Goal: Task Accomplishment & Management: Use online tool/utility

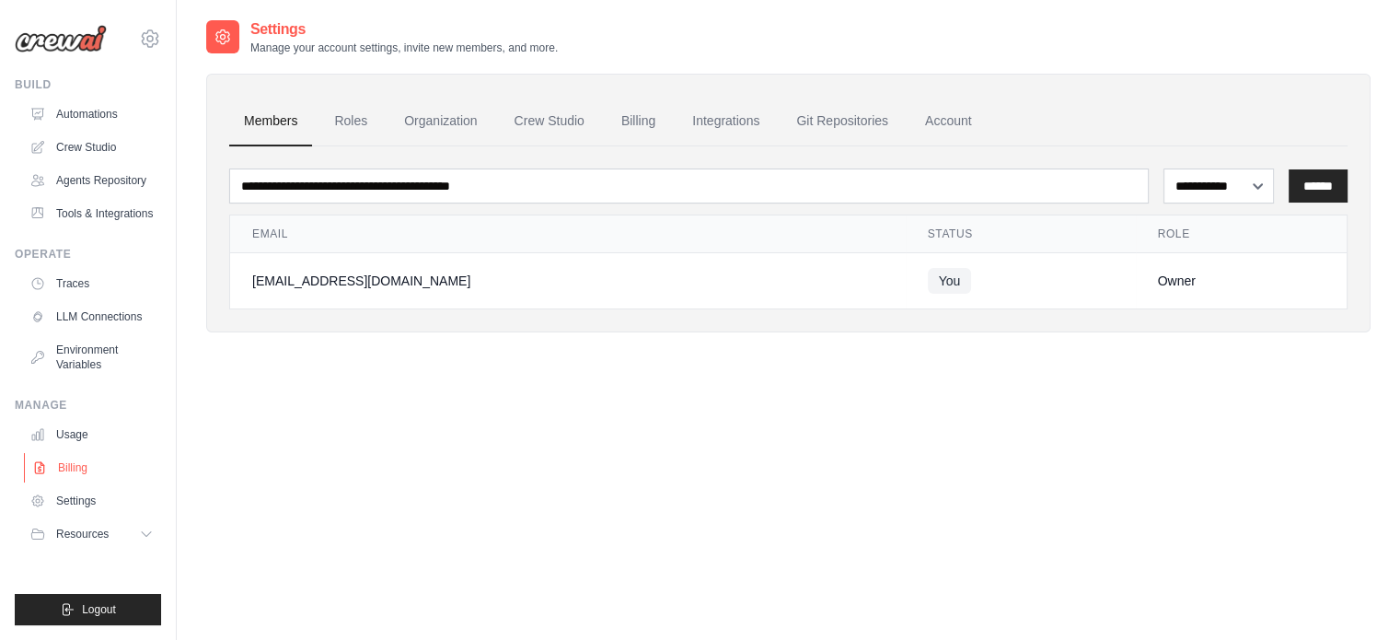
click at [80, 463] on link "Billing" at bounding box center [93, 467] width 139 height 29
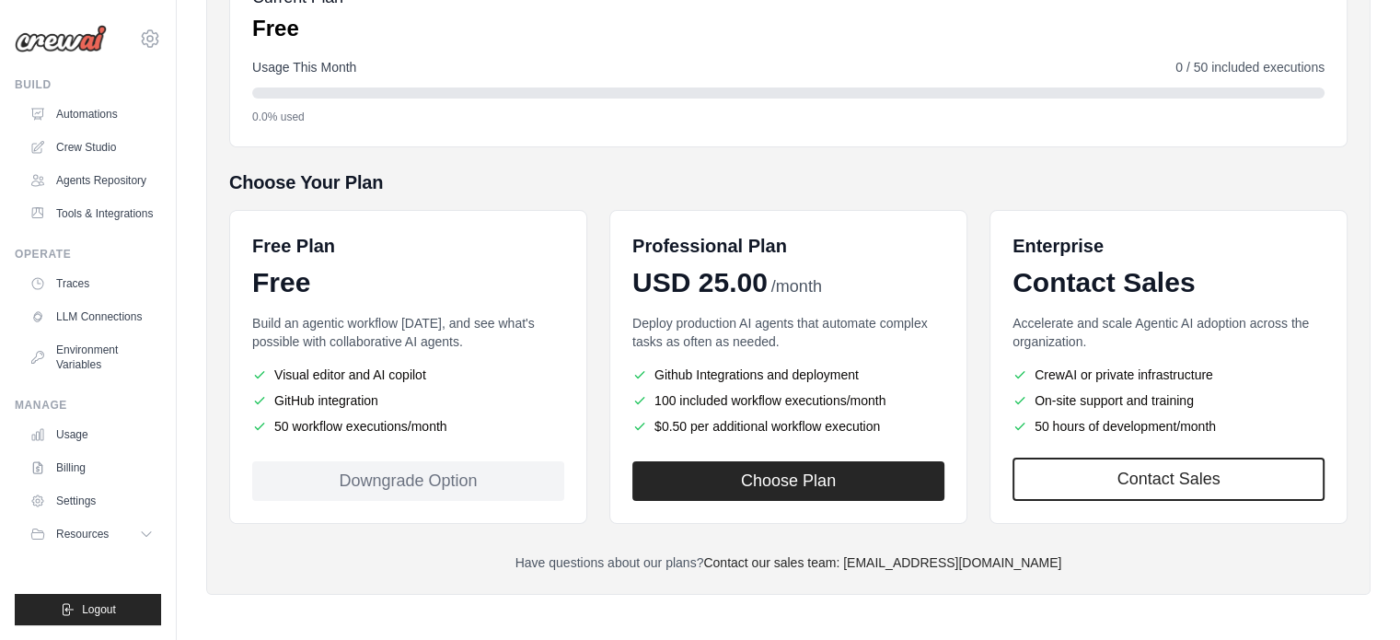
scroll to position [250, 0]
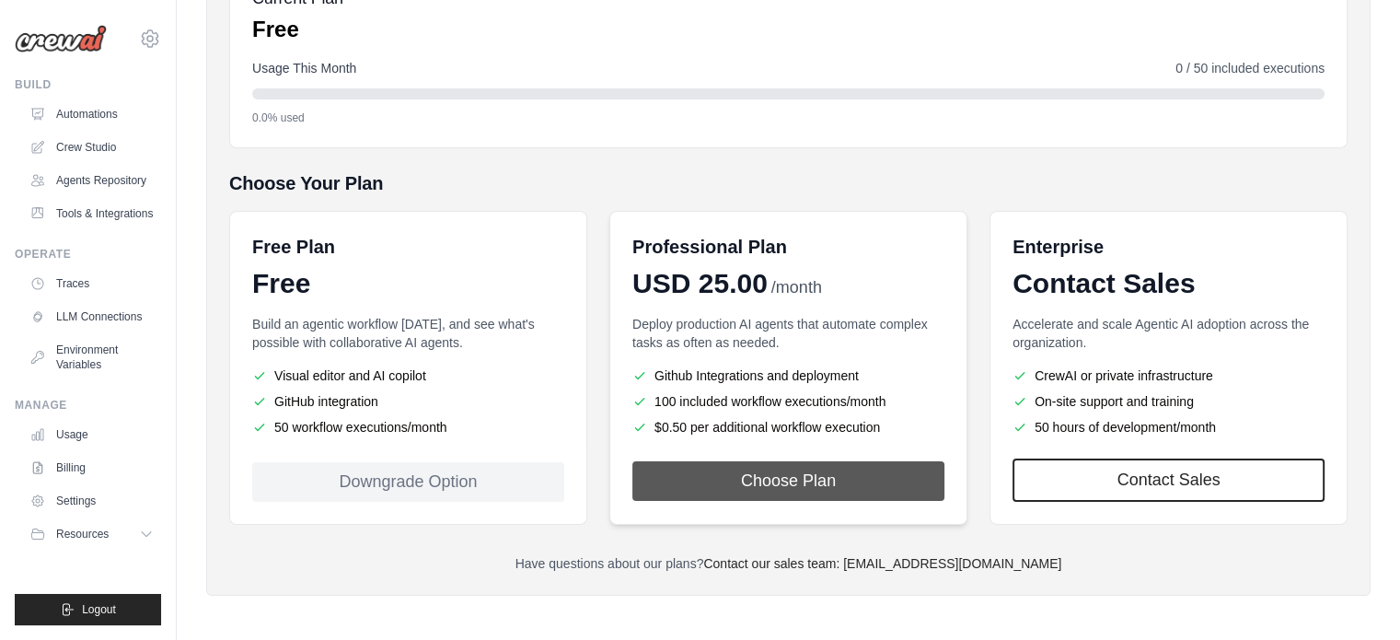
click at [725, 481] on button "Choose Plan" at bounding box center [788, 481] width 312 height 40
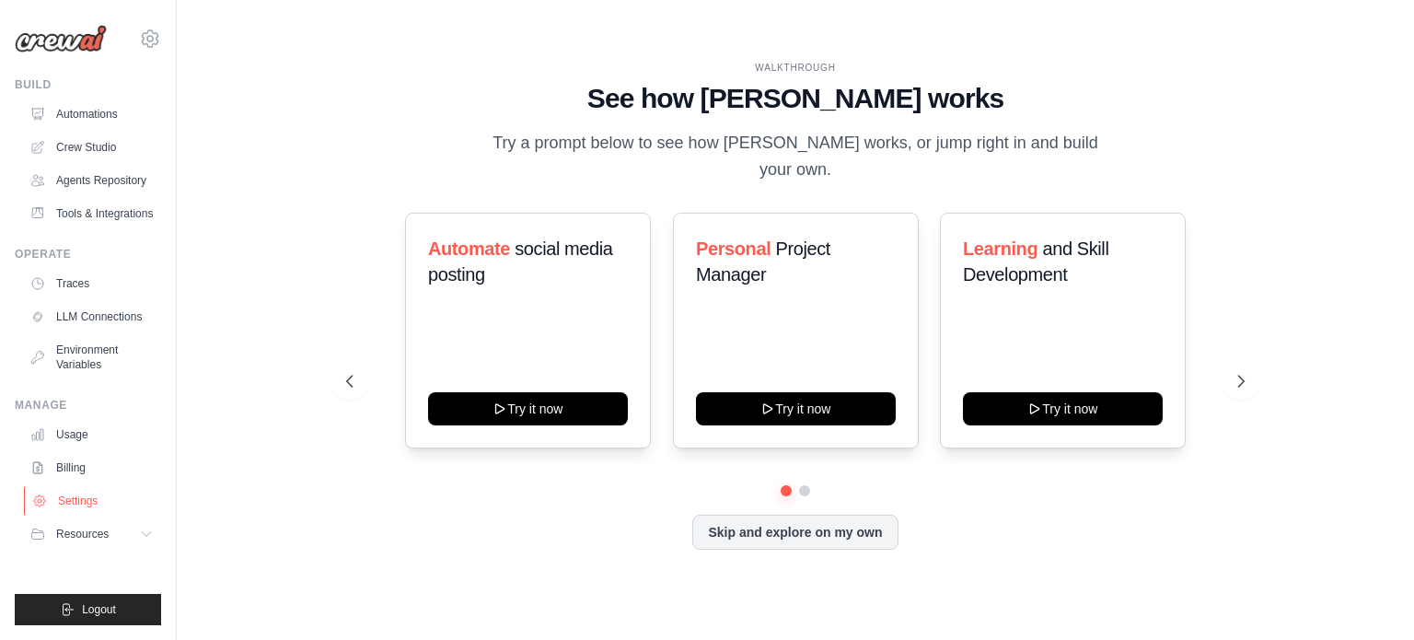
click at [81, 506] on link "Settings" at bounding box center [93, 500] width 139 height 29
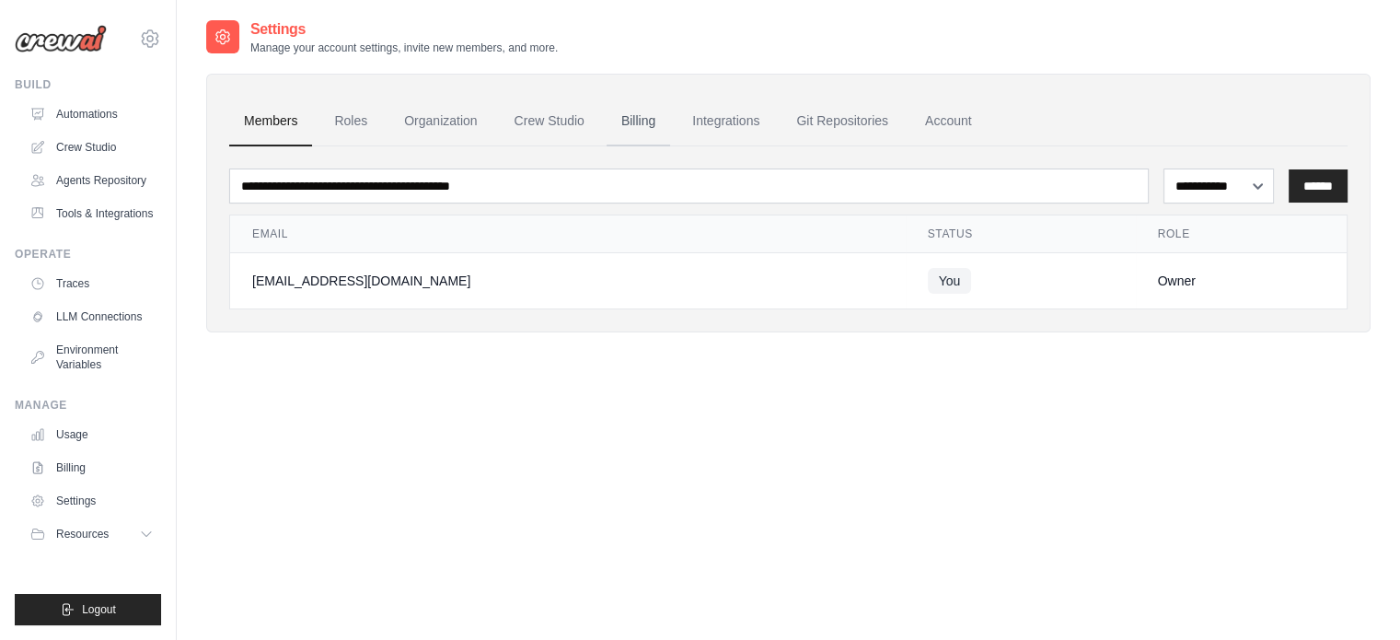
click at [647, 106] on link "Billing" at bounding box center [639, 122] width 64 height 50
click at [122, 310] on link "LLM Connections" at bounding box center [93, 316] width 139 height 29
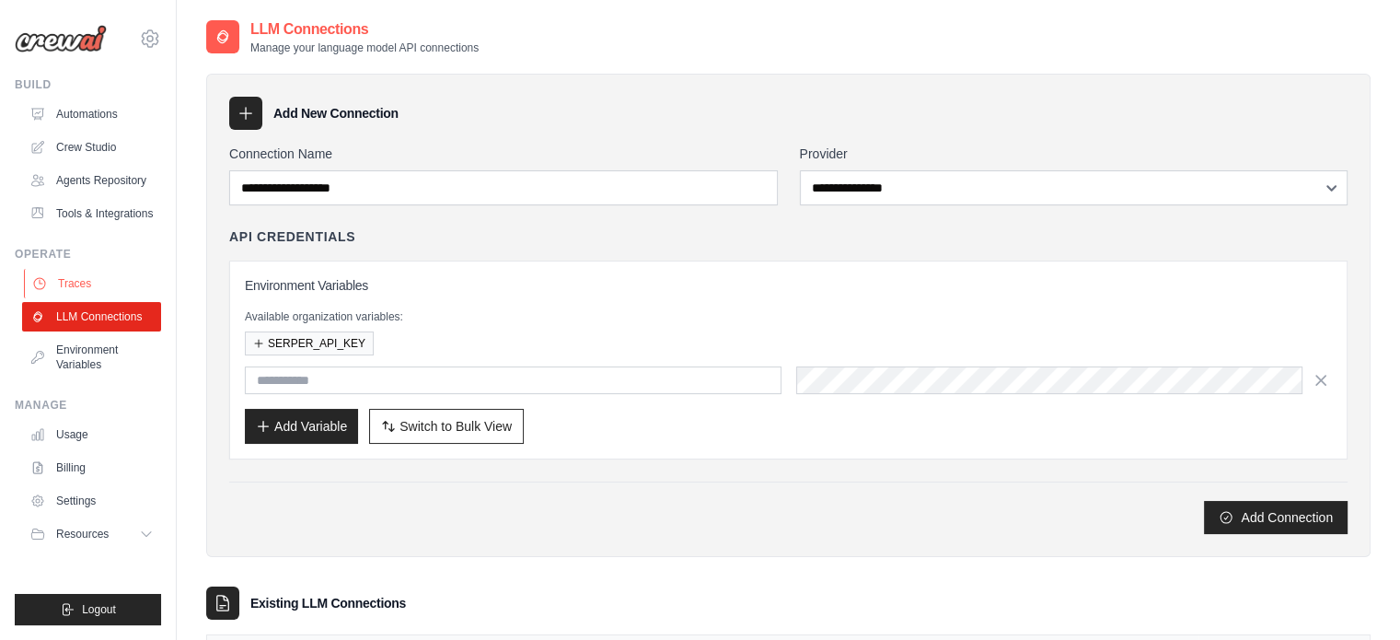
click at [98, 286] on link "Traces" at bounding box center [93, 283] width 139 height 29
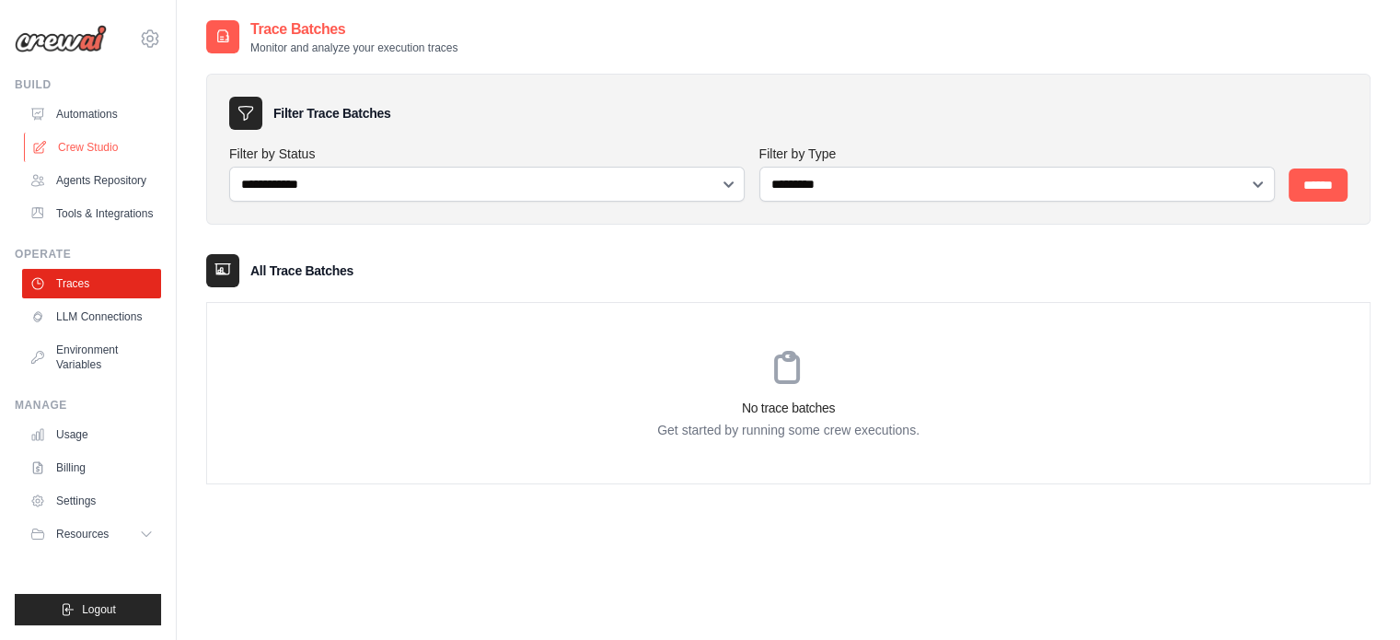
click at [108, 147] on link "Crew Studio" at bounding box center [93, 147] width 139 height 29
click at [95, 151] on link "Crew Studio" at bounding box center [93, 147] width 139 height 29
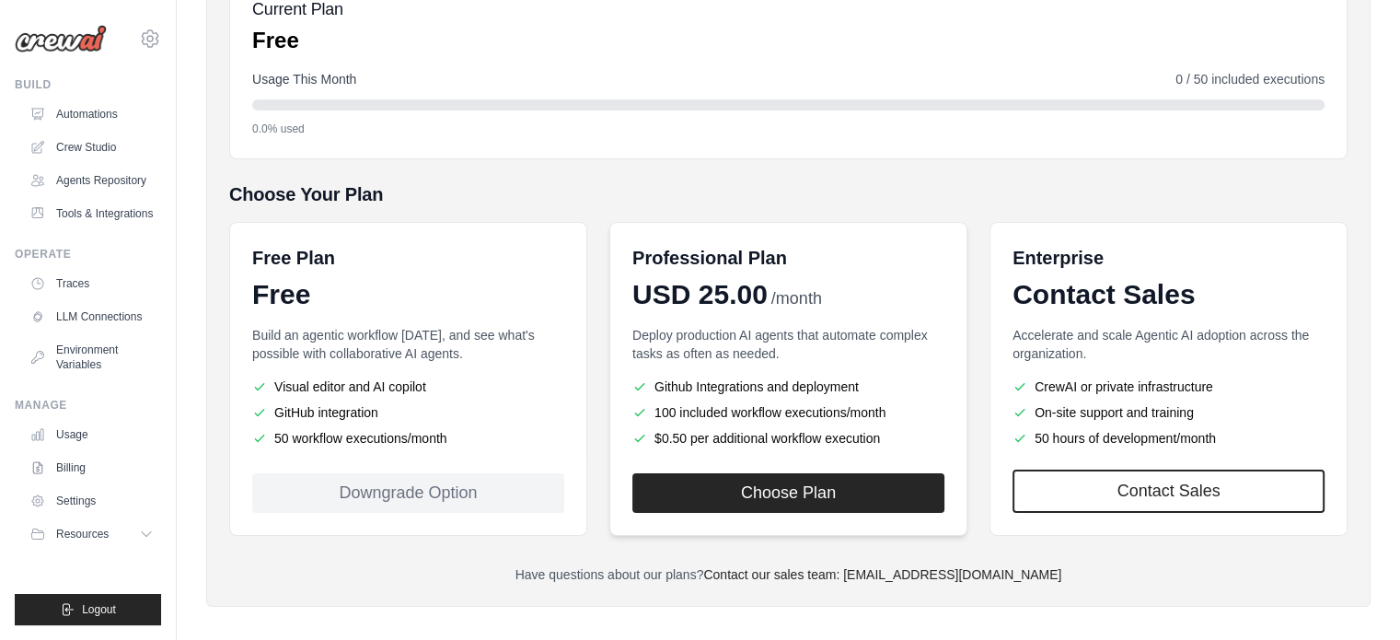
scroll to position [239, 0]
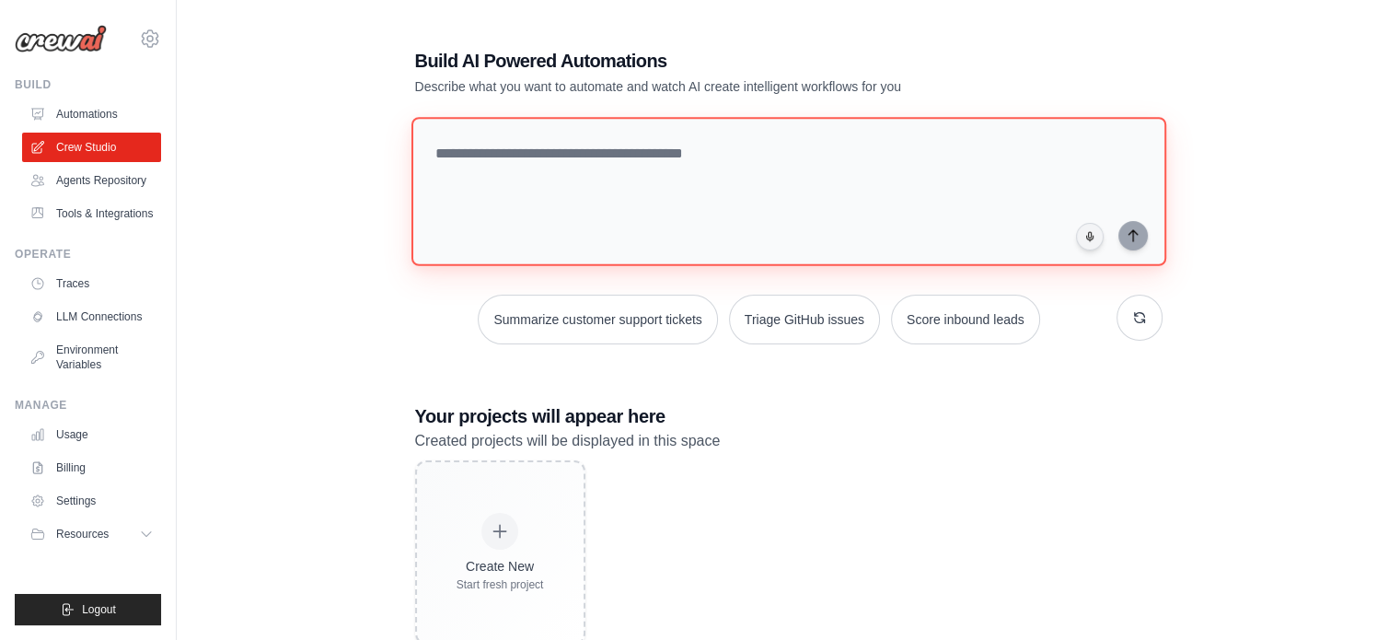
click at [671, 253] on textarea at bounding box center [788, 191] width 755 height 149
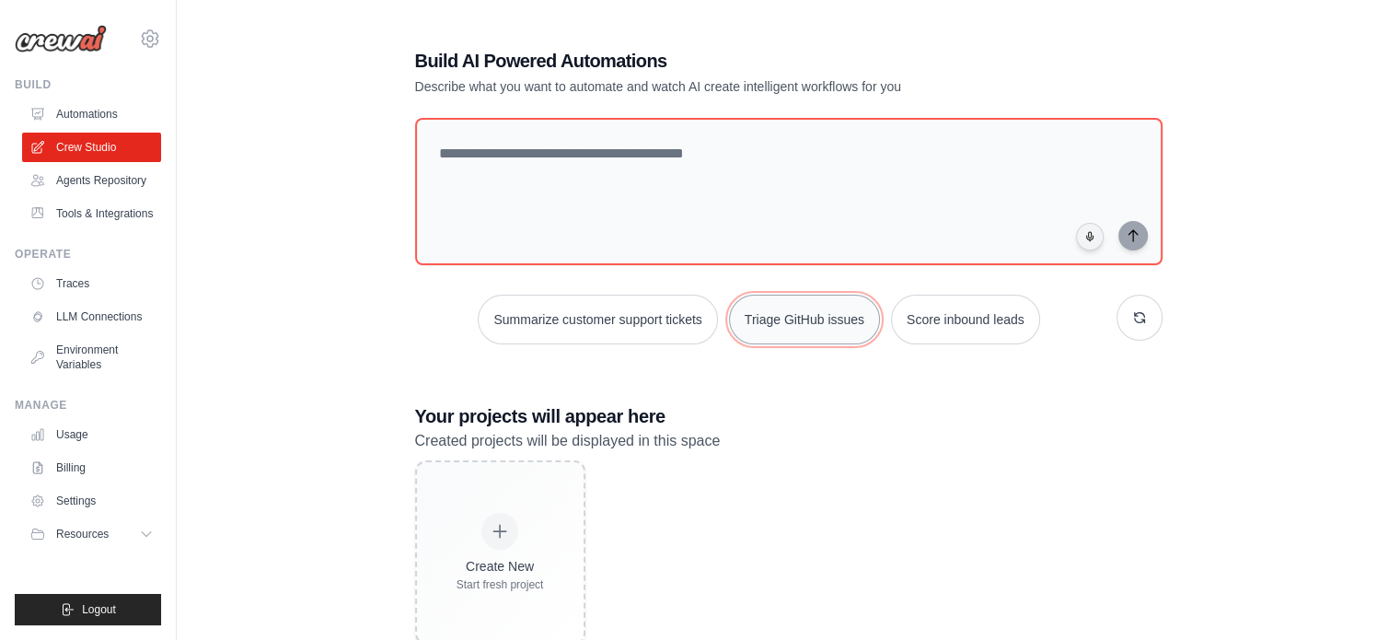
click at [829, 317] on button "Triage GitHub issues" at bounding box center [804, 320] width 151 height 50
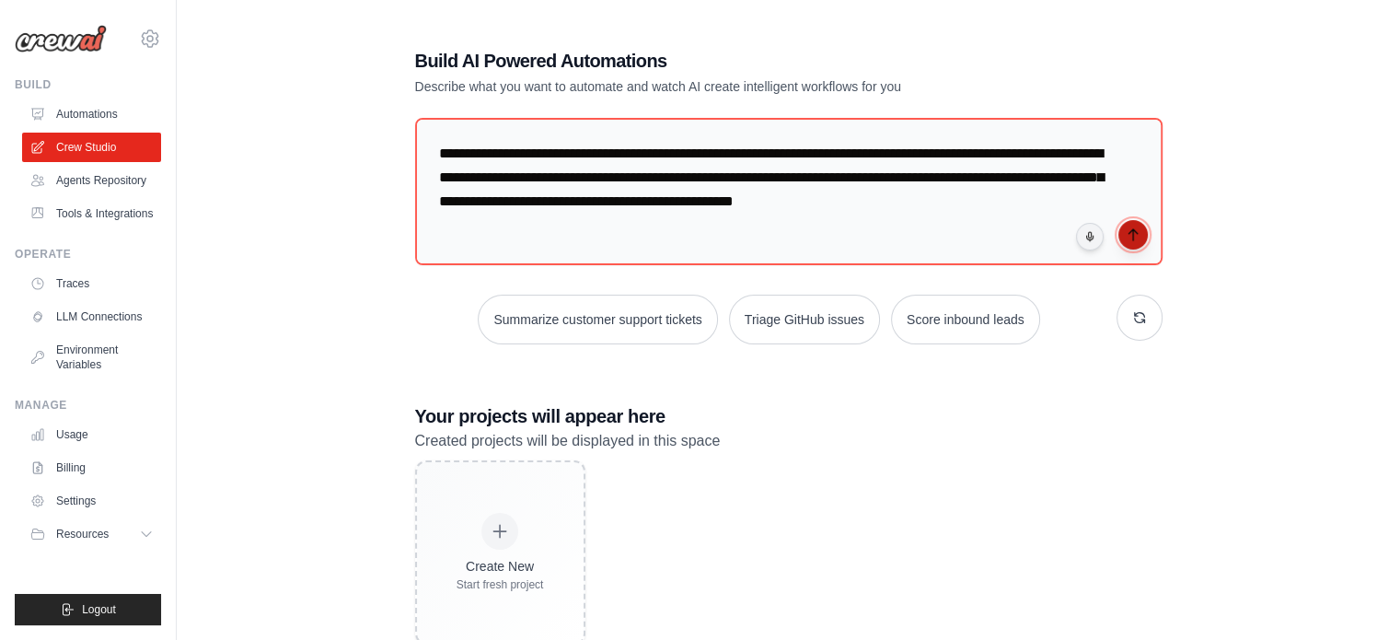
click at [1136, 243] on button "submit" at bounding box center [1132, 234] width 29 height 29
click at [22, 29] on img at bounding box center [61, 39] width 92 height 28
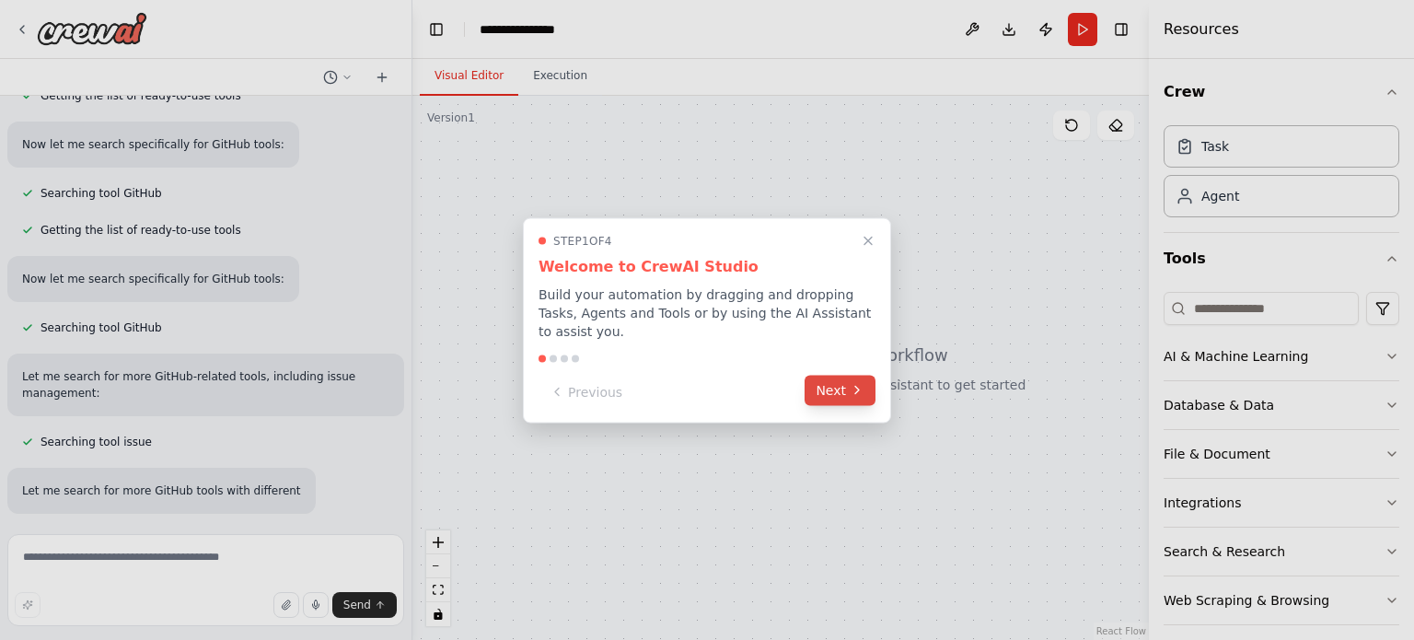
scroll to position [326, 0]
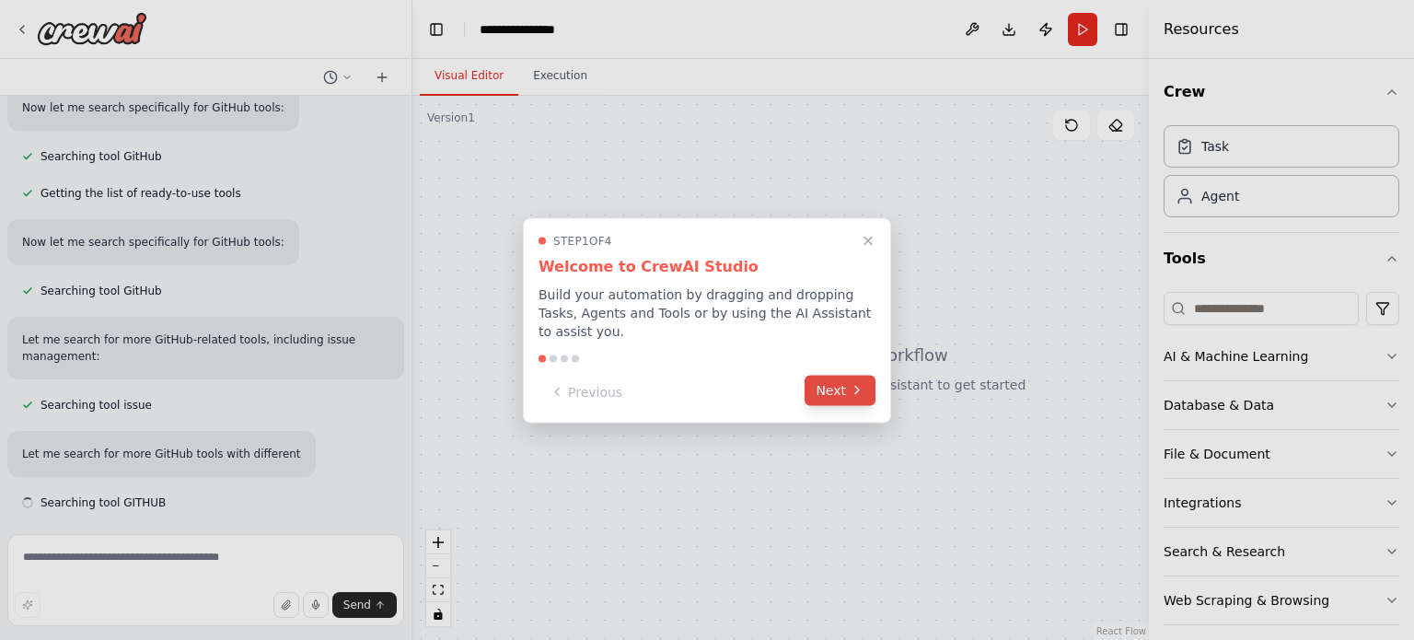
click at [846, 391] on button "Next" at bounding box center [840, 390] width 71 height 30
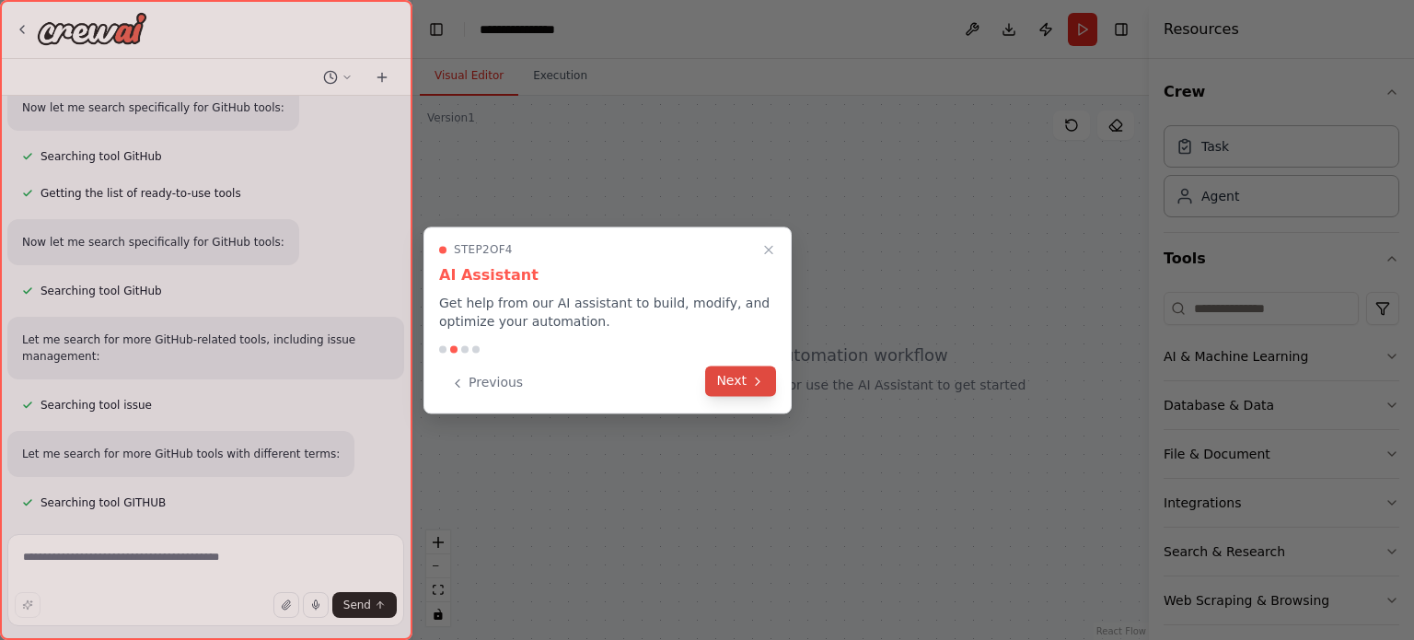
click at [755, 389] on button "Next" at bounding box center [740, 380] width 71 height 30
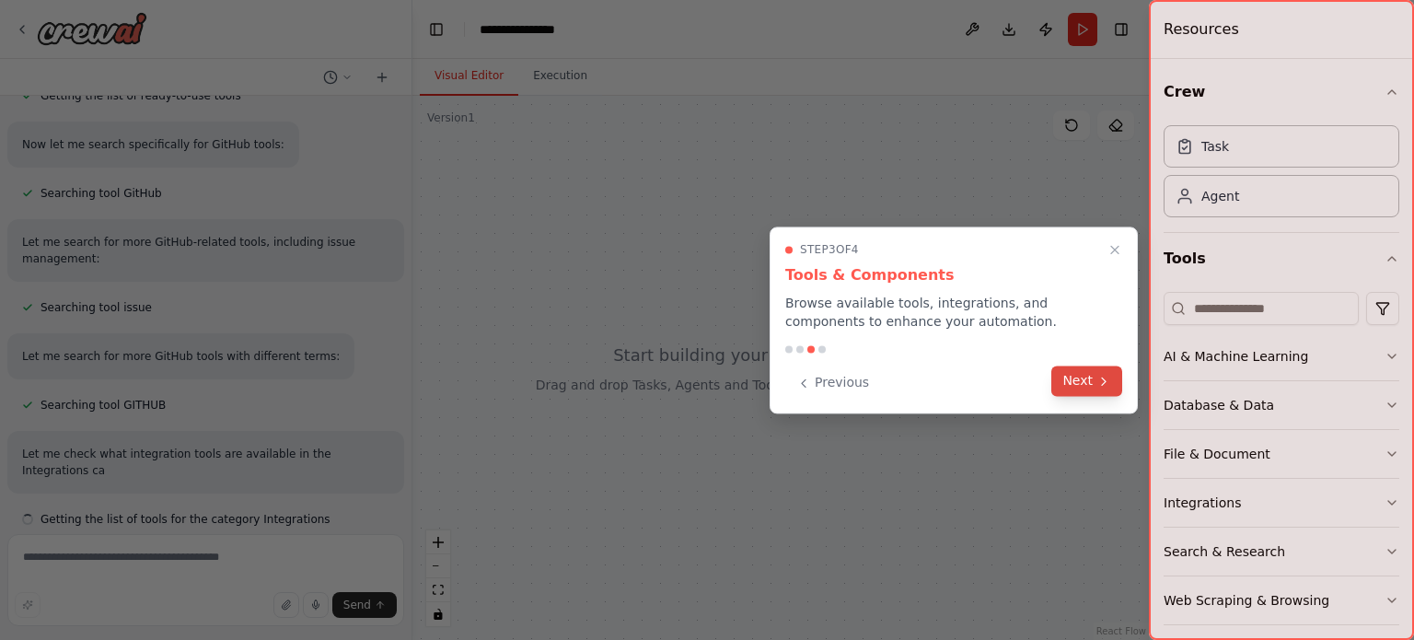
click at [1082, 387] on button "Next" at bounding box center [1086, 380] width 71 height 30
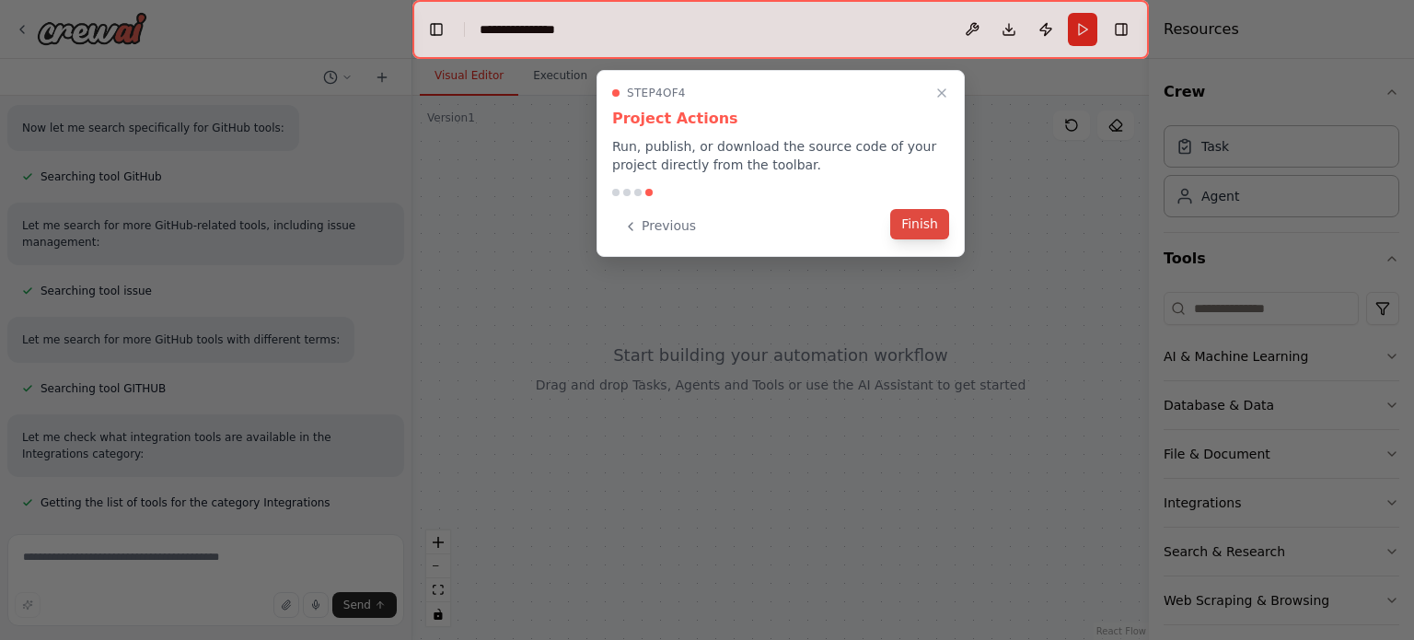
click at [921, 220] on button "Finish" at bounding box center [919, 224] width 59 height 30
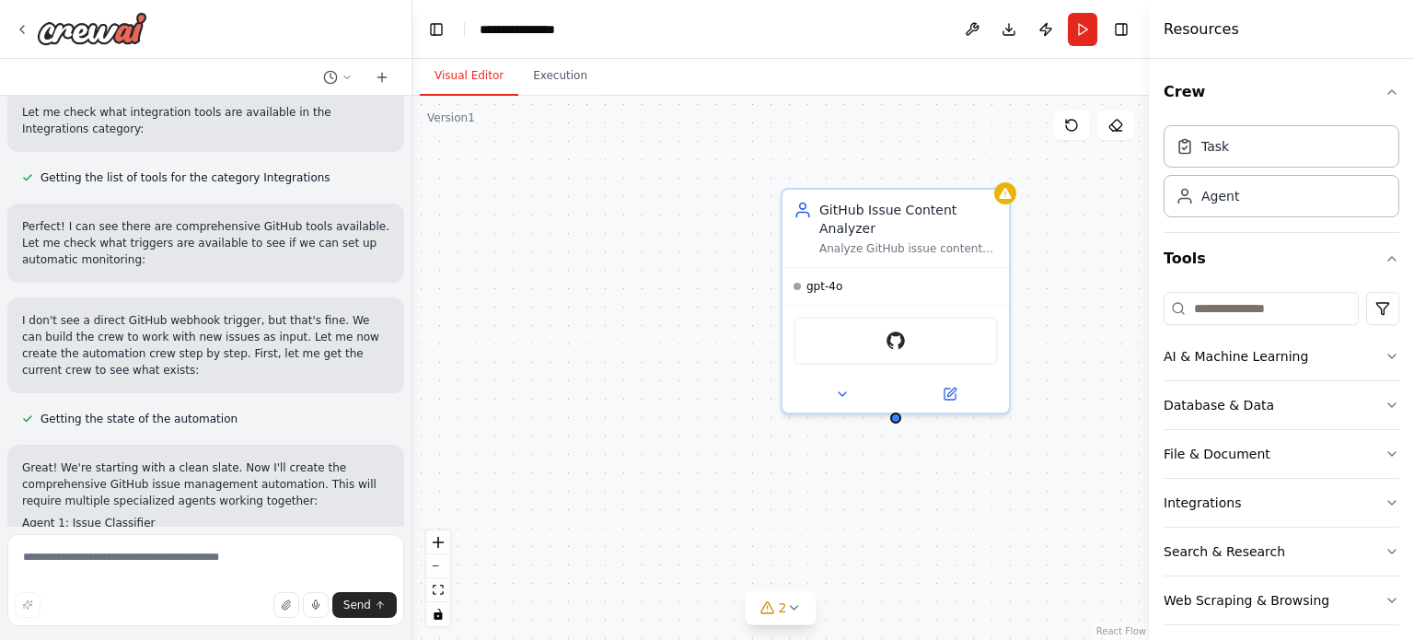
scroll to position [865, 0]
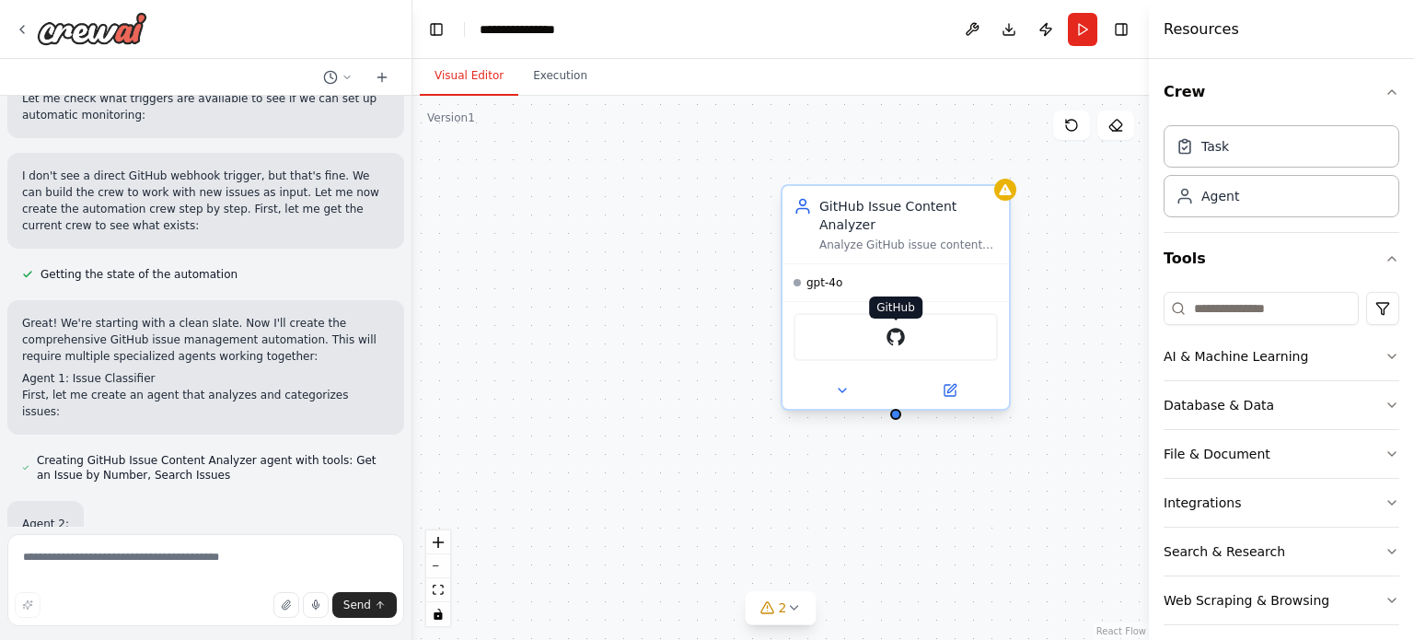
click at [891, 326] on img at bounding box center [896, 337] width 22 height 22
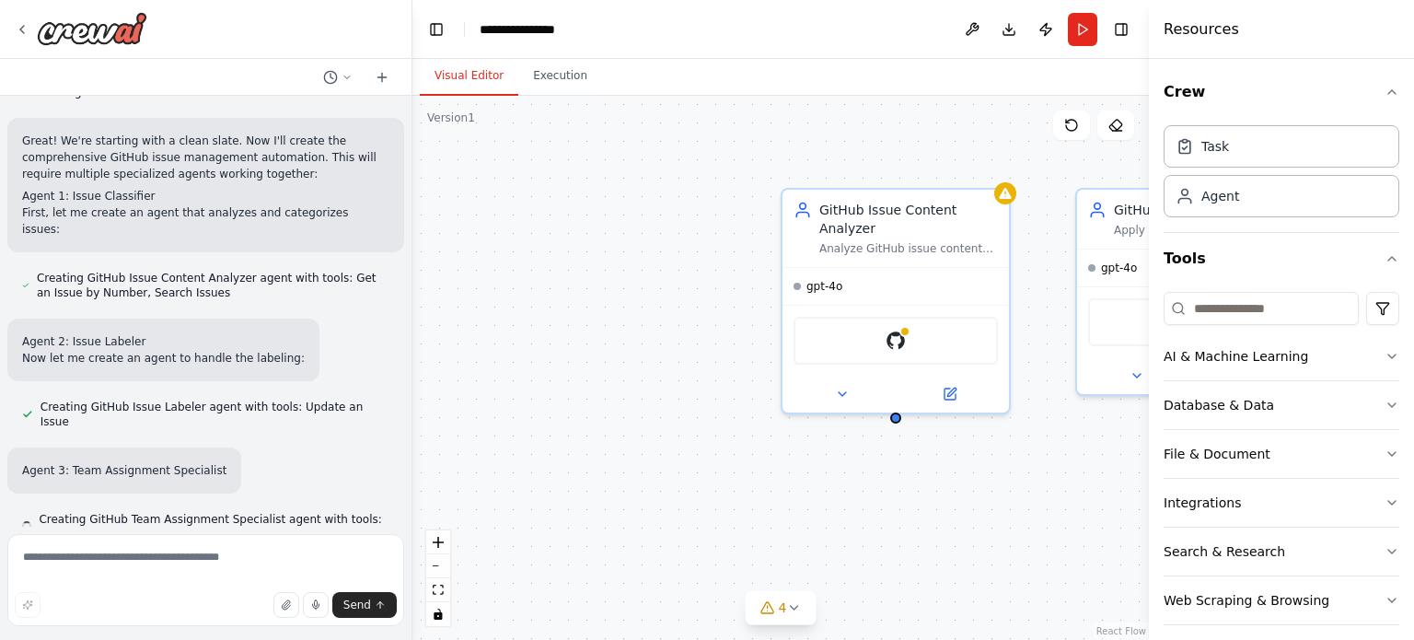
scroll to position [1108, 0]
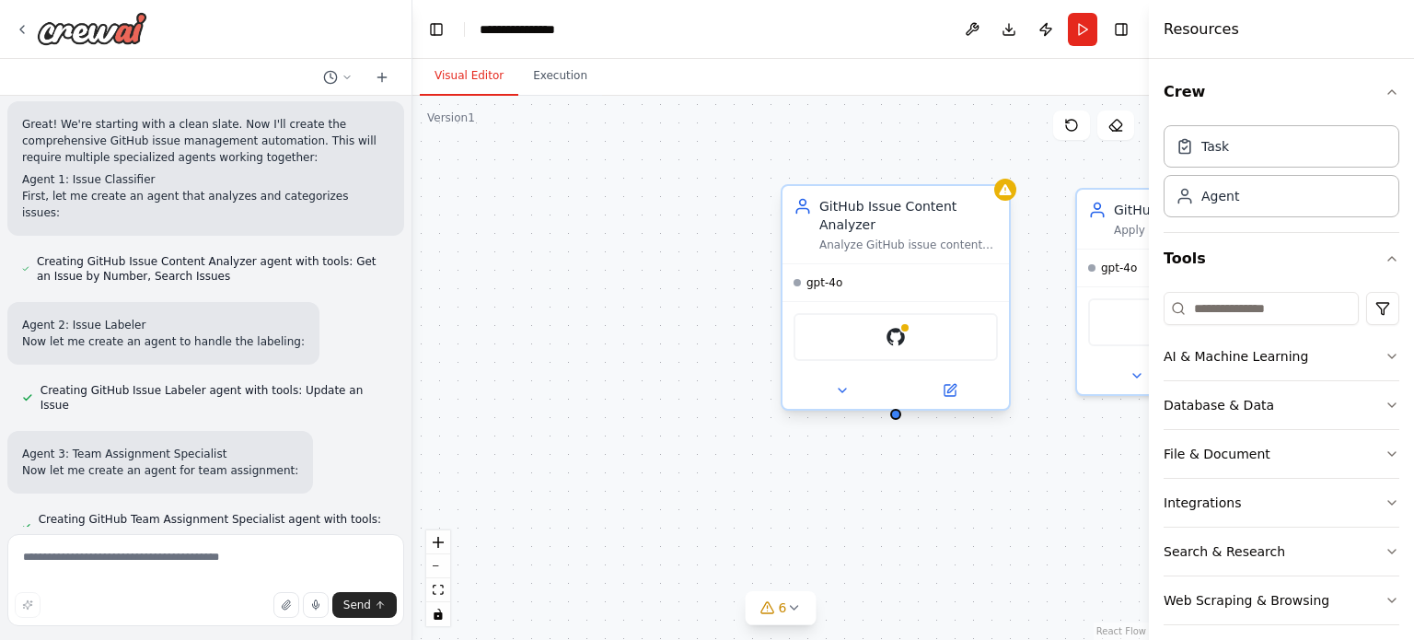
click at [933, 214] on div "GitHub Issue Content Analyzer" at bounding box center [908, 215] width 179 height 37
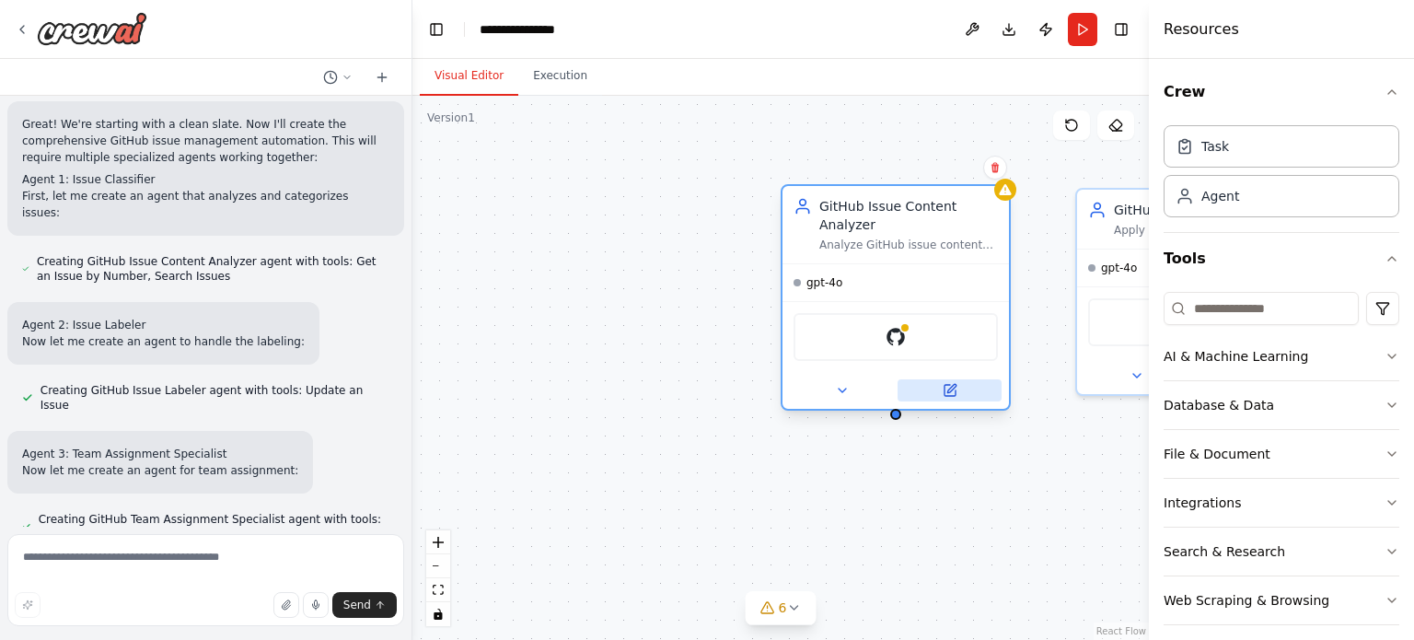
click at [953, 385] on icon at bounding box center [949, 390] width 11 height 11
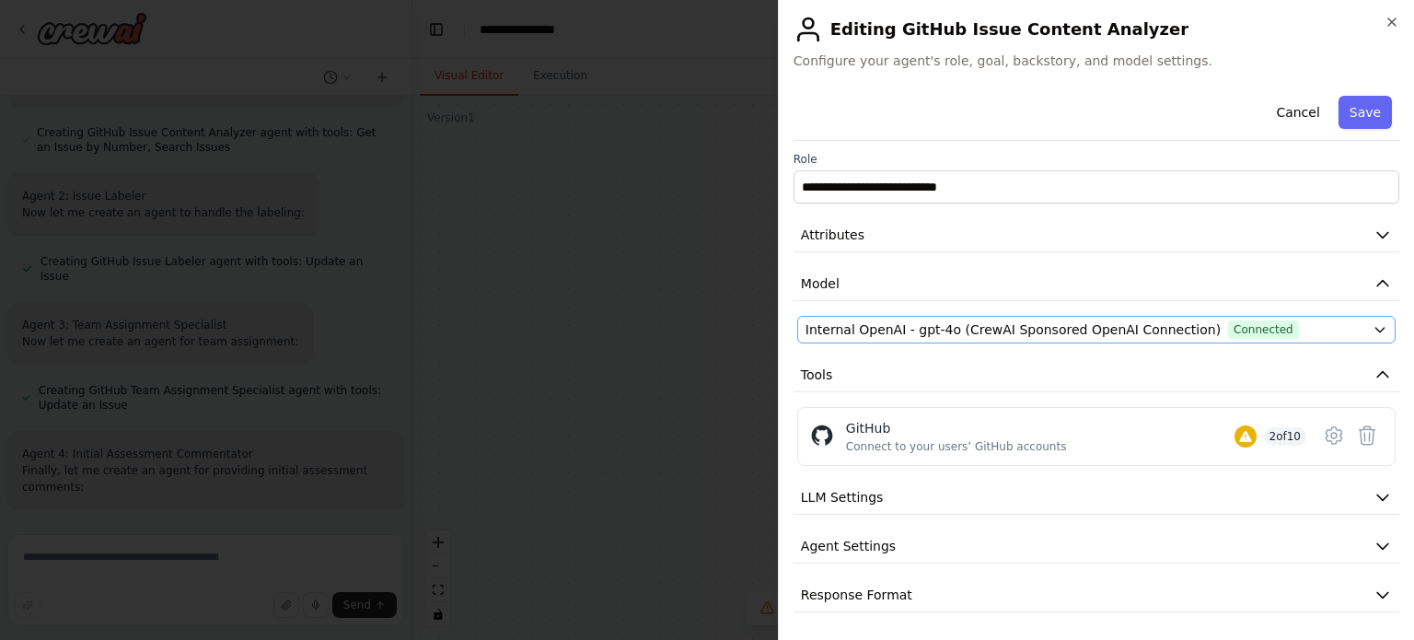
scroll to position [1254, 0]
click at [1149, 231] on button "Attributes" at bounding box center [1097, 235] width 606 height 34
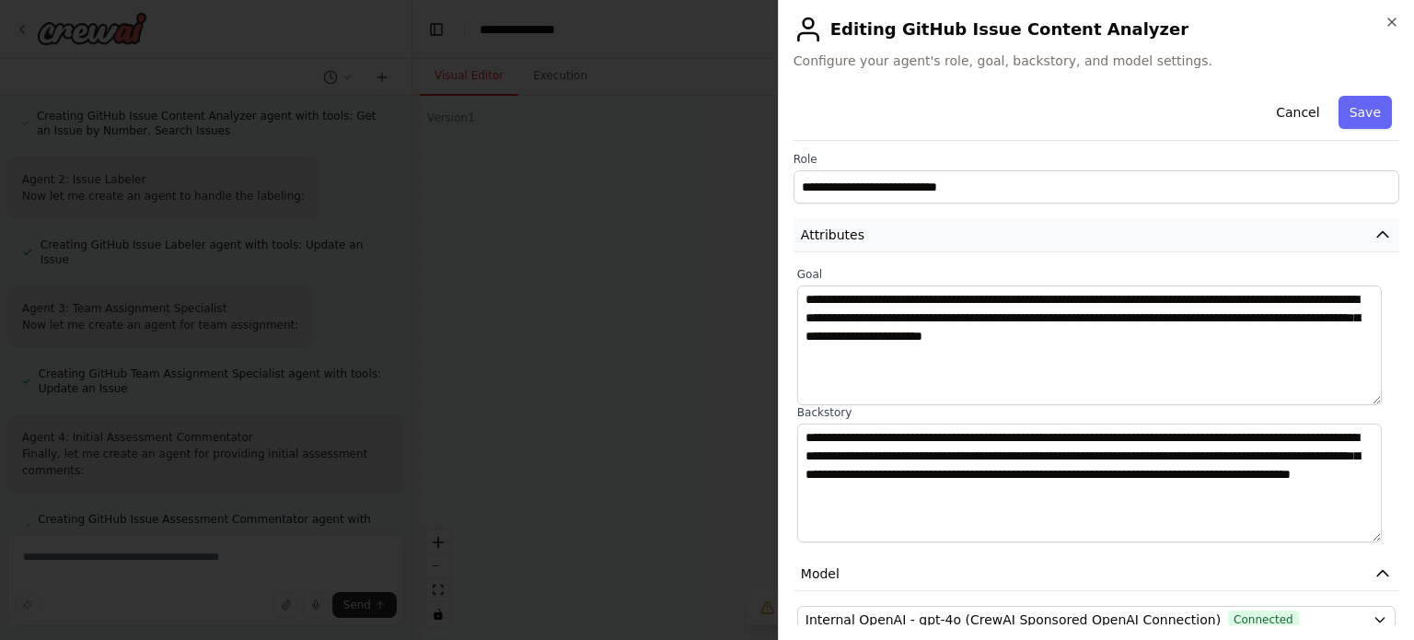
click at [1149, 231] on button "Attributes" at bounding box center [1097, 235] width 606 height 34
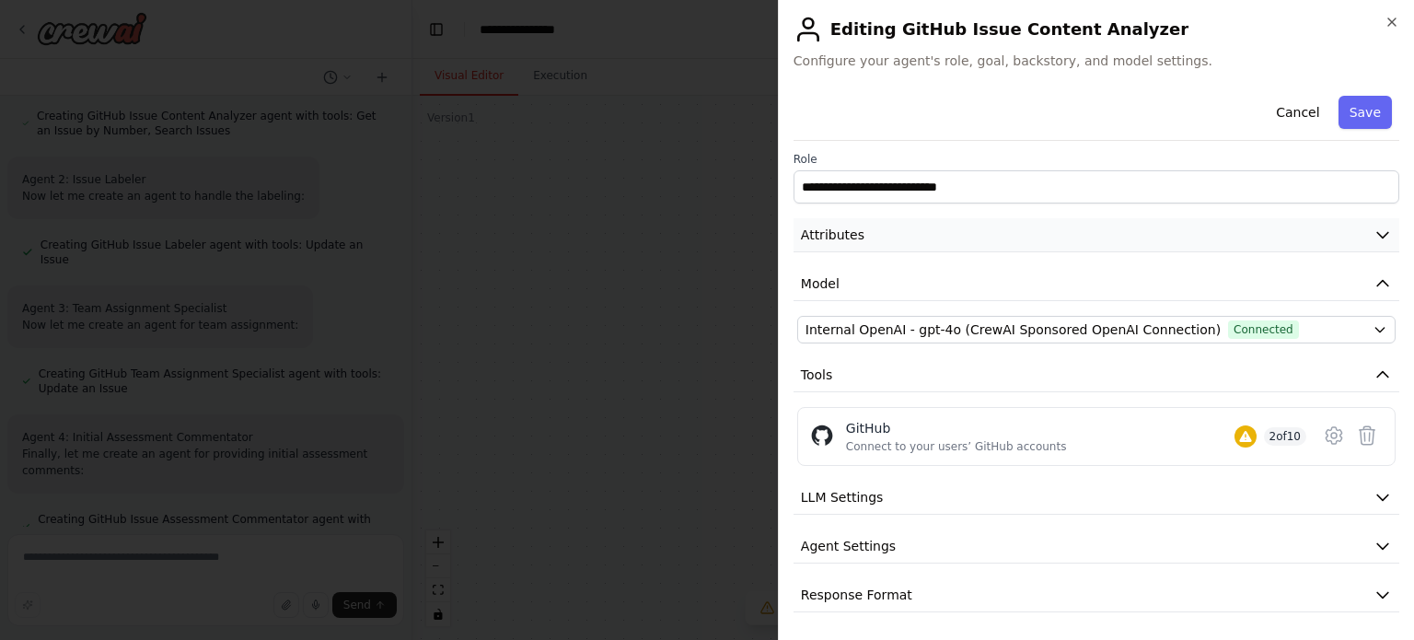
click at [1149, 231] on button "Attributes" at bounding box center [1097, 235] width 606 height 34
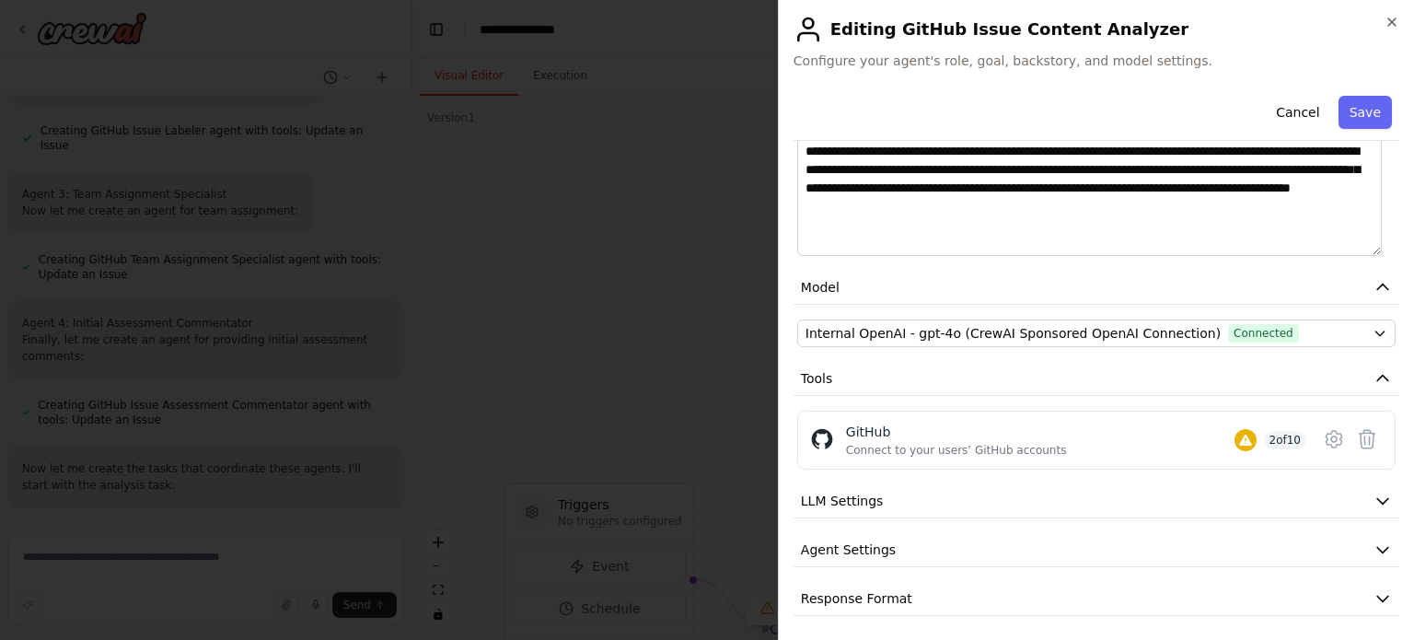
scroll to position [291, 0]
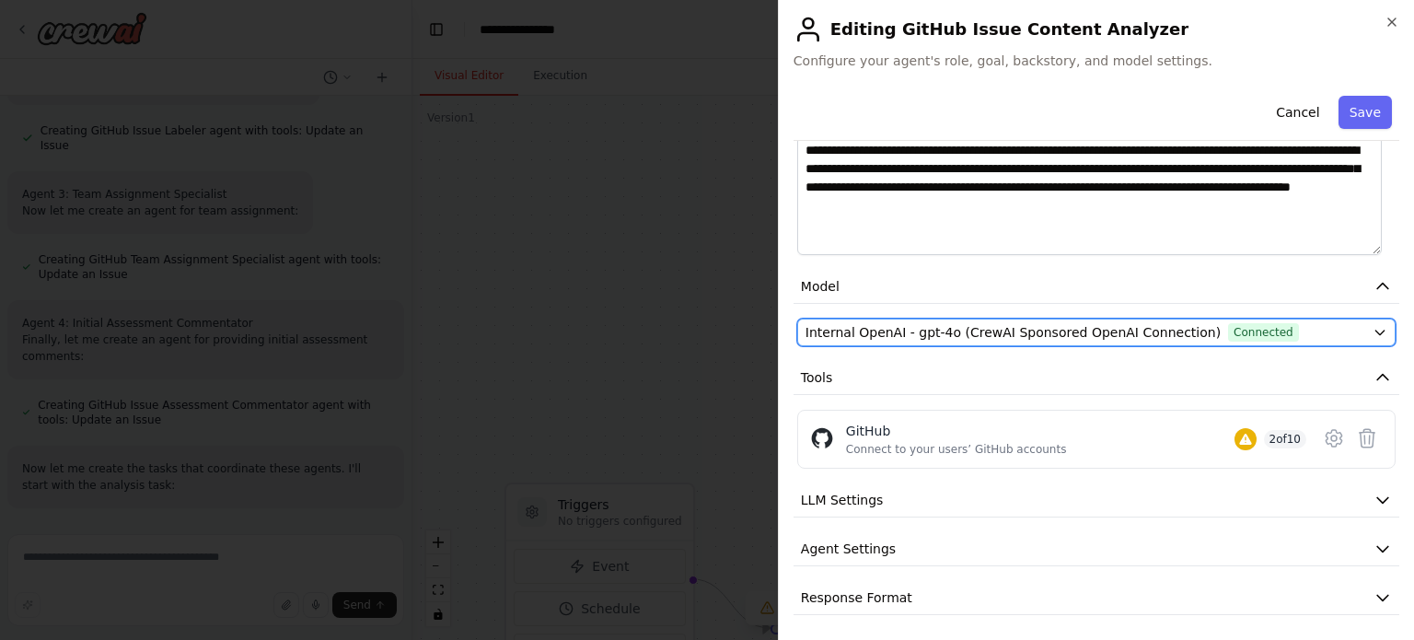
click at [1228, 325] on span "Connected" at bounding box center [1263, 332] width 71 height 18
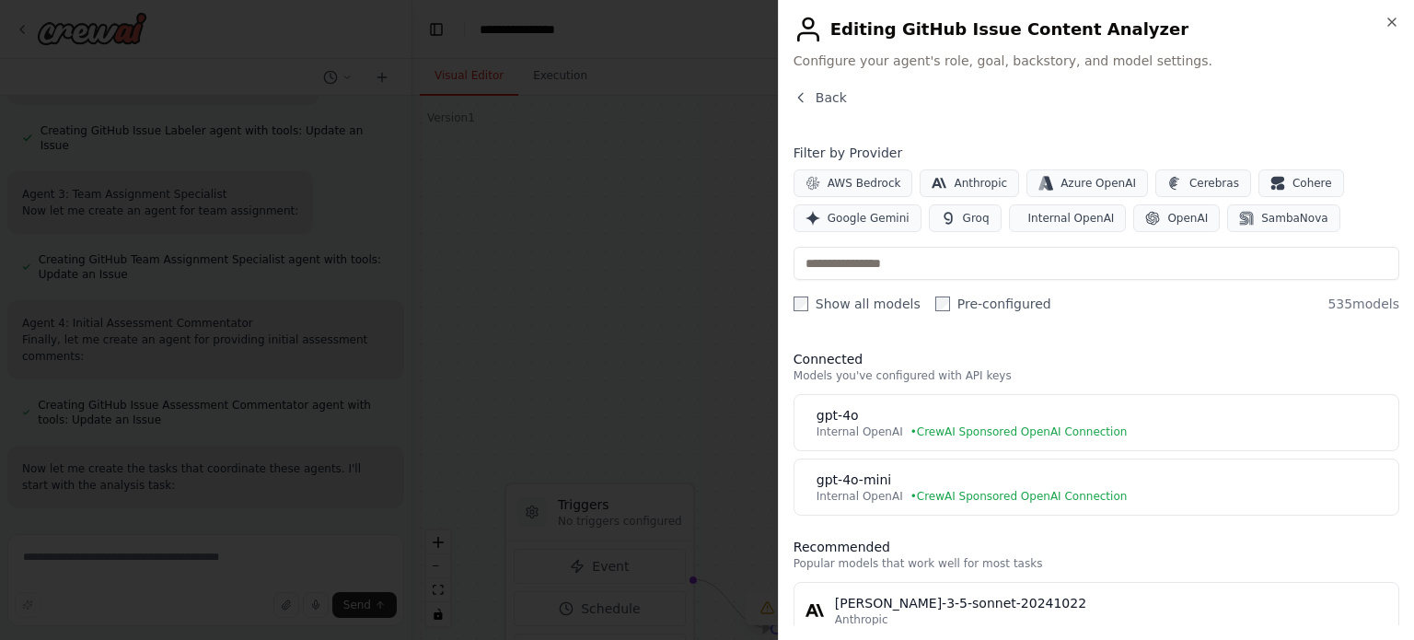
scroll to position [1405, 0]
click at [794, 91] on icon "button" at bounding box center [801, 97] width 15 height 15
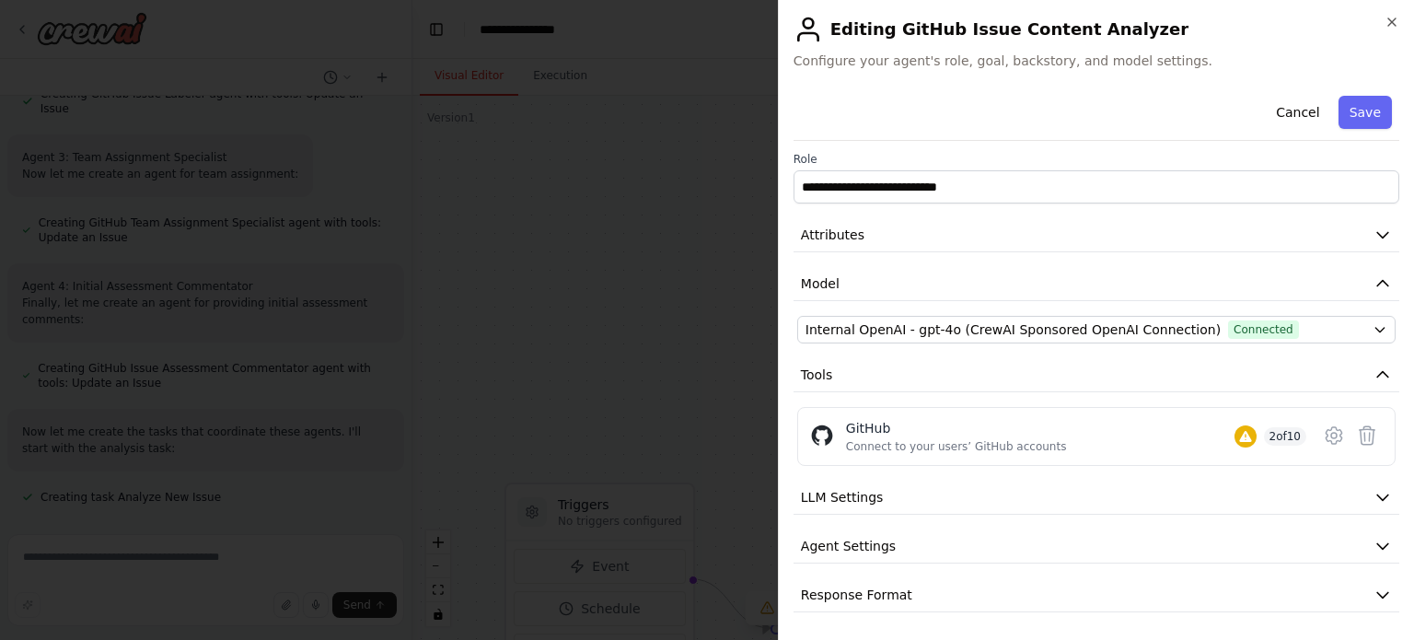
scroll to position [1442, 0]
click at [963, 486] on button "LLM Settings" at bounding box center [1097, 498] width 606 height 34
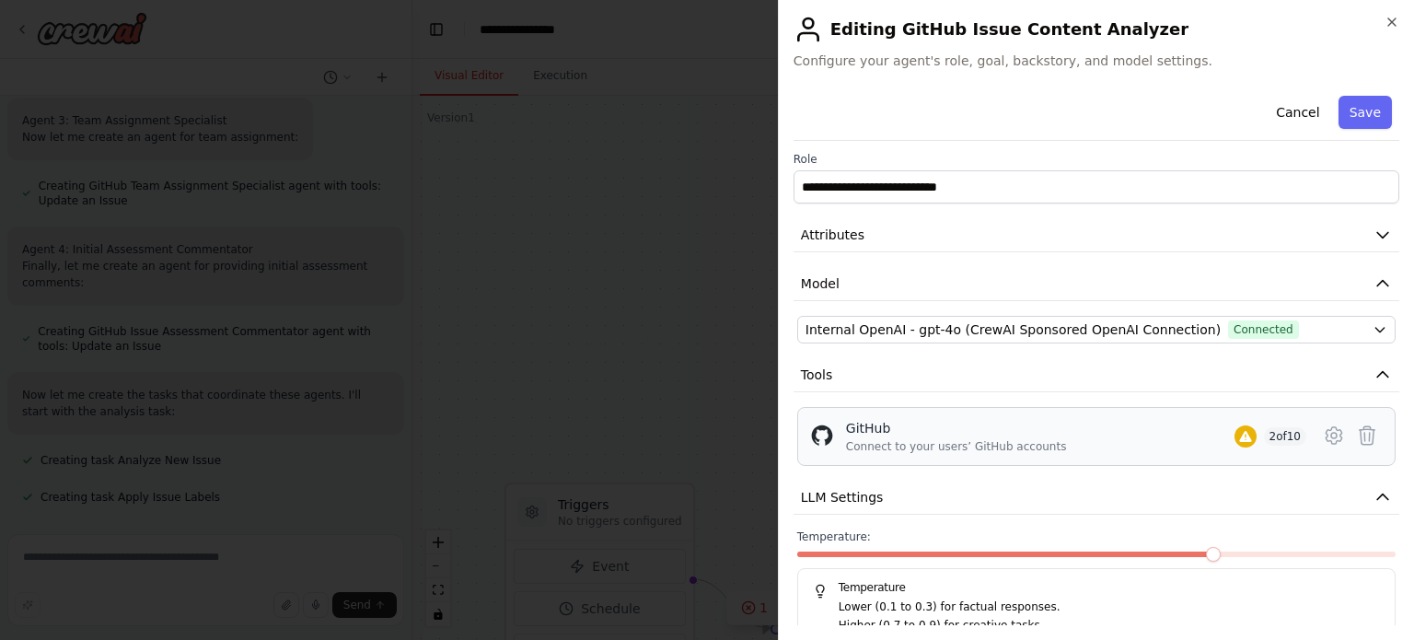
click at [1177, 427] on div "GitHub Connect to your users’ GitHub accounts 2 of 10" at bounding box center [1076, 436] width 460 height 35
click at [898, 447] on div "Connect to your users’ GitHub accounts" at bounding box center [956, 446] width 221 height 15
click at [1323, 425] on icon at bounding box center [1334, 435] width 22 height 22
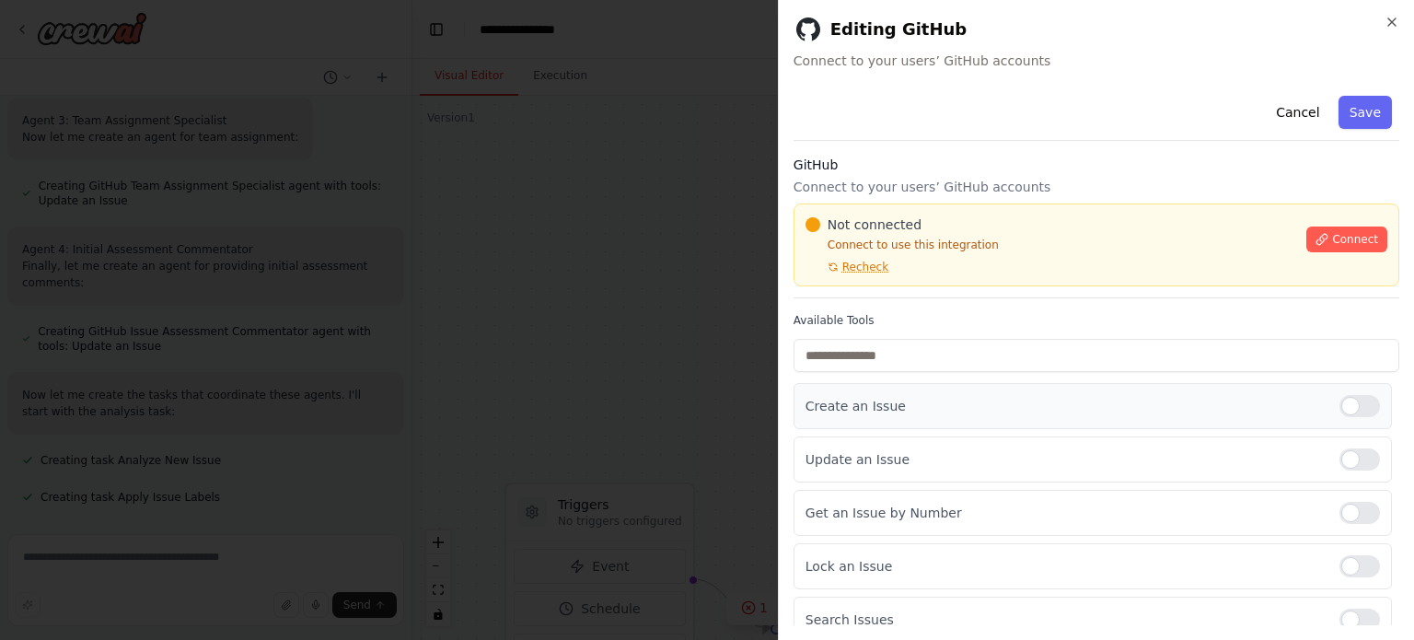
scroll to position [280, 0]
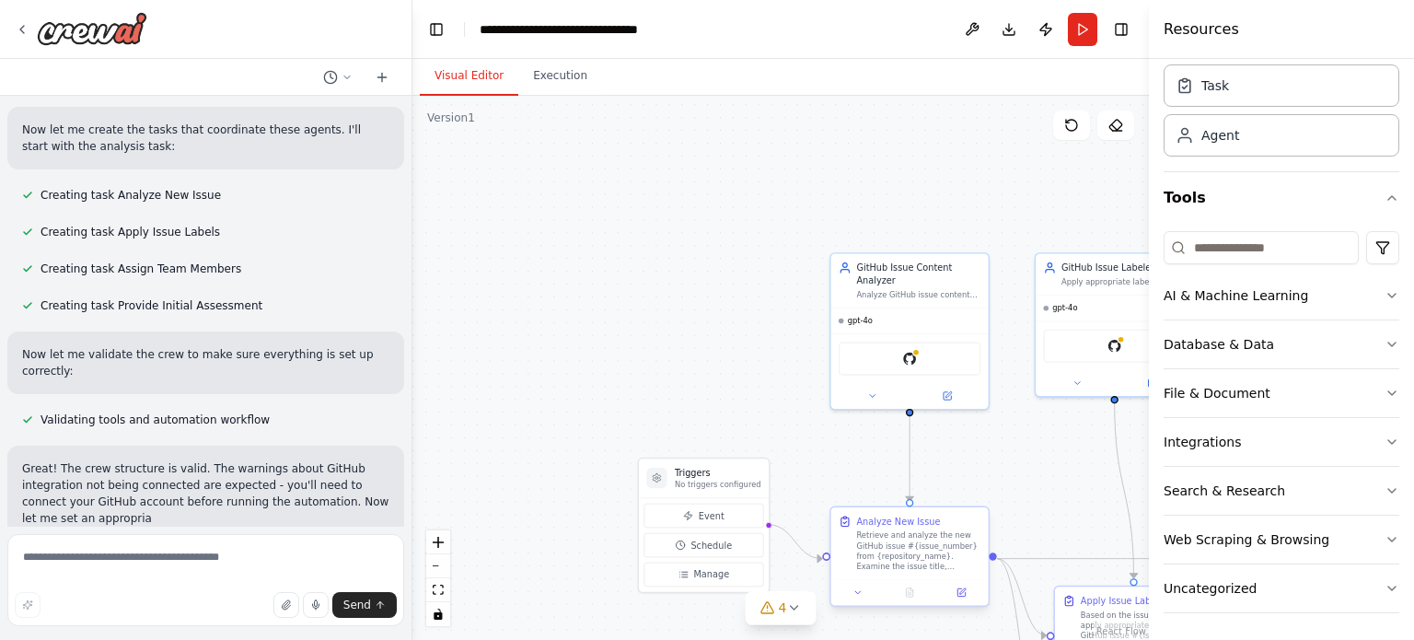
scroll to position [1589, 0]
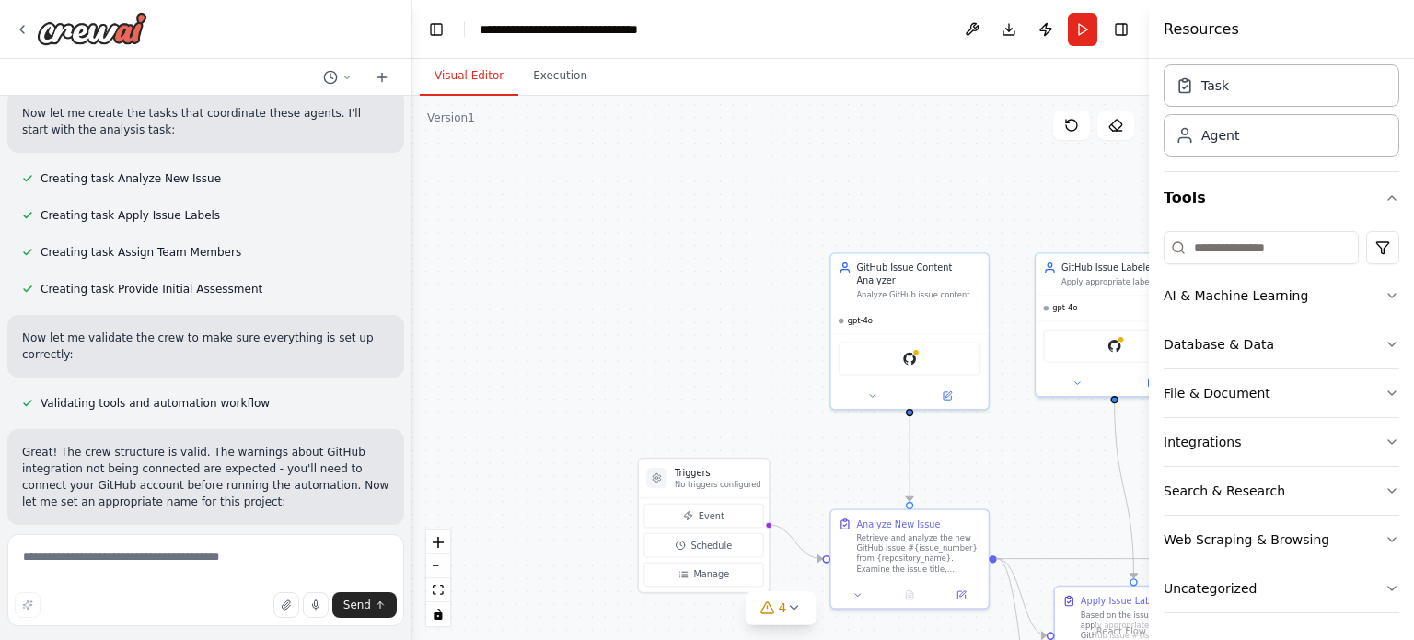
drag, startPoint x: 936, startPoint y: 544, endPoint x: 792, endPoint y: 411, distance: 196.7
click at [792, 411] on div ".deletable-edge-delete-btn { width: 20px; height: 20px; border: 0px solid #ffff…" at bounding box center [780, 368] width 736 height 544
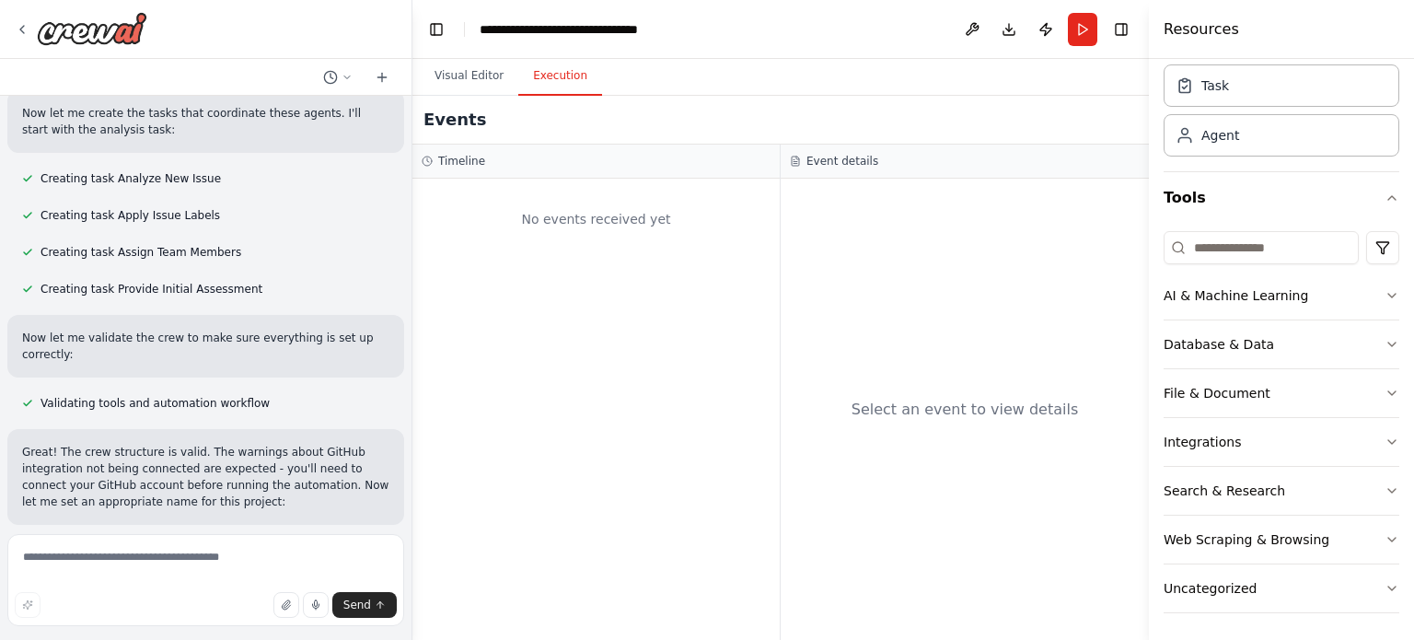
click at [527, 76] on button "Execution" at bounding box center [560, 76] width 84 height 39
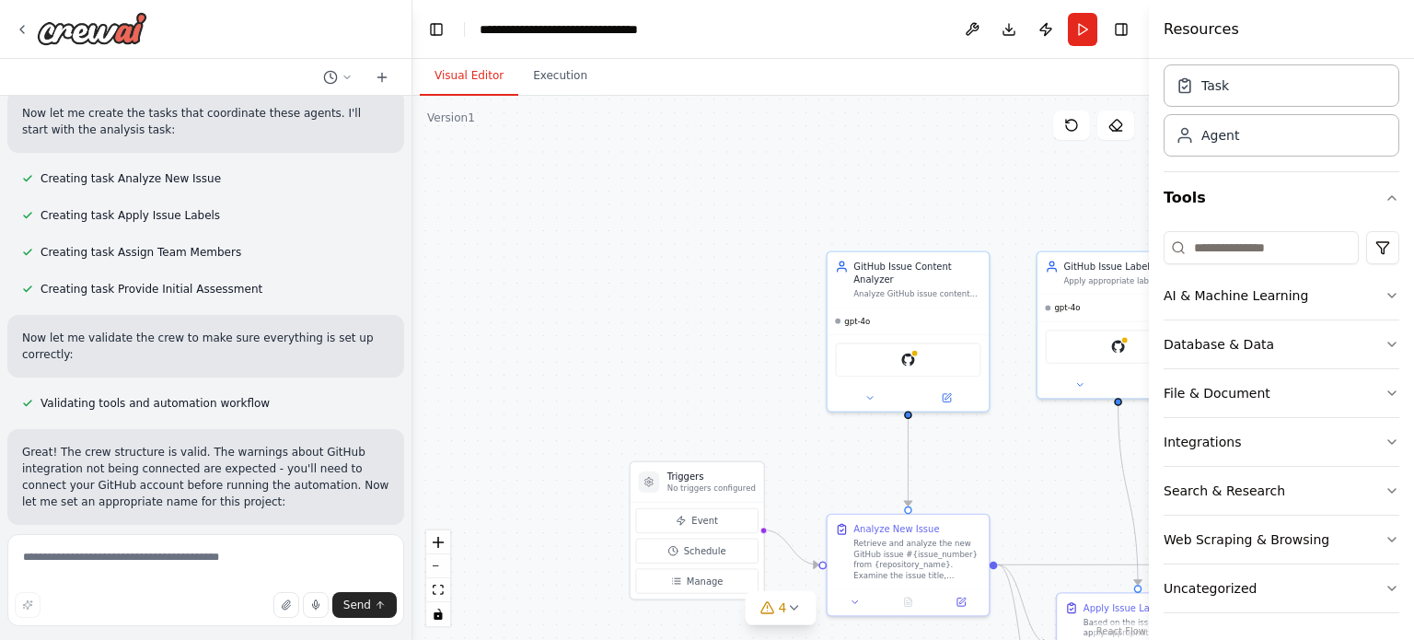
click at [478, 68] on button "Visual Editor" at bounding box center [469, 76] width 98 height 39
click at [22, 29] on icon at bounding box center [22, 29] width 15 height 15
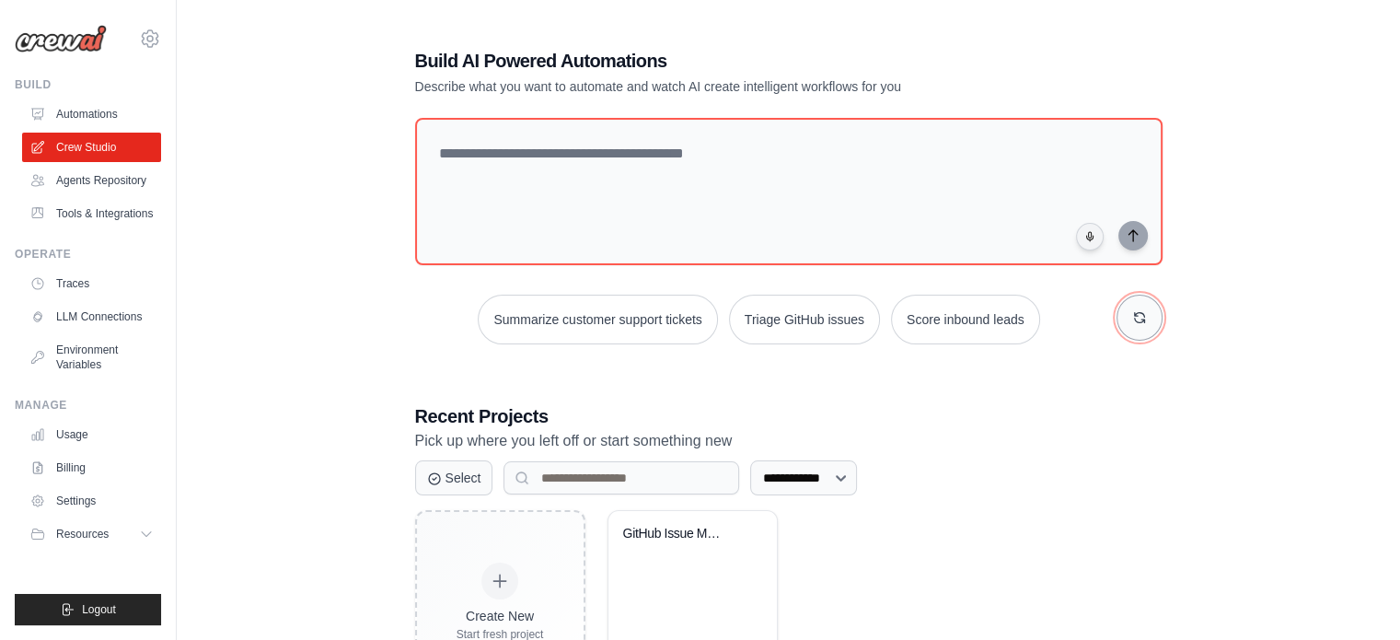
click at [1126, 316] on button "button" at bounding box center [1140, 318] width 46 height 46
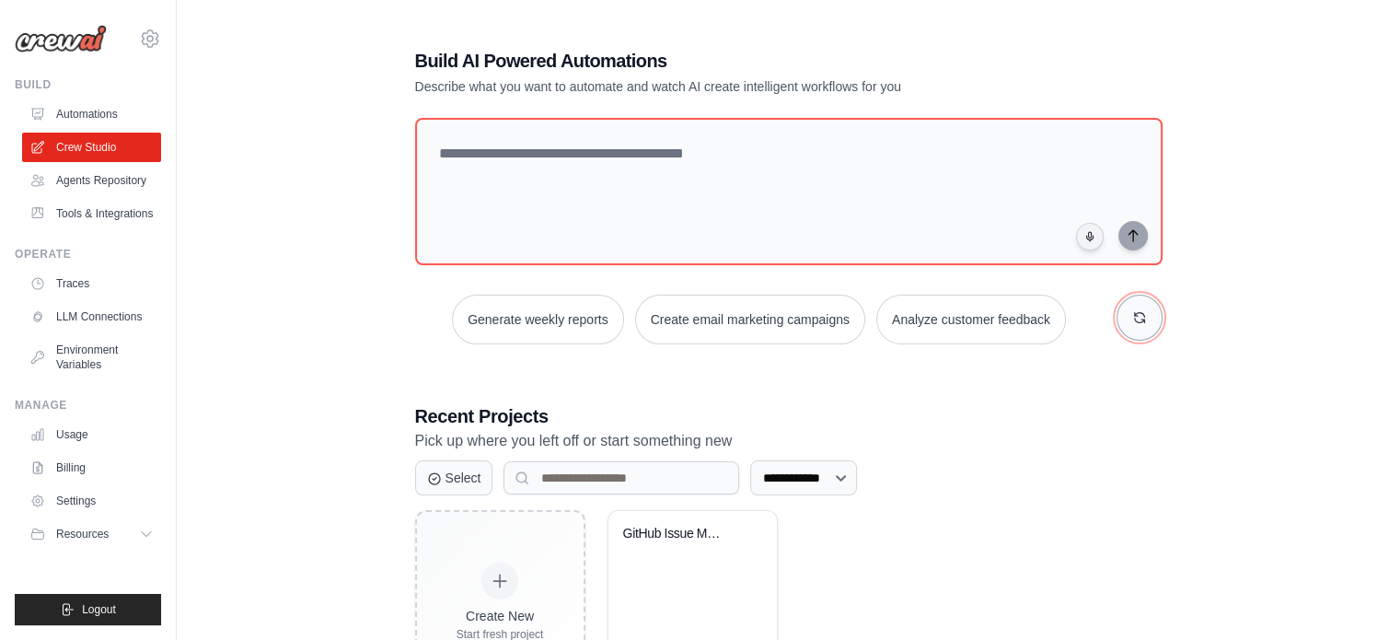
click at [1126, 316] on button "button" at bounding box center [1140, 318] width 46 height 46
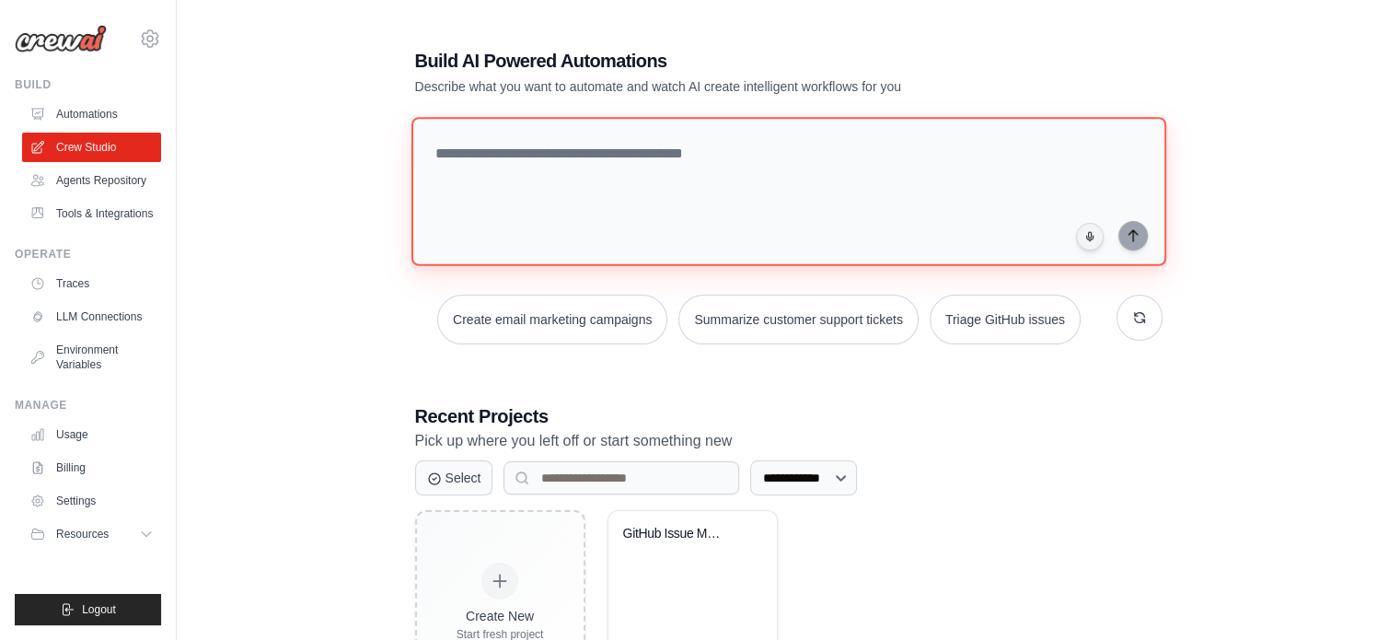
click at [997, 157] on textarea at bounding box center [788, 191] width 755 height 149
type textarea "**********"
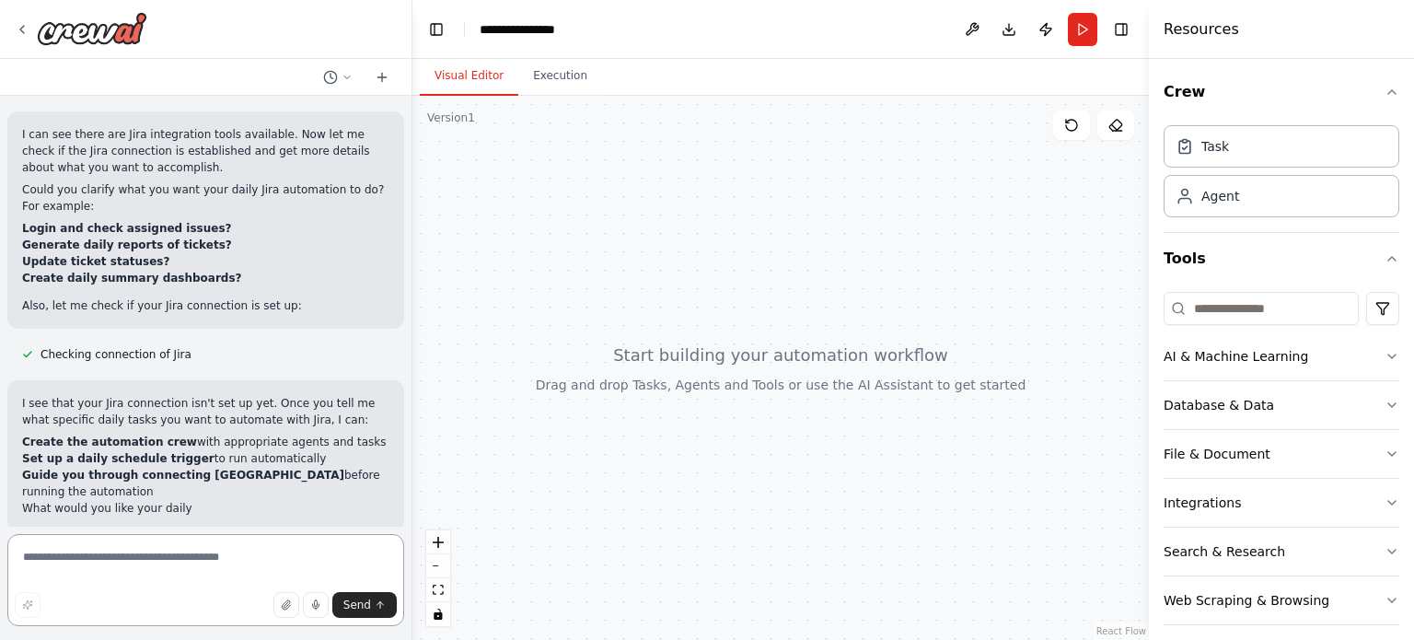
scroll to position [238, 0]
click at [104, 558] on textarea at bounding box center [205, 580] width 397 height 92
type textarea "**********"
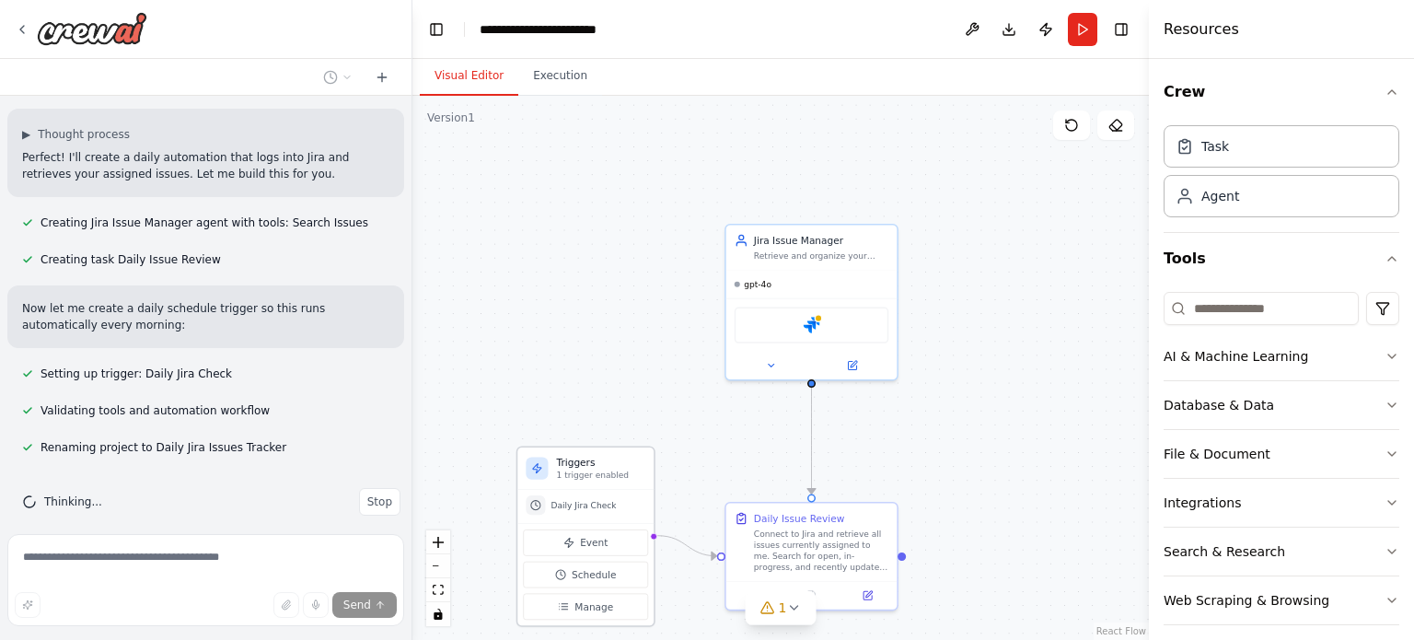
scroll to position [779, 0]
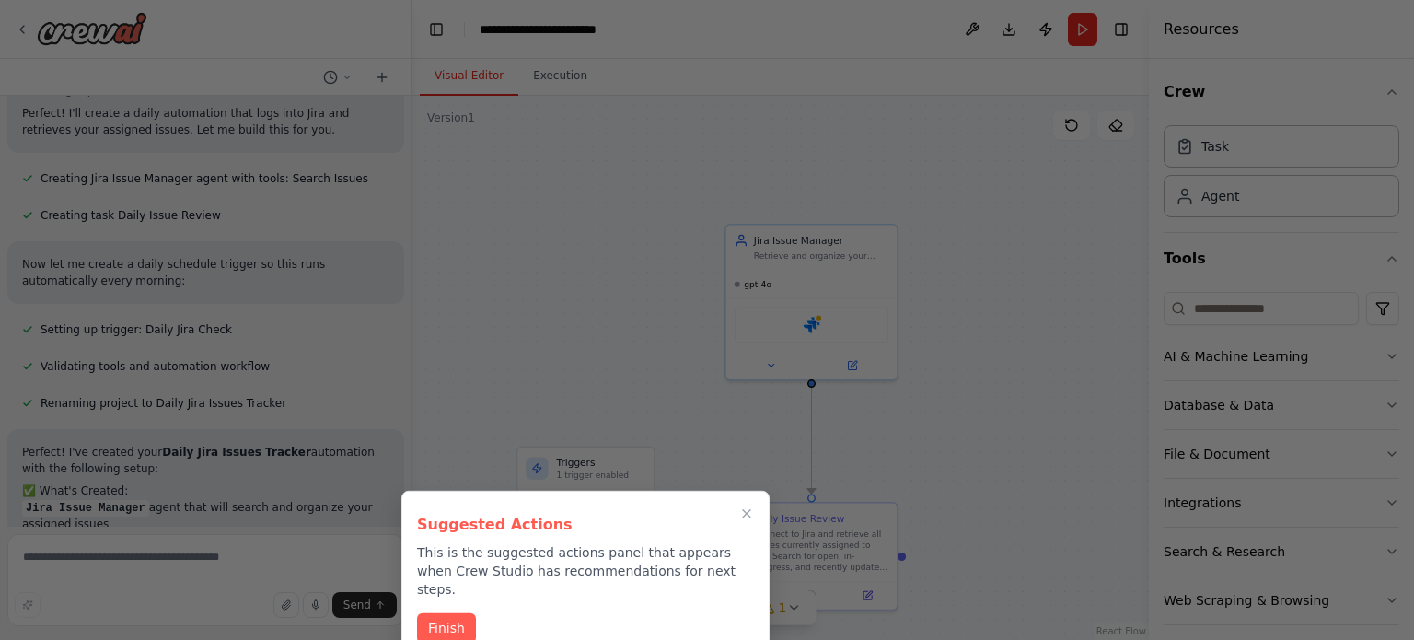
click at [233, 323] on div at bounding box center [707, 320] width 1414 height 640
click at [449, 613] on button "Finish" at bounding box center [446, 626] width 59 height 30
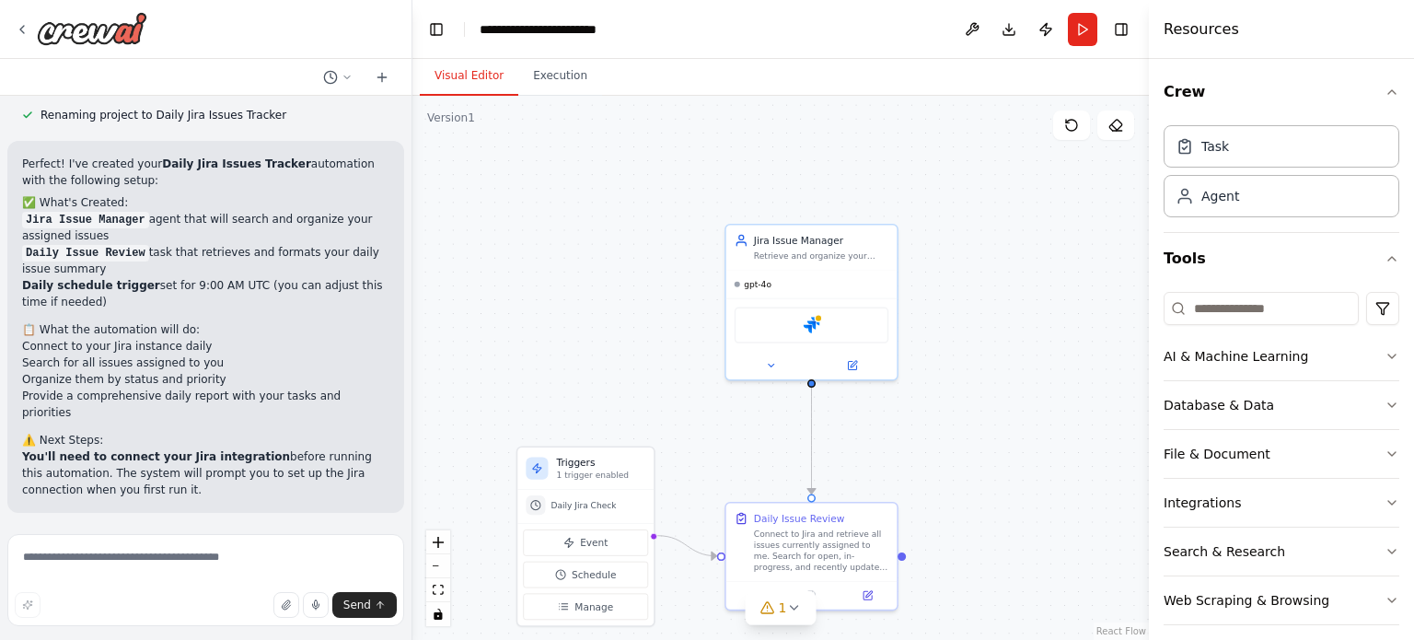
scroll to position [1069, 0]
click at [767, 280] on span "gpt-4o" at bounding box center [758, 281] width 28 height 11
click at [792, 249] on div "Retrieve and organize your assigned Jira issues, providing a clear daily summar…" at bounding box center [821, 253] width 134 height 11
click at [1207, 156] on div "Task" at bounding box center [1282, 145] width 236 height 42
click at [1215, 200] on div "Agent" at bounding box center [1220, 195] width 38 height 18
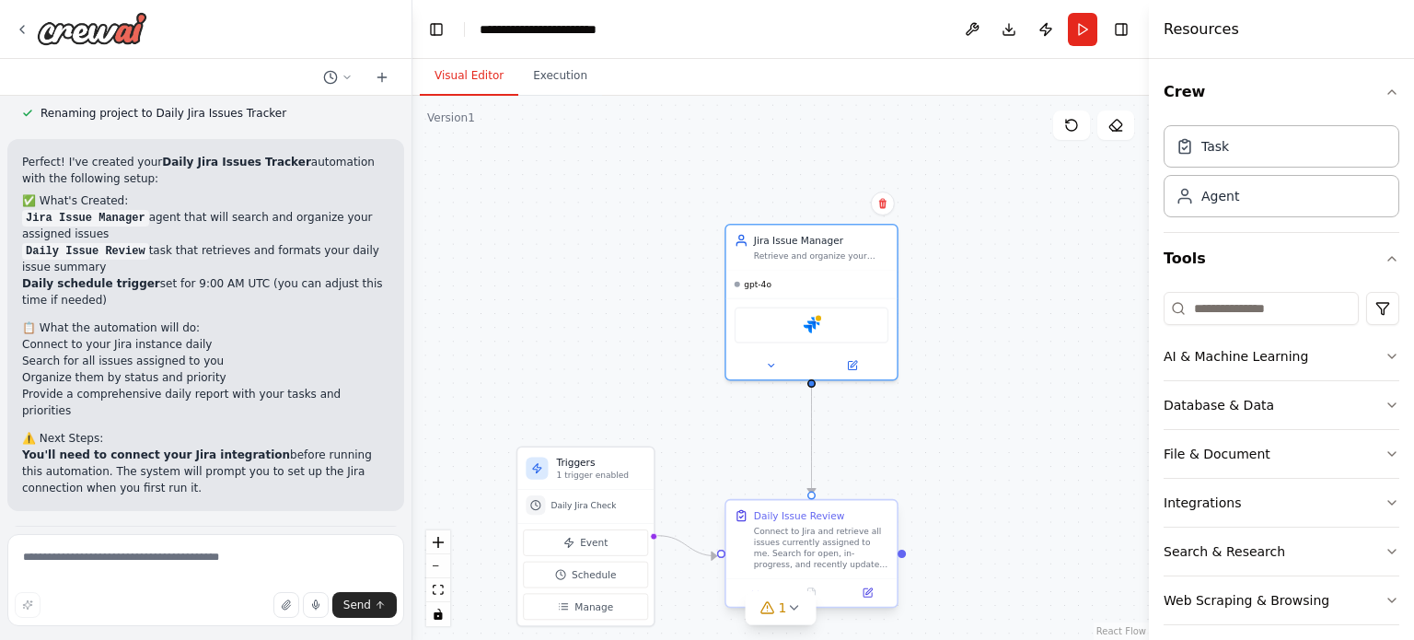
click at [805, 552] on div "Connect to Jira and retrieve all issues currently assigned to me. Search for op…" at bounding box center [821, 548] width 134 height 44
click at [819, 319] on img at bounding box center [811, 322] width 17 height 17
click at [856, 371] on div at bounding box center [811, 363] width 171 height 28
click at [853, 361] on icon at bounding box center [854, 361] width 6 height 6
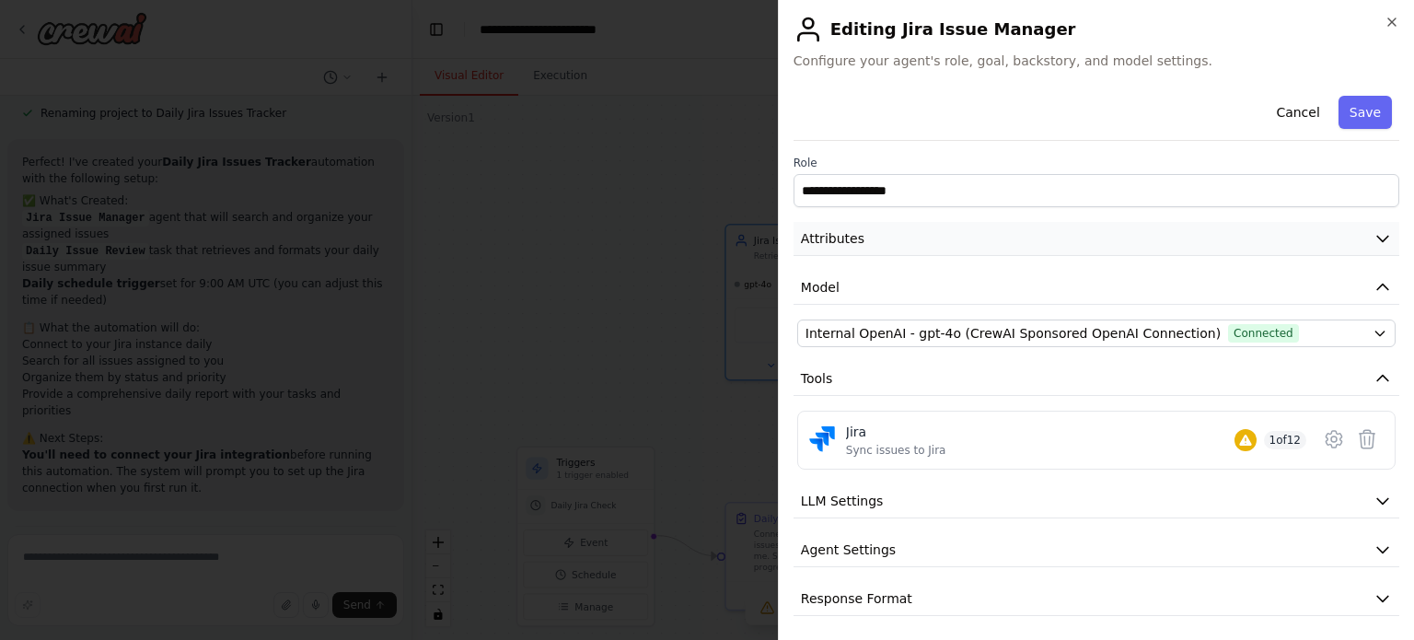
click at [954, 243] on button "Attributes" at bounding box center [1097, 239] width 606 height 34
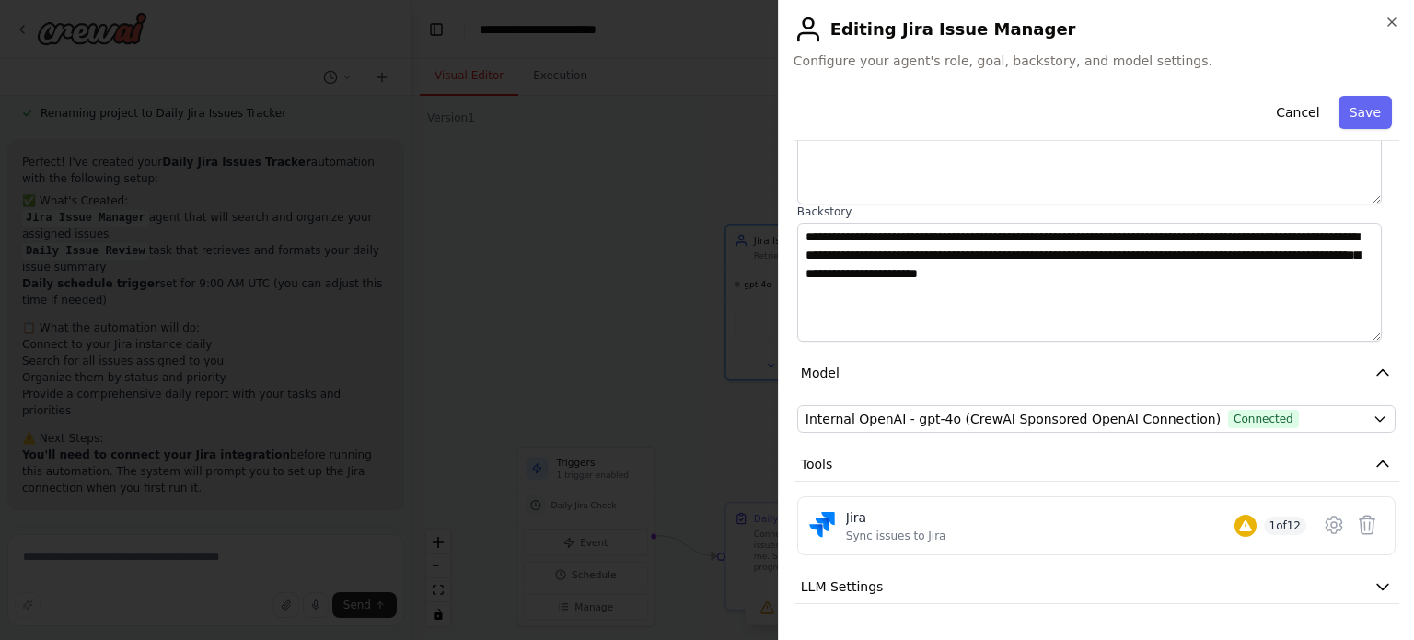
scroll to position [294, 0]
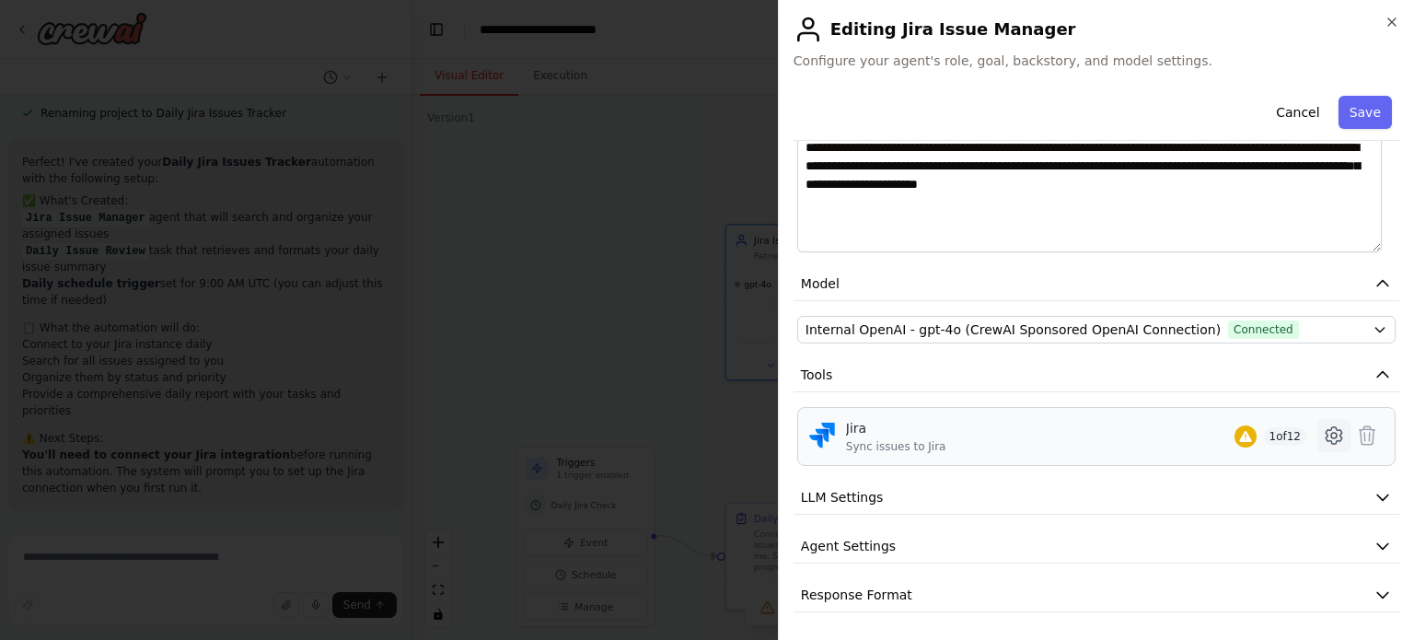
click at [1326, 428] on icon at bounding box center [1334, 435] width 16 height 17
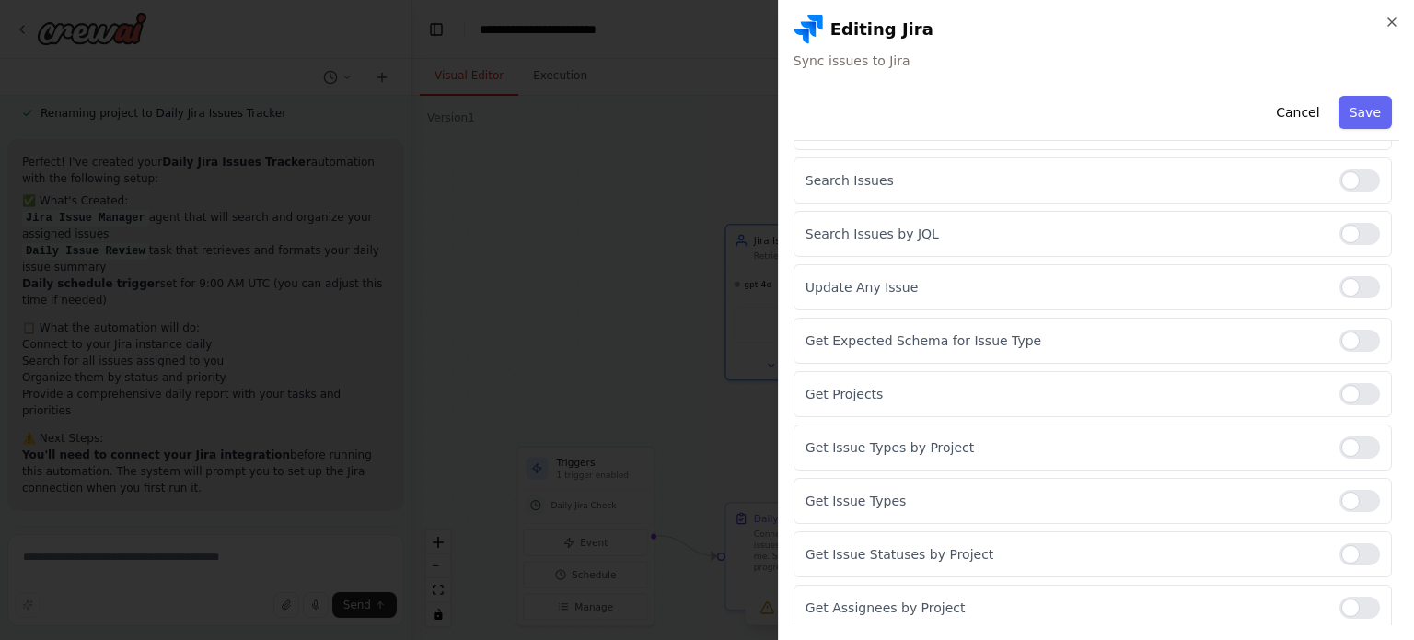
scroll to position [0, 0]
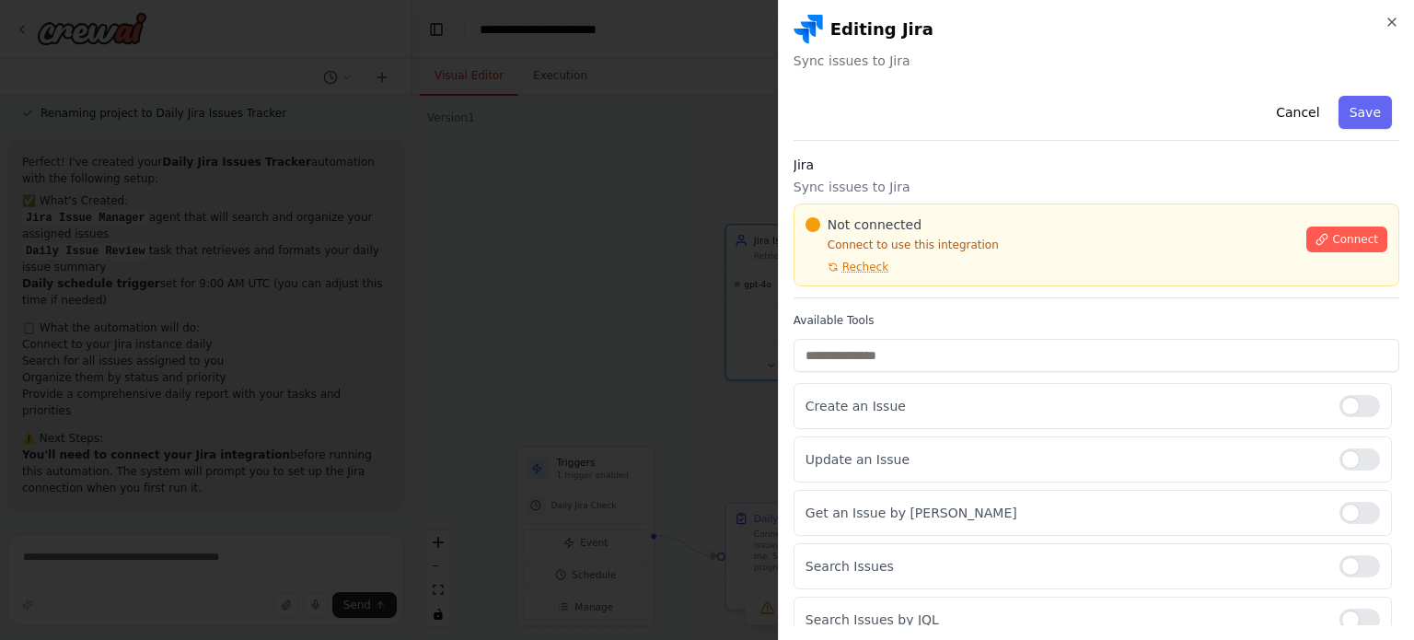
click at [1318, 141] on div "Cancel Save Jira Sync issues to Jira Not connected Connect to use this integrat…" at bounding box center [1097, 552] width 606 height 928
click at [1303, 102] on button "Cancel" at bounding box center [1297, 112] width 65 height 33
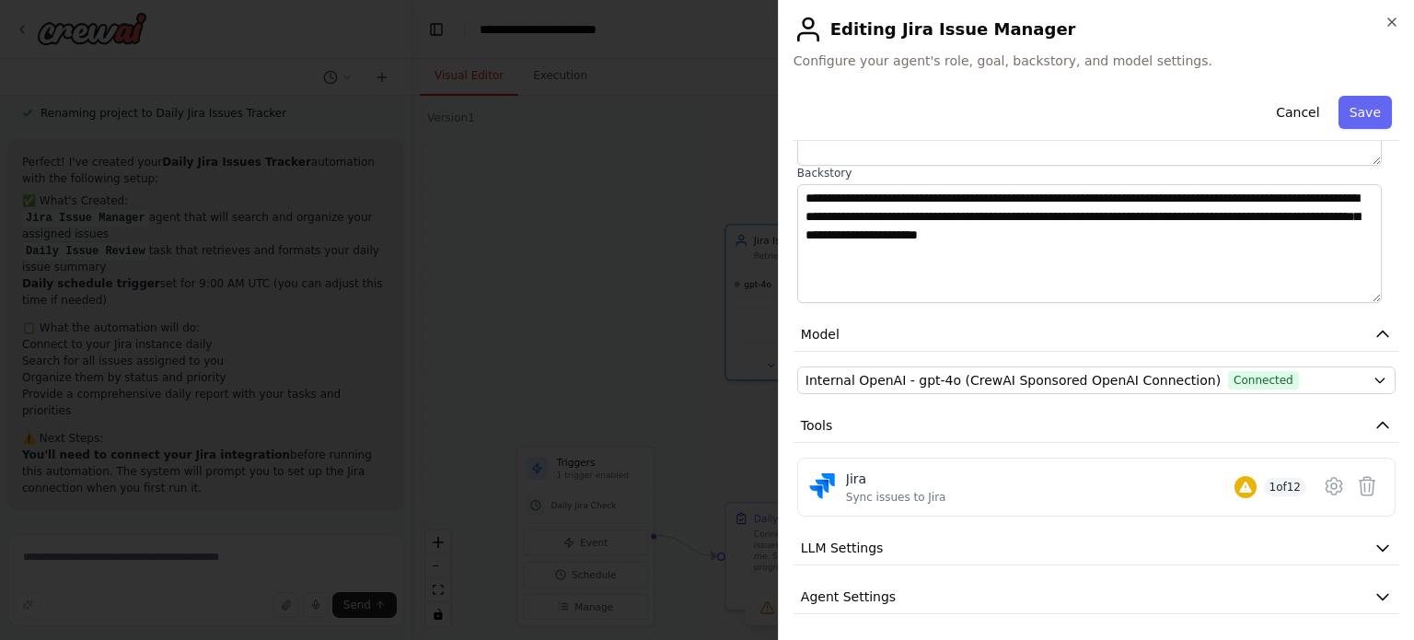
scroll to position [294, 0]
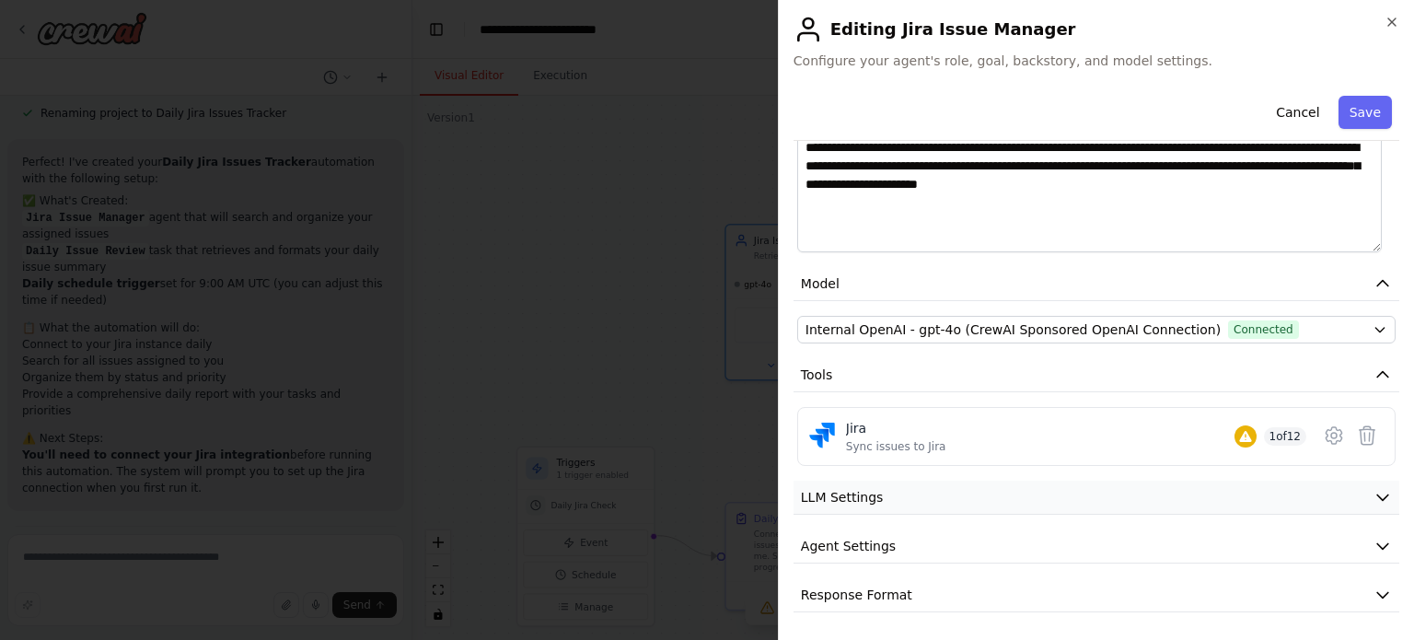
click at [1084, 499] on button "LLM Settings" at bounding box center [1097, 498] width 606 height 34
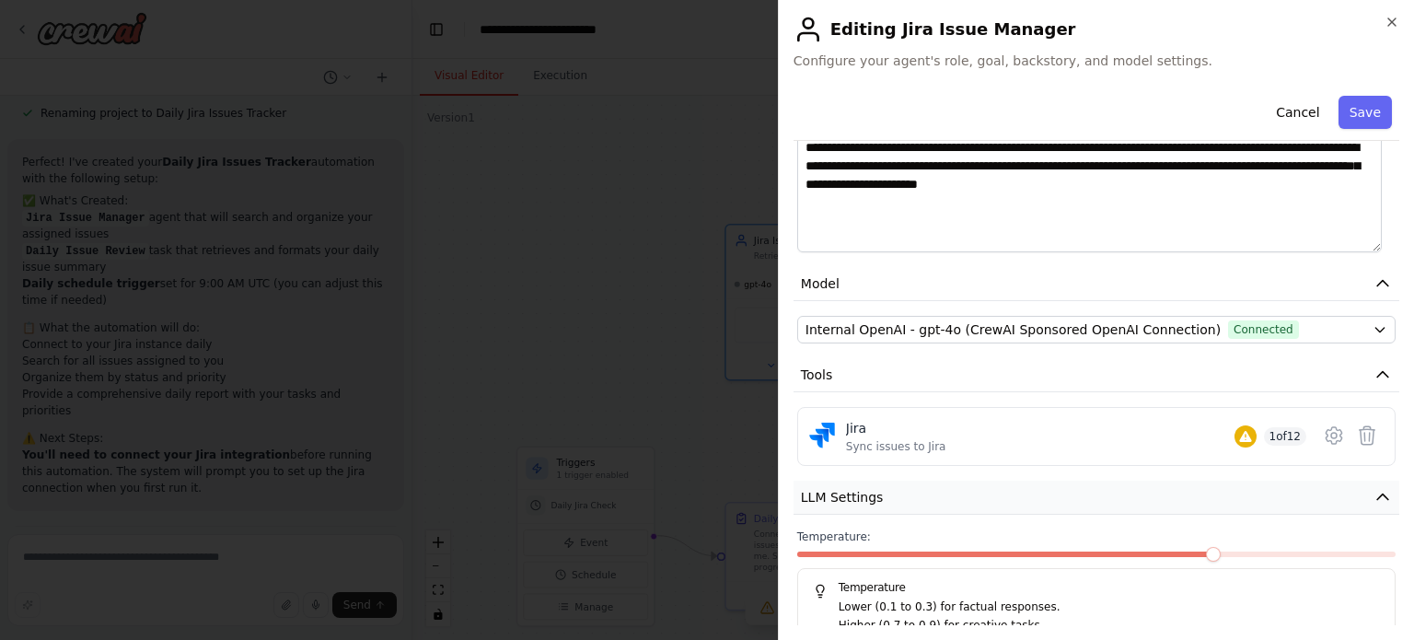
scroll to position [424, 0]
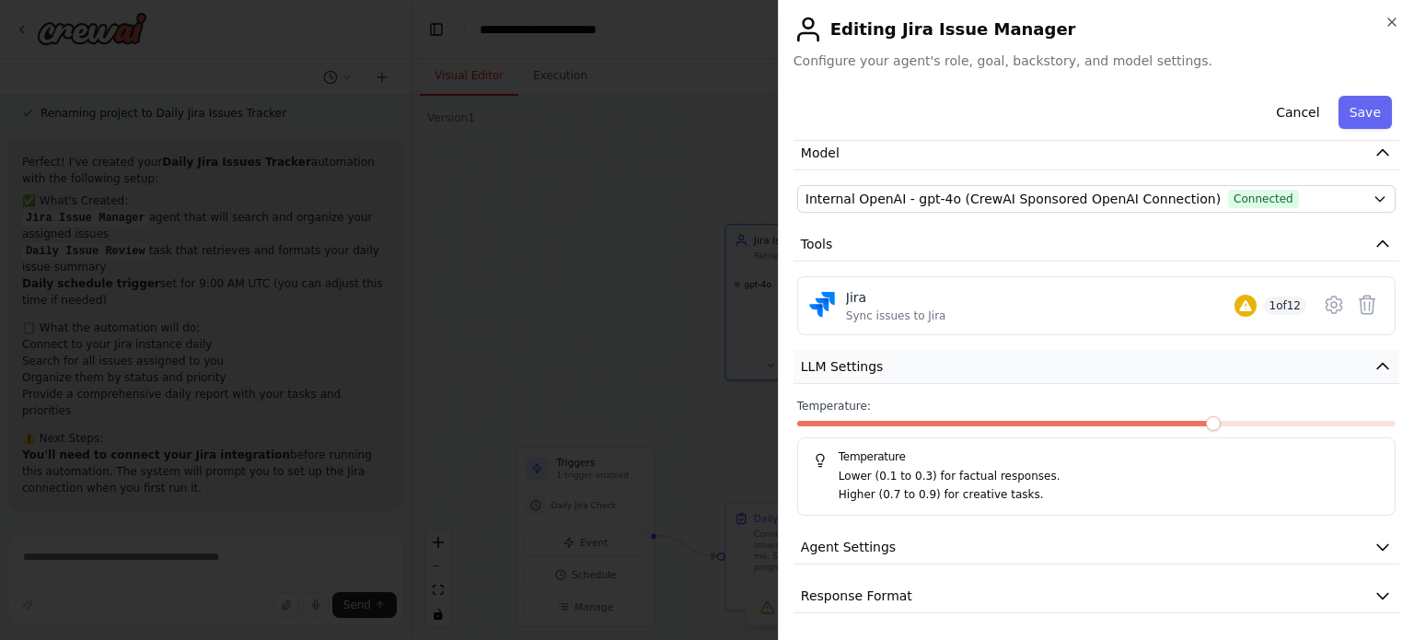
click at [1318, 358] on button "LLM Settings" at bounding box center [1097, 367] width 606 height 34
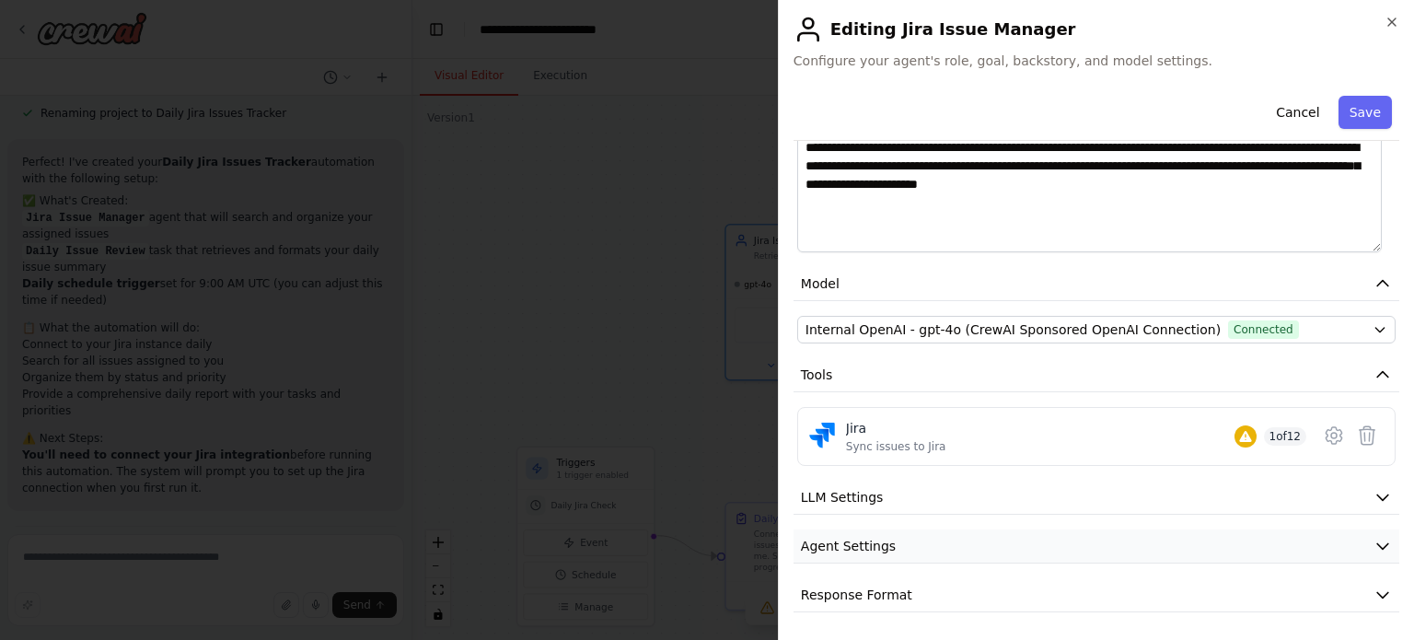
click at [1064, 539] on button "Agent Settings" at bounding box center [1097, 546] width 606 height 34
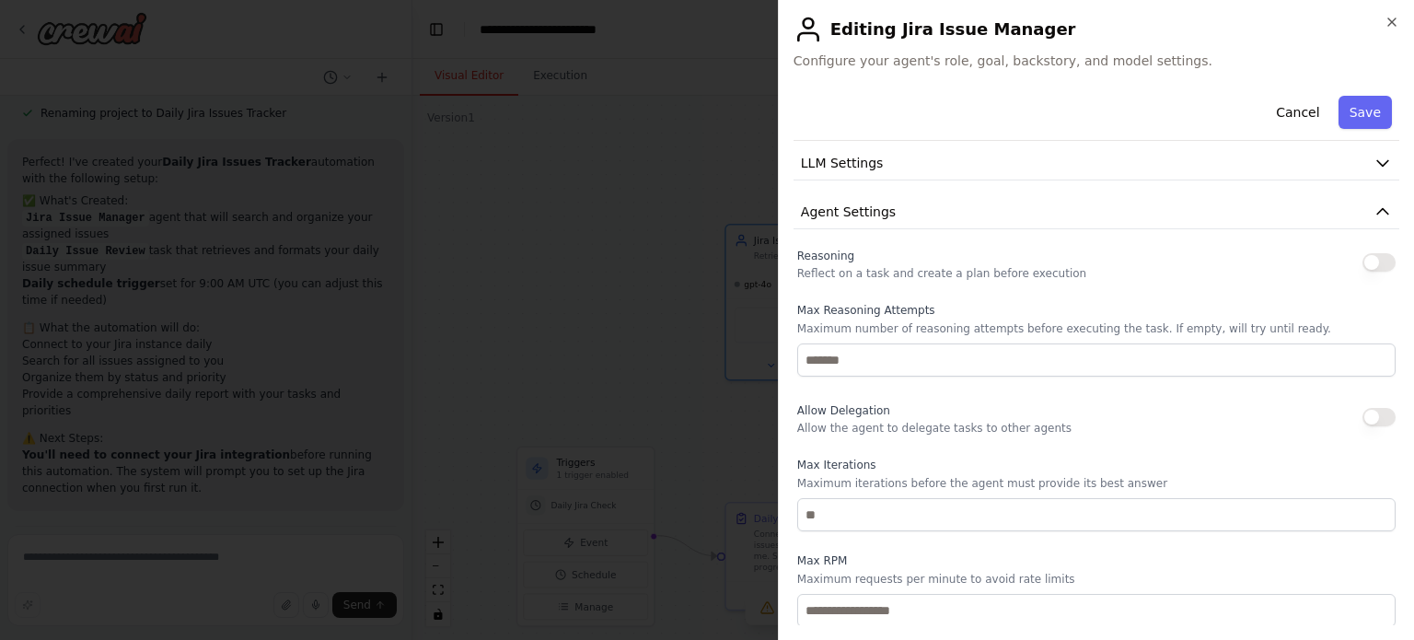
scroll to position [623, 0]
click at [1370, 226] on button "Agent Settings" at bounding box center [1097, 217] width 606 height 34
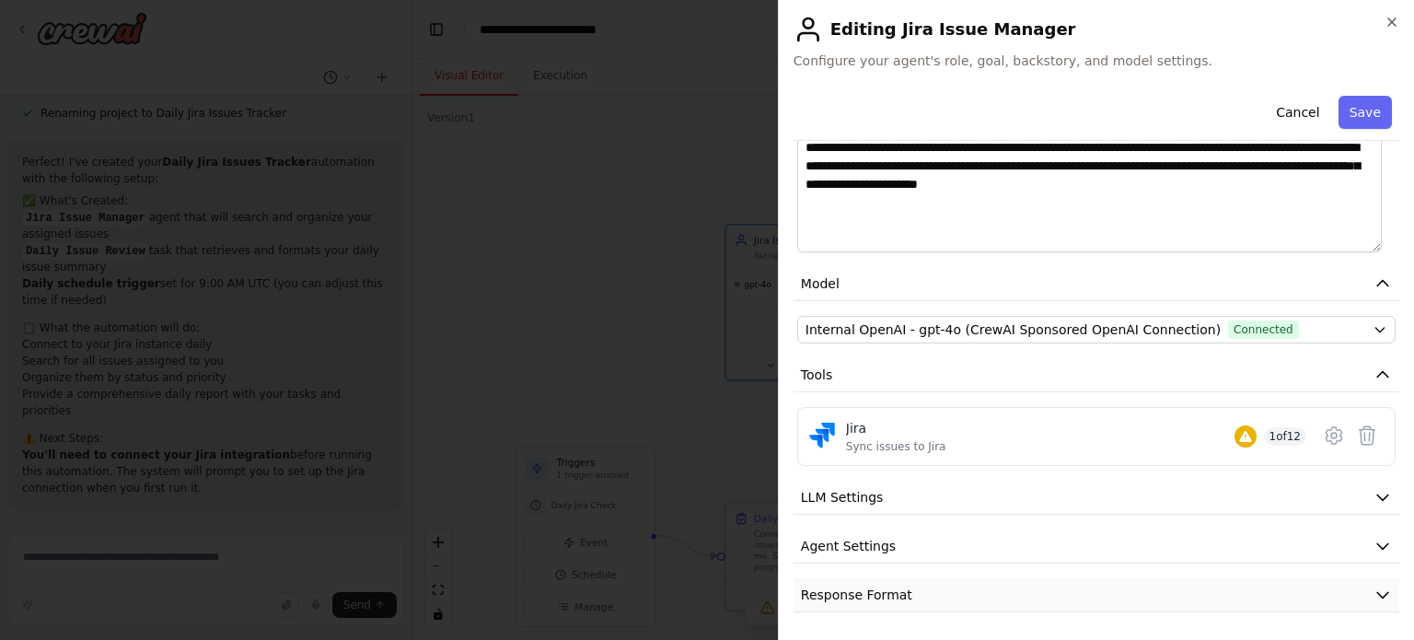
click at [1169, 584] on button "Response Format" at bounding box center [1097, 595] width 606 height 34
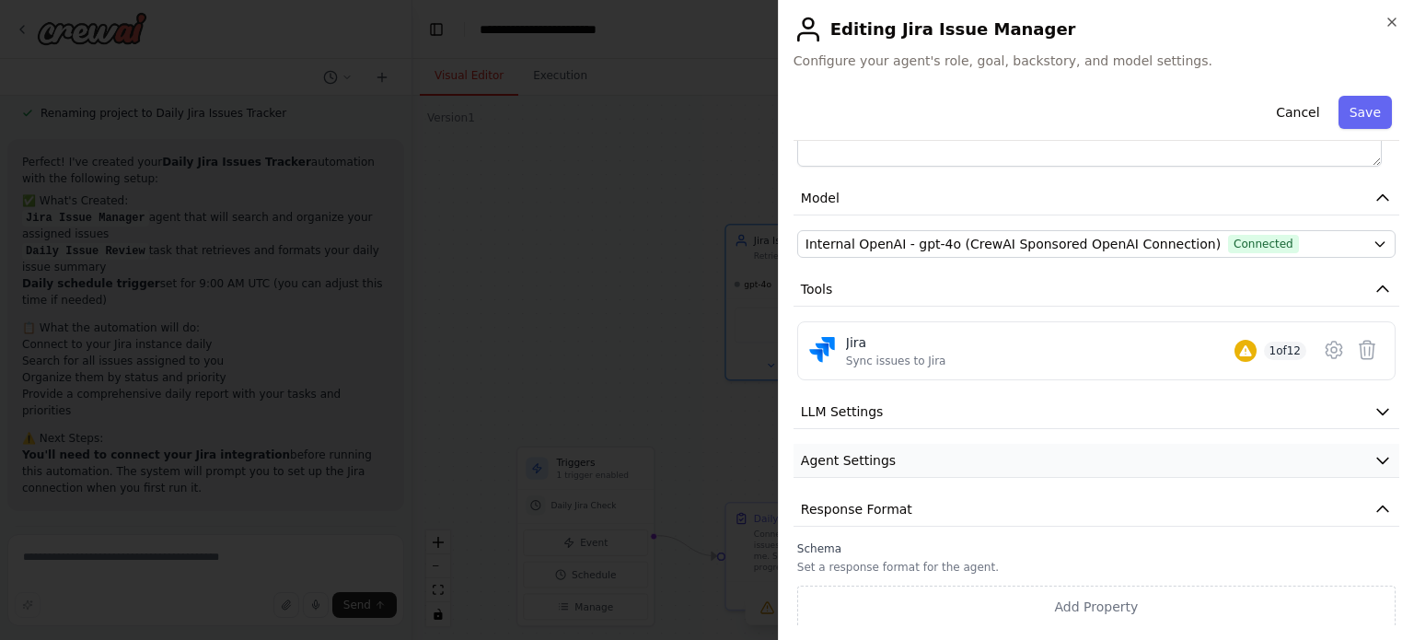
scroll to position [180, 0]
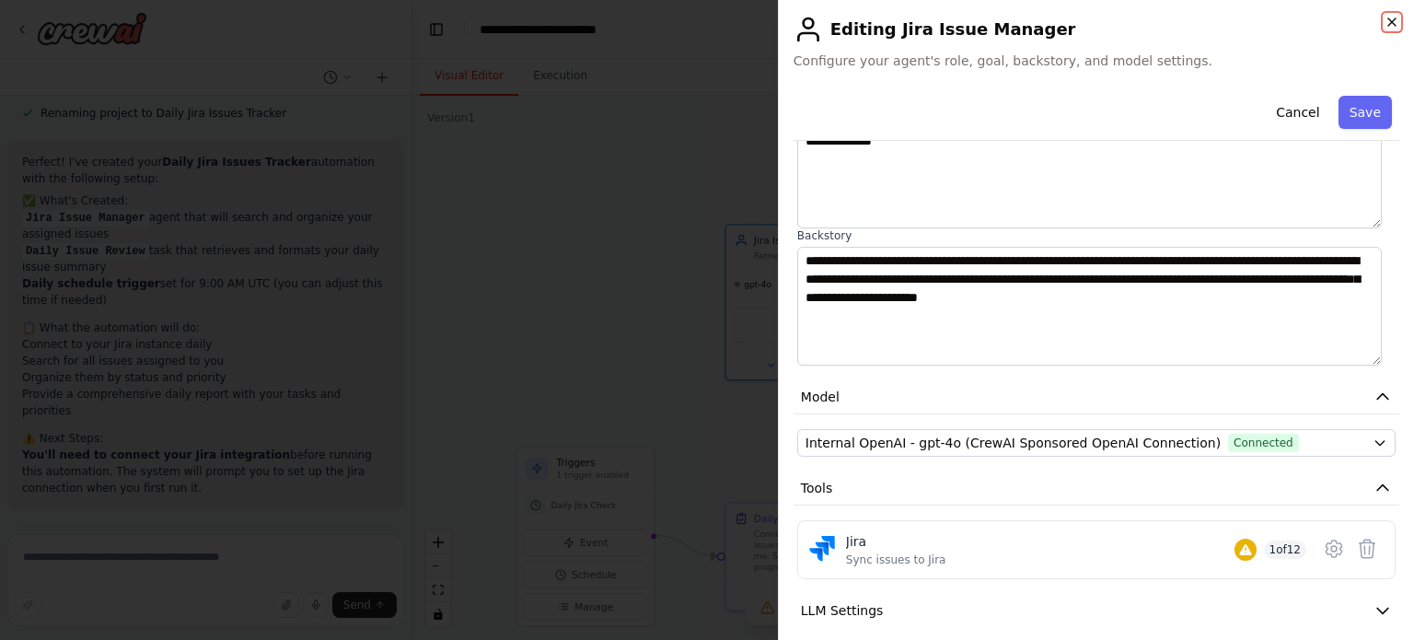
click at [1396, 16] on icon "button" at bounding box center [1392, 22] width 15 height 15
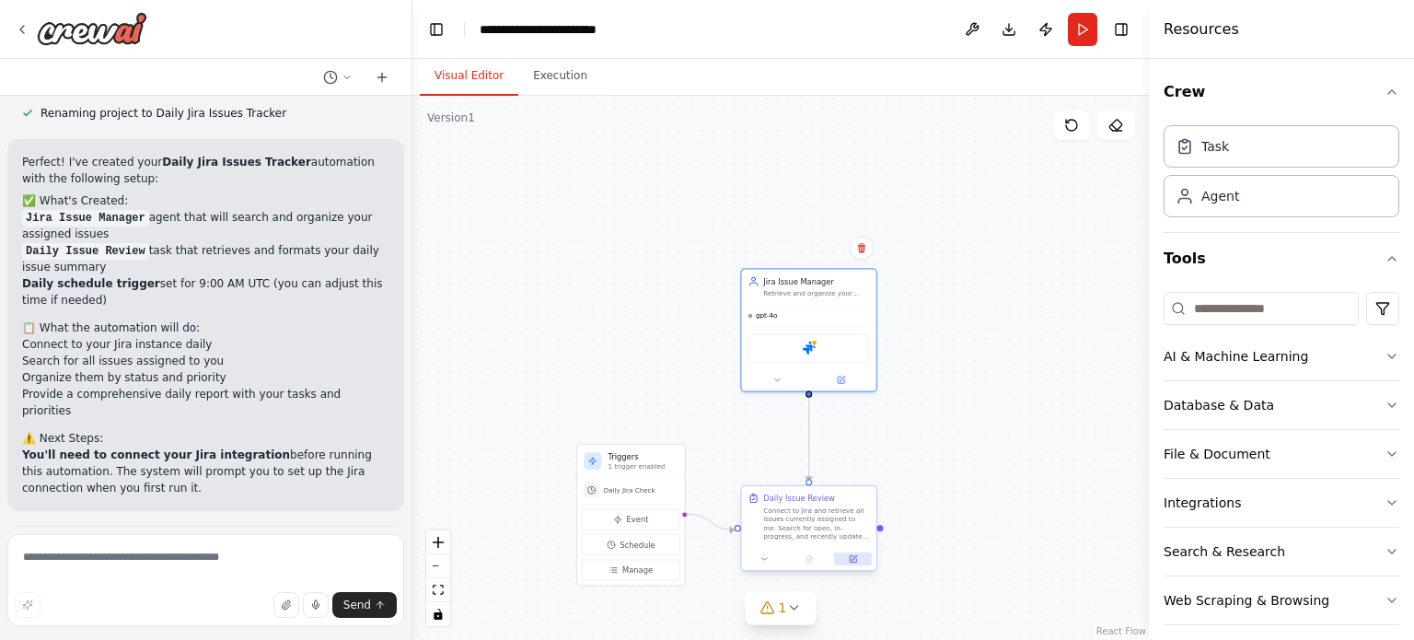
click at [854, 559] on icon at bounding box center [853, 559] width 6 height 6
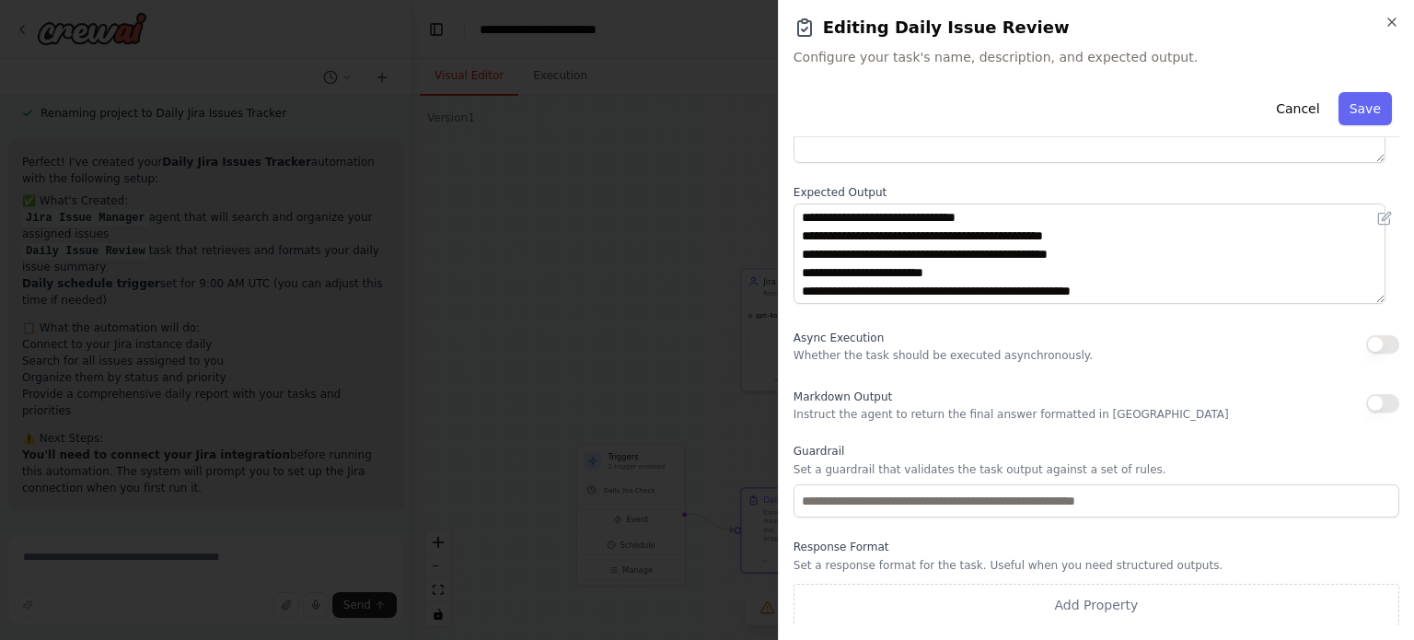
scroll to position [0, 0]
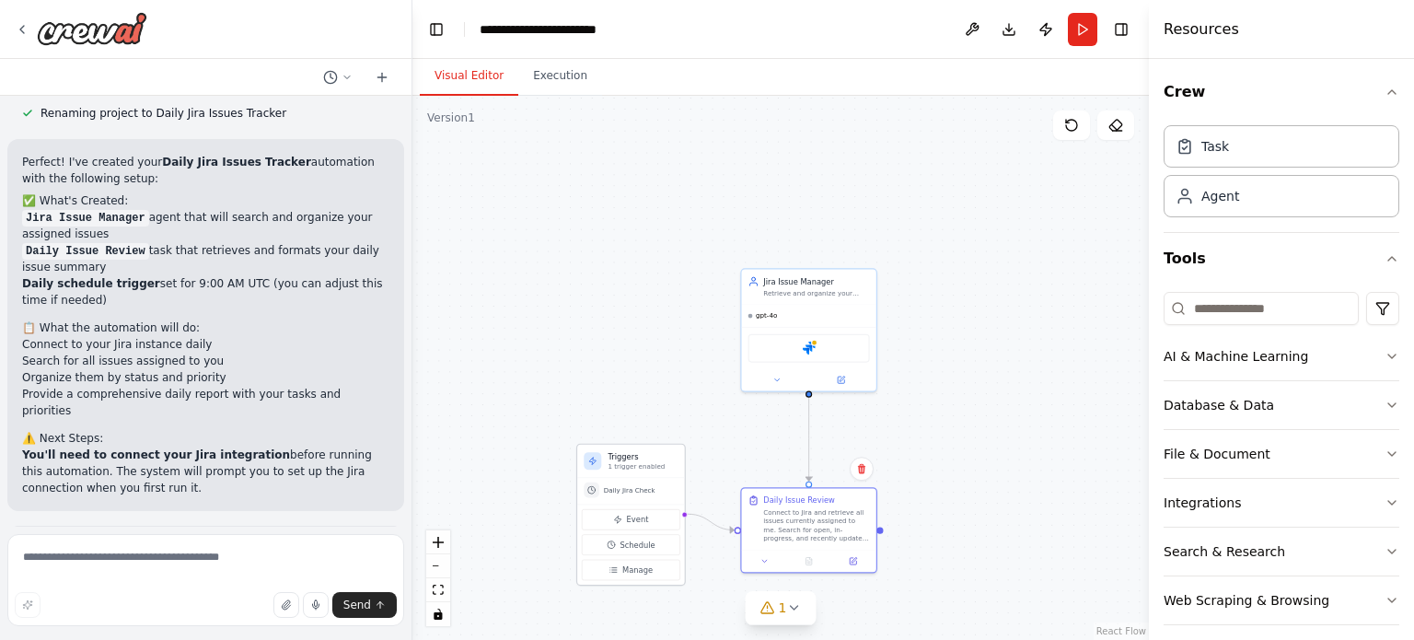
click at [652, 467] on p "1 trigger enabled" at bounding box center [643, 466] width 70 height 9
click at [659, 519] on button "Event" at bounding box center [631, 519] width 98 height 21
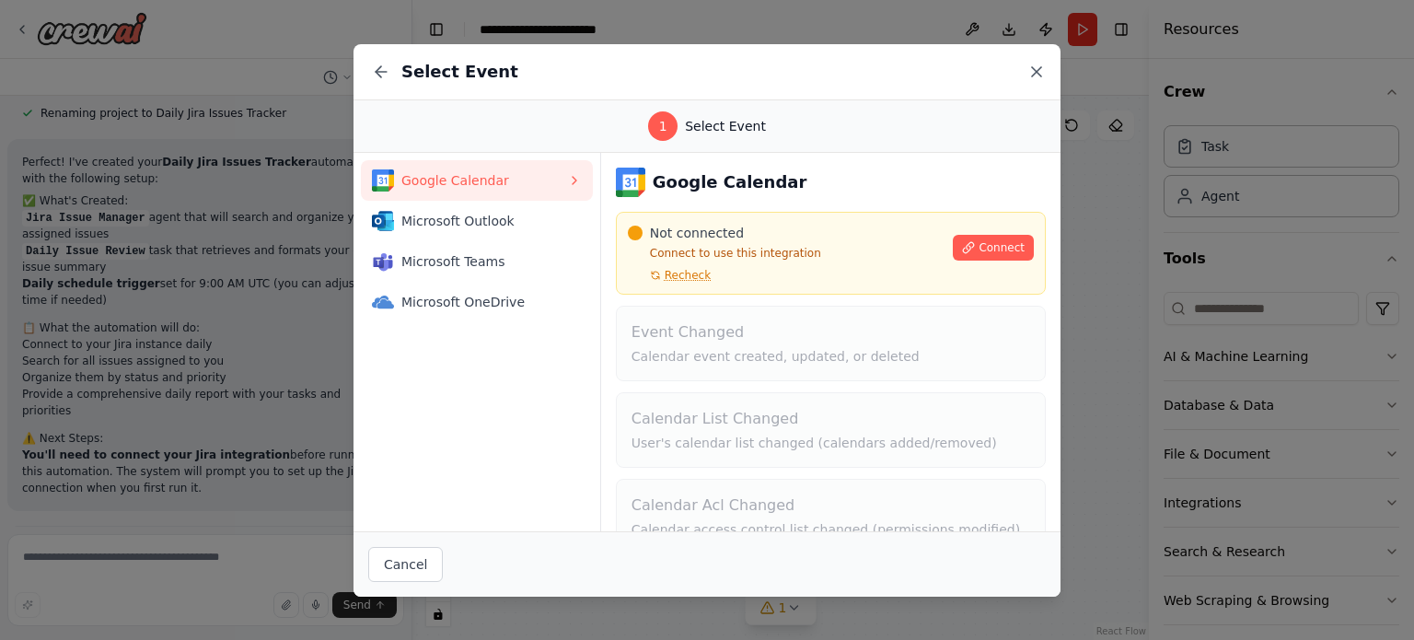
click at [1028, 70] on icon at bounding box center [1036, 72] width 18 height 18
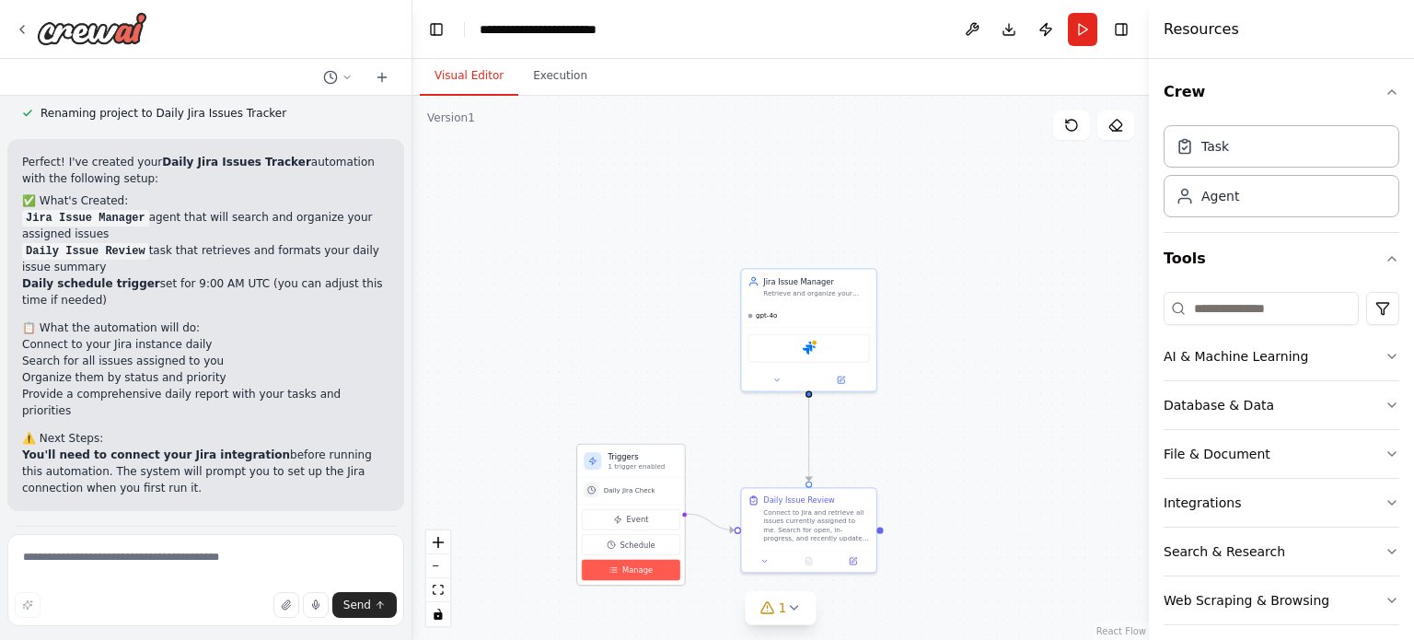
click at [633, 574] on span "Manage" at bounding box center [637, 569] width 30 height 11
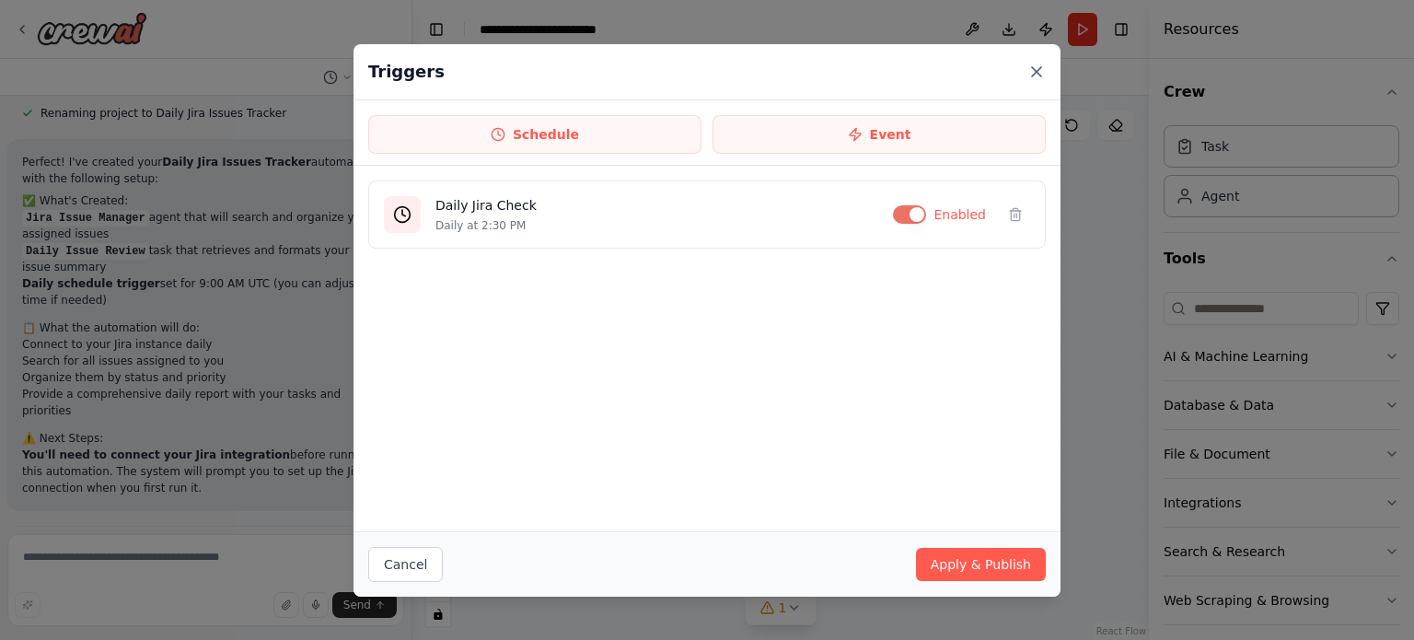
click at [1035, 77] on icon at bounding box center [1036, 72] width 18 height 18
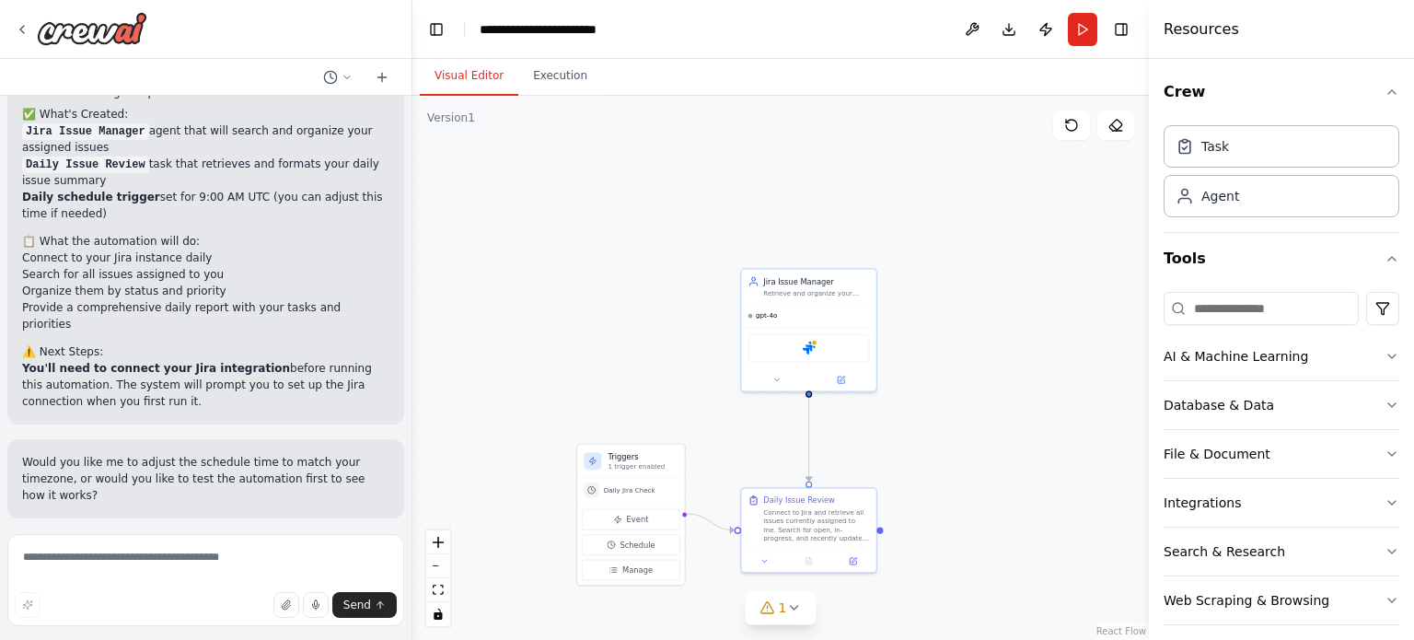
scroll to position [1259, 0]
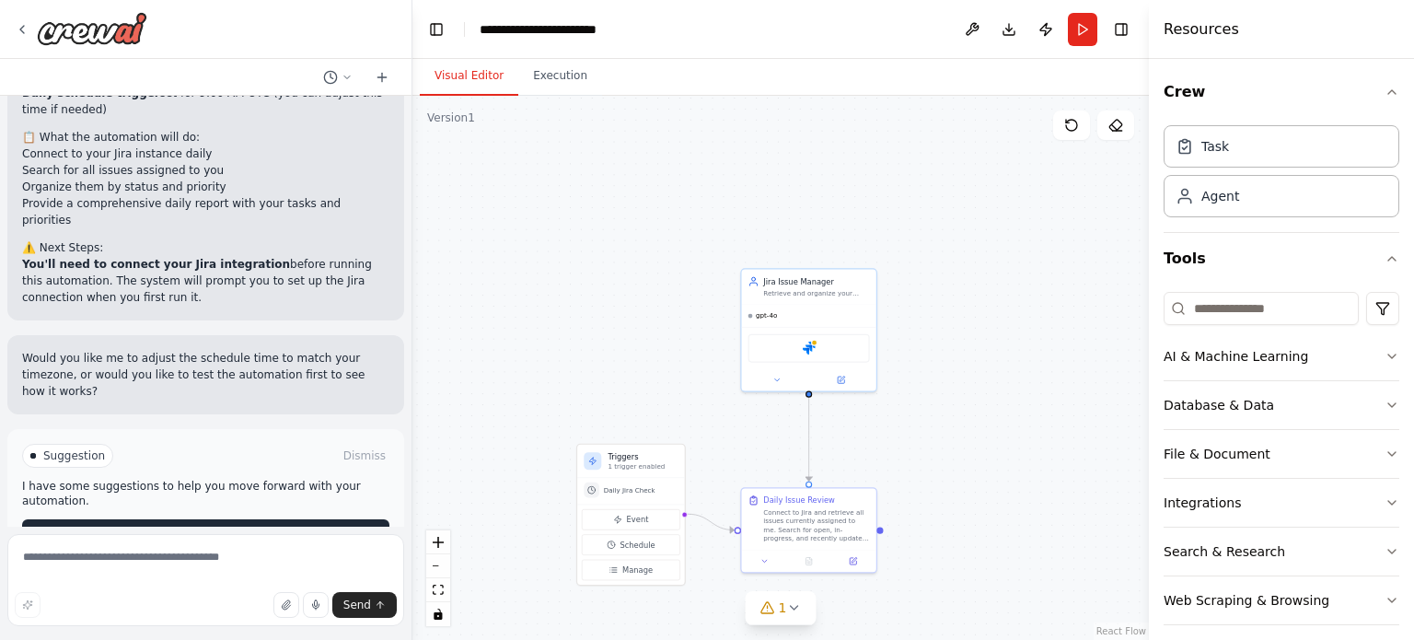
click at [291, 519] on button "Run Automation" at bounding box center [205, 533] width 367 height 29
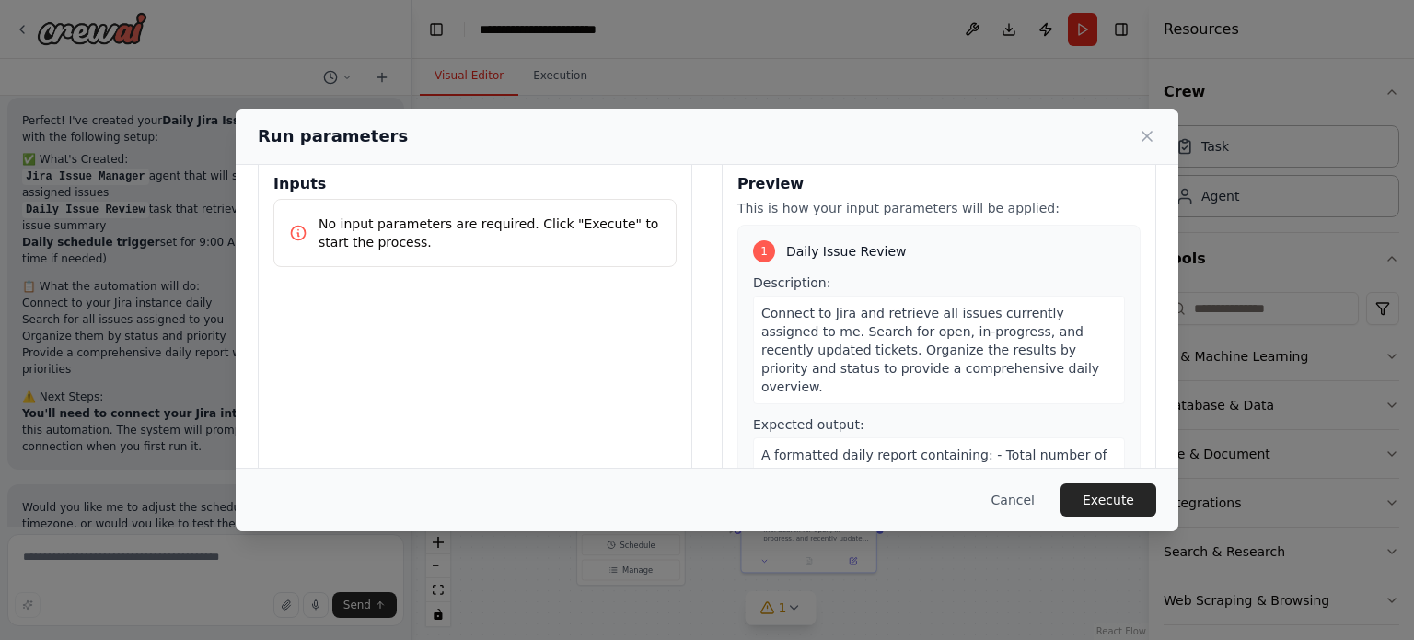
scroll to position [0, 0]
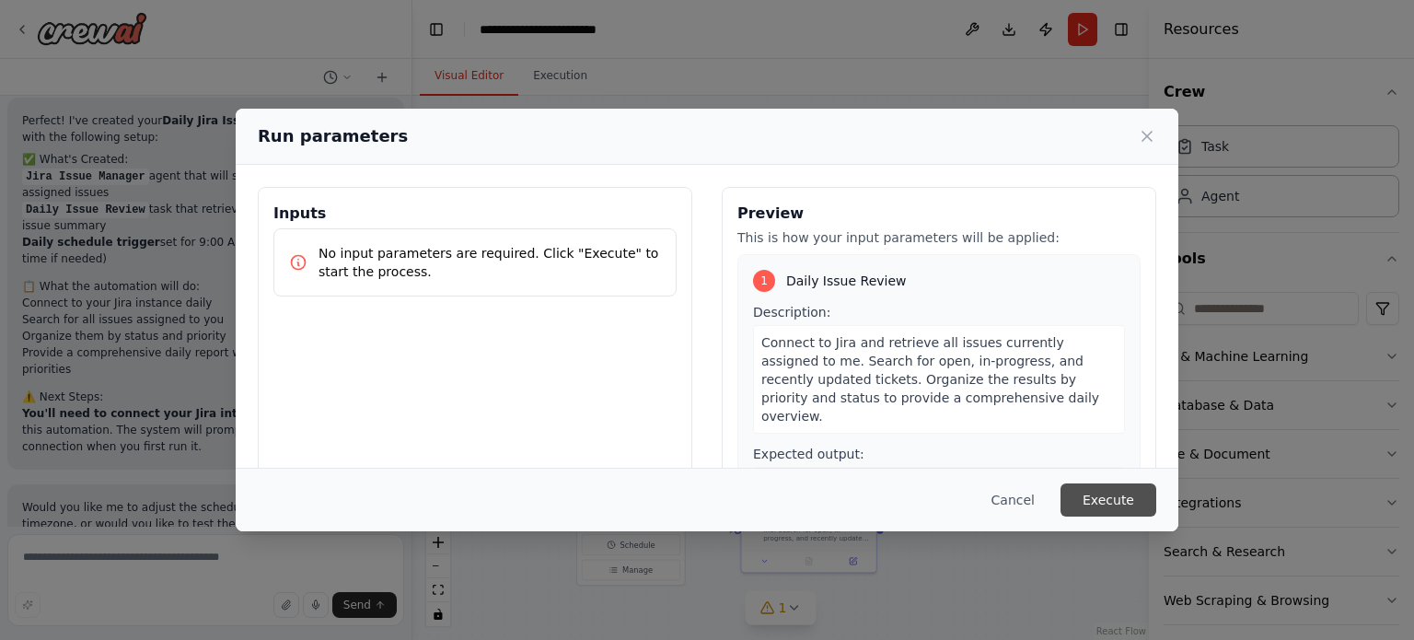
click at [1118, 484] on button "Execute" at bounding box center [1108, 499] width 96 height 33
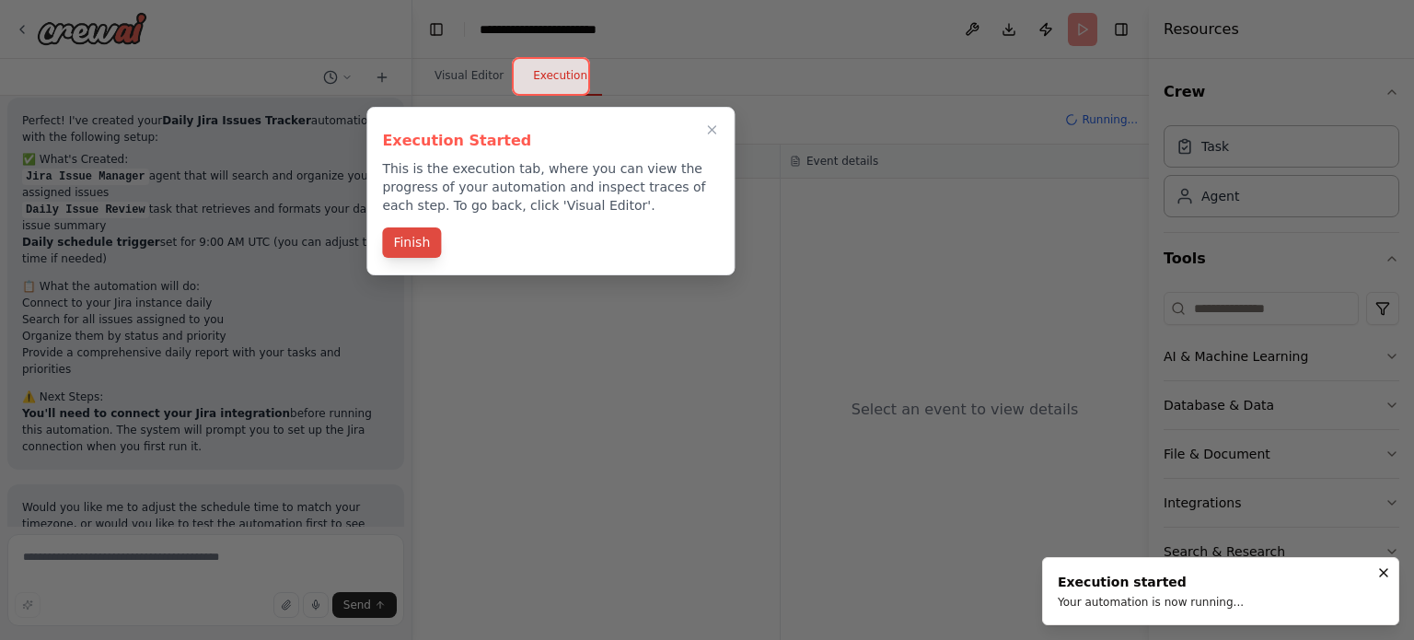
click at [401, 237] on button "Finish" at bounding box center [411, 242] width 59 height 30
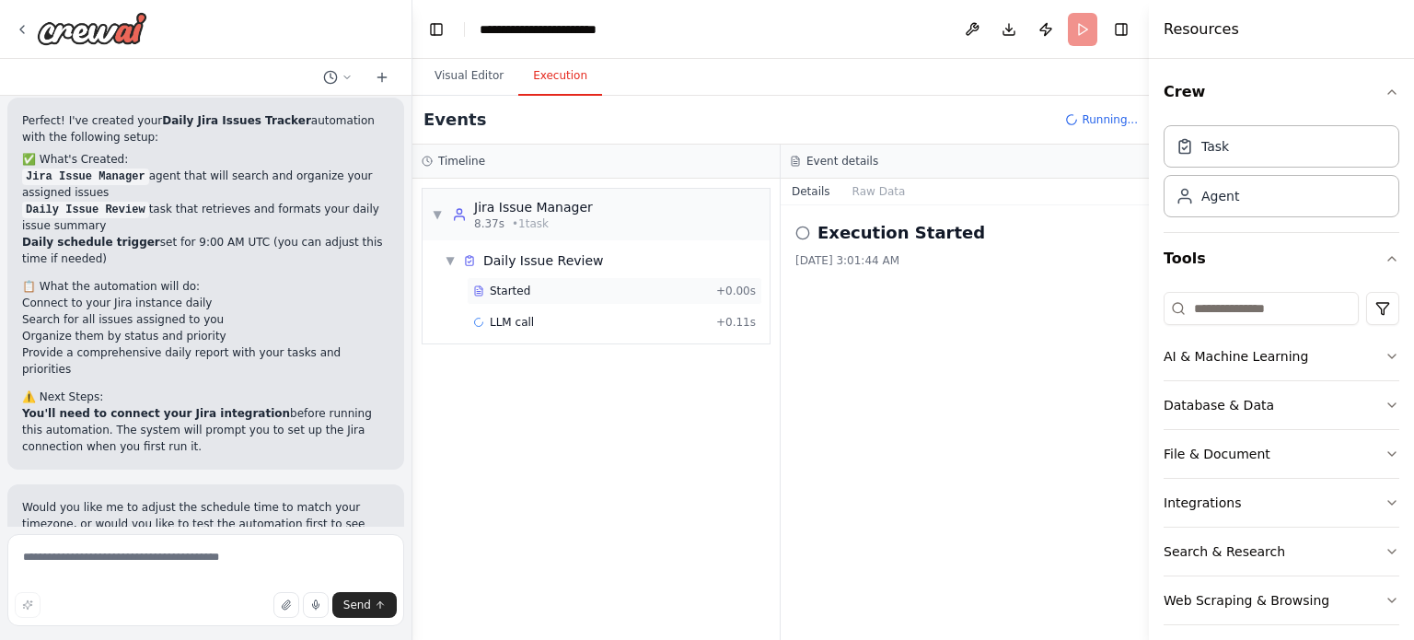
click at [516, 301] on div "Started + 0.00s" at bounding box center [614, 291] width 295 height 28
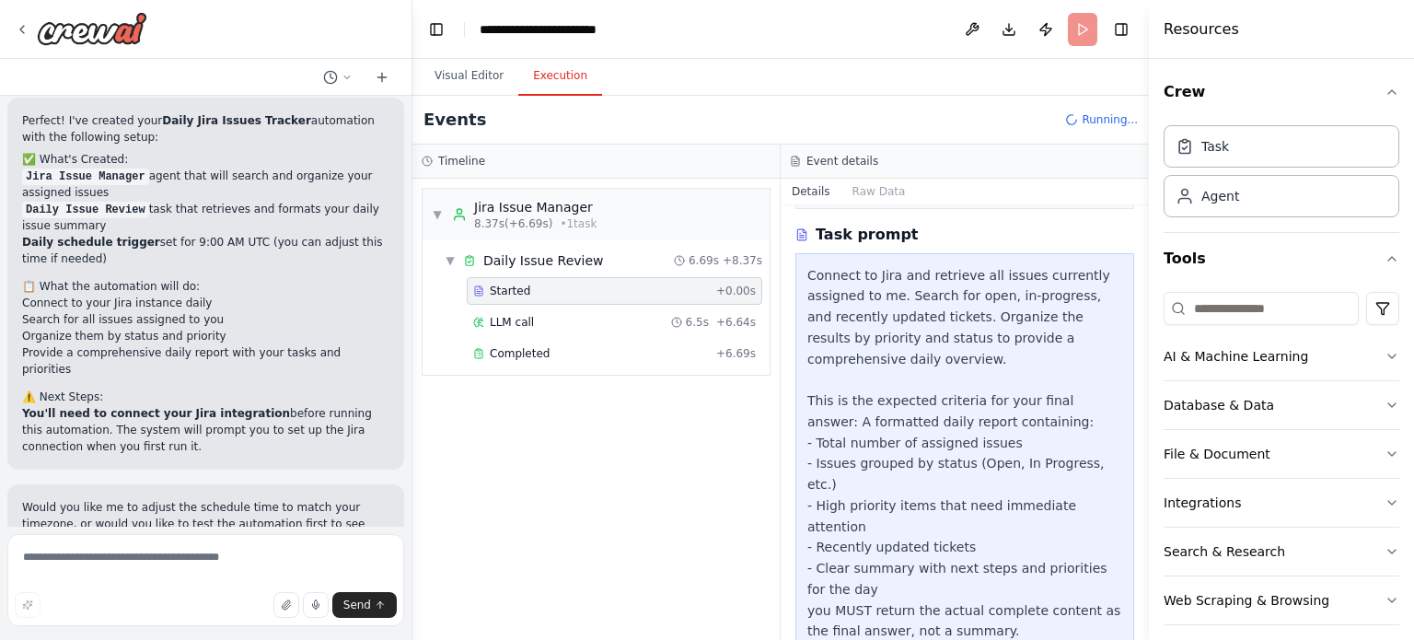
scroll to position [1259, 0]
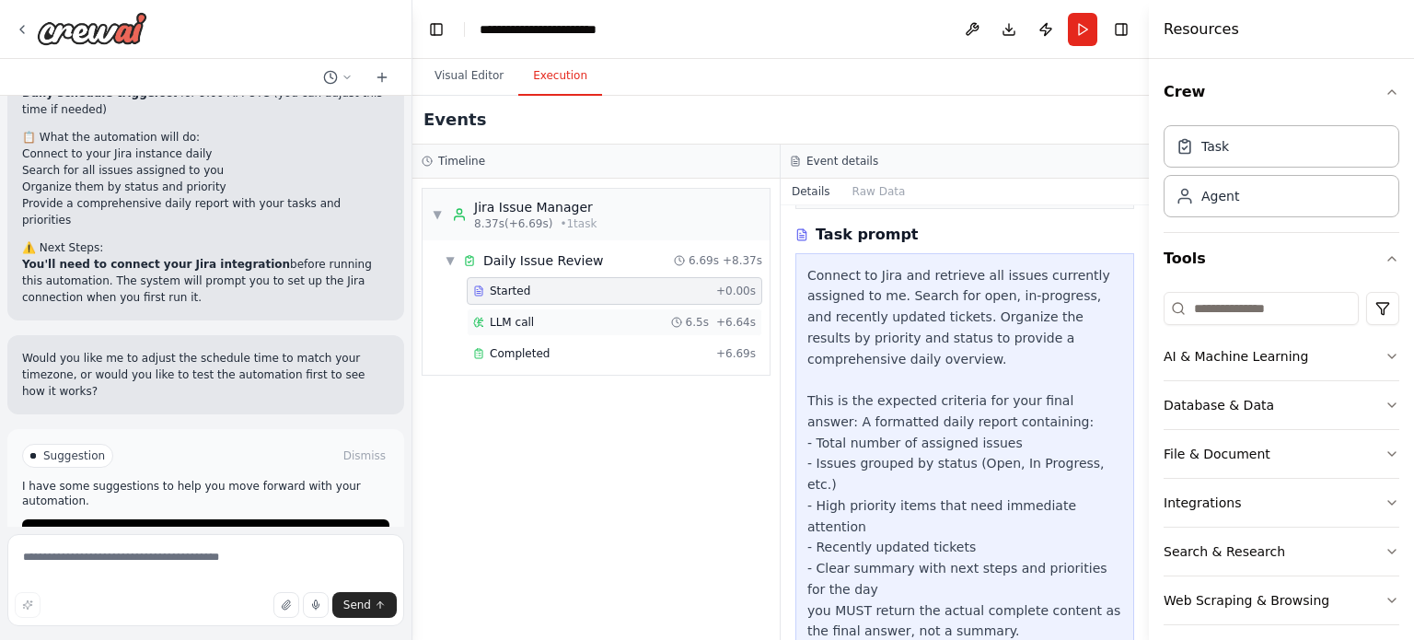
click at [596, 330] on div "LLM call 6.5s + 6.64s" at bounding box center [614, 322] width 295 height 28
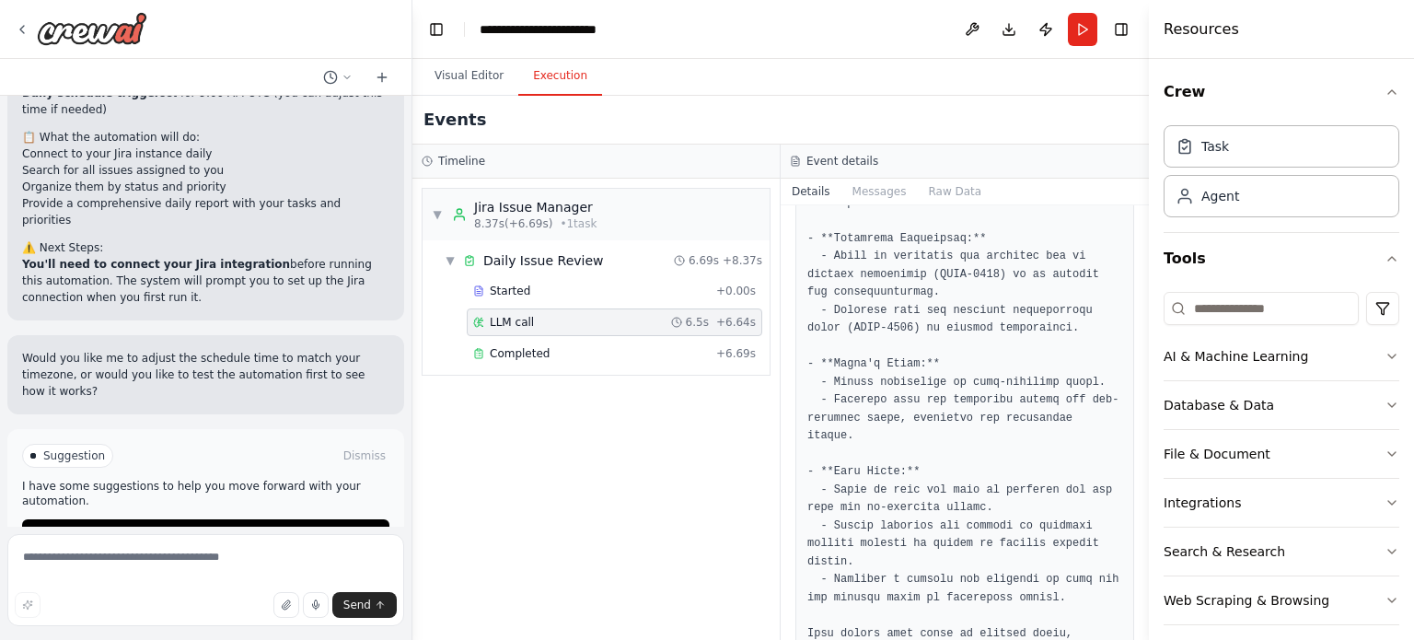
scroll to position [1413, 0]
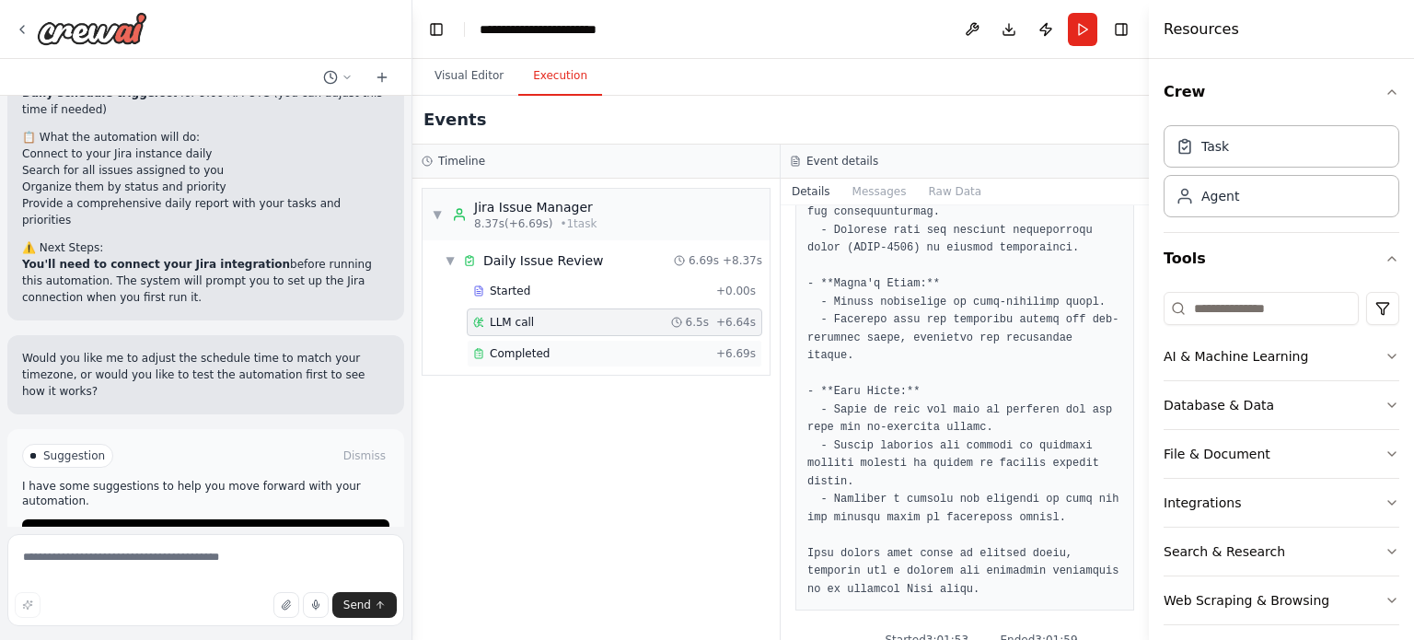
click at [644, 354] on div "Completed" at bounding box center [591, 353] width 236 height 15
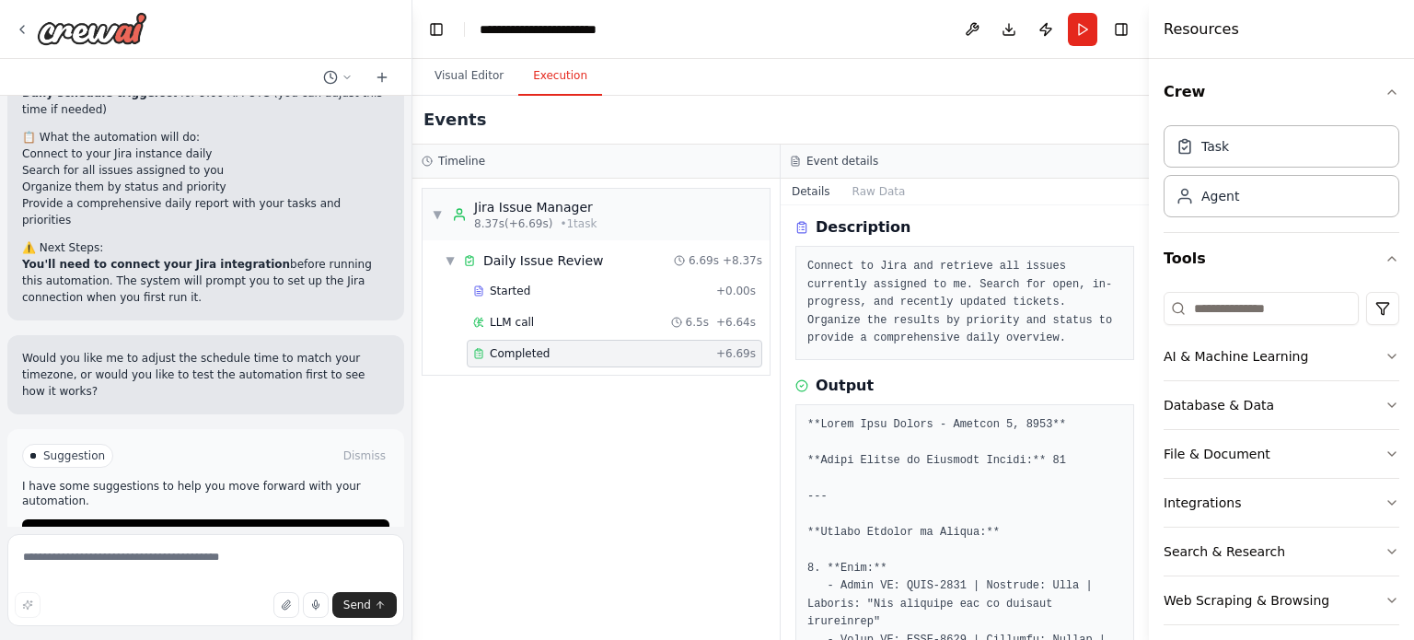
scroll to position [0, 0]
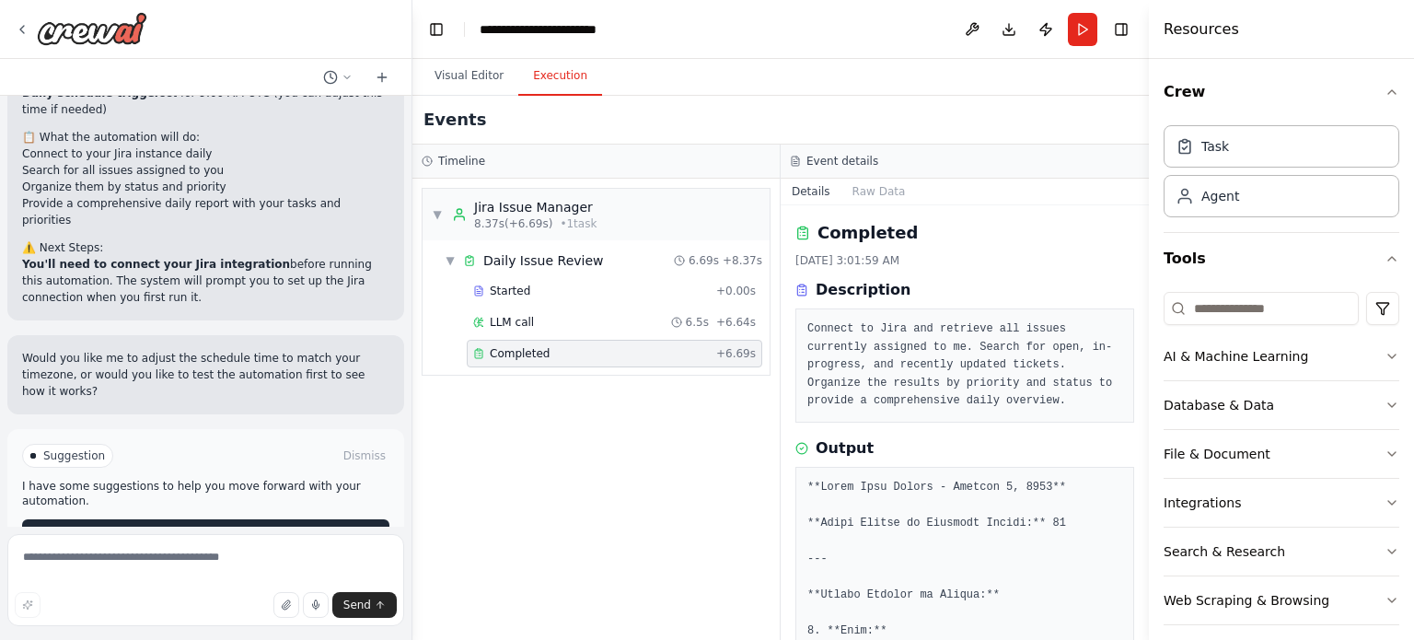
click at [159, 519] on button "Improve automation" at bounding box center [205, 533] width 367 height 29
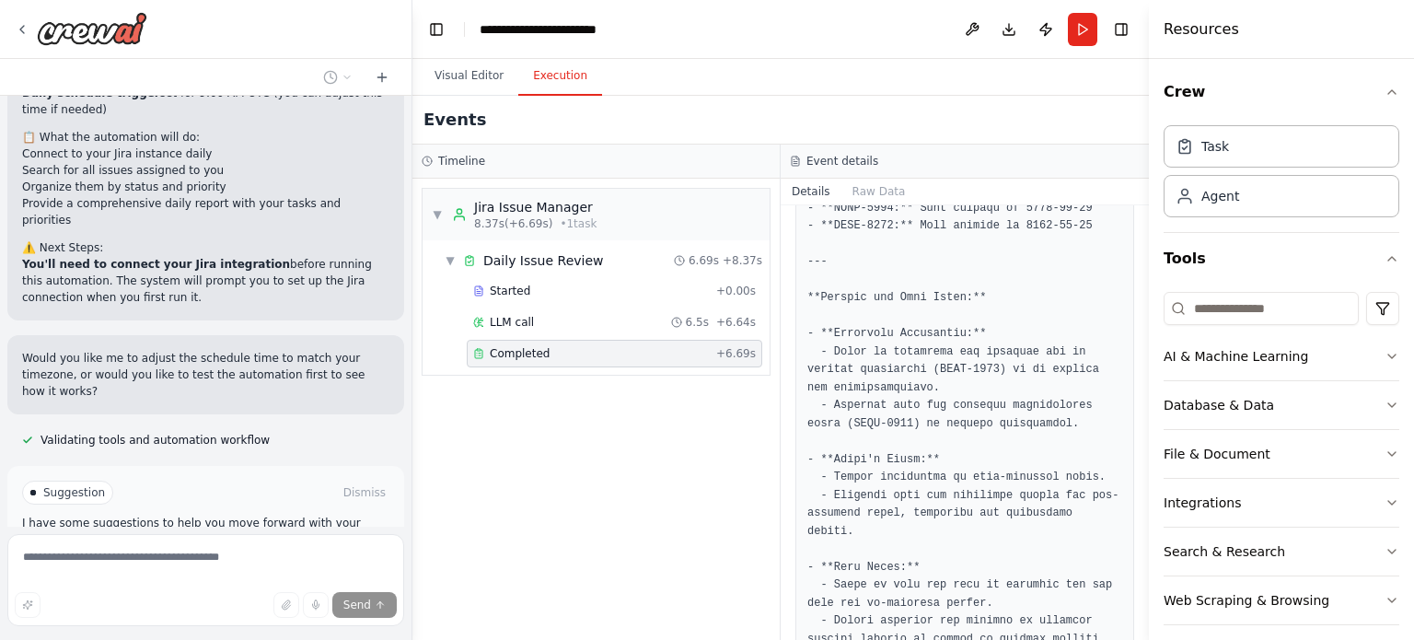
scroll to position [1321, 0]
click at [869, 187] on button "Raw Data" at bounding box center [878, 192] width 75 height 26
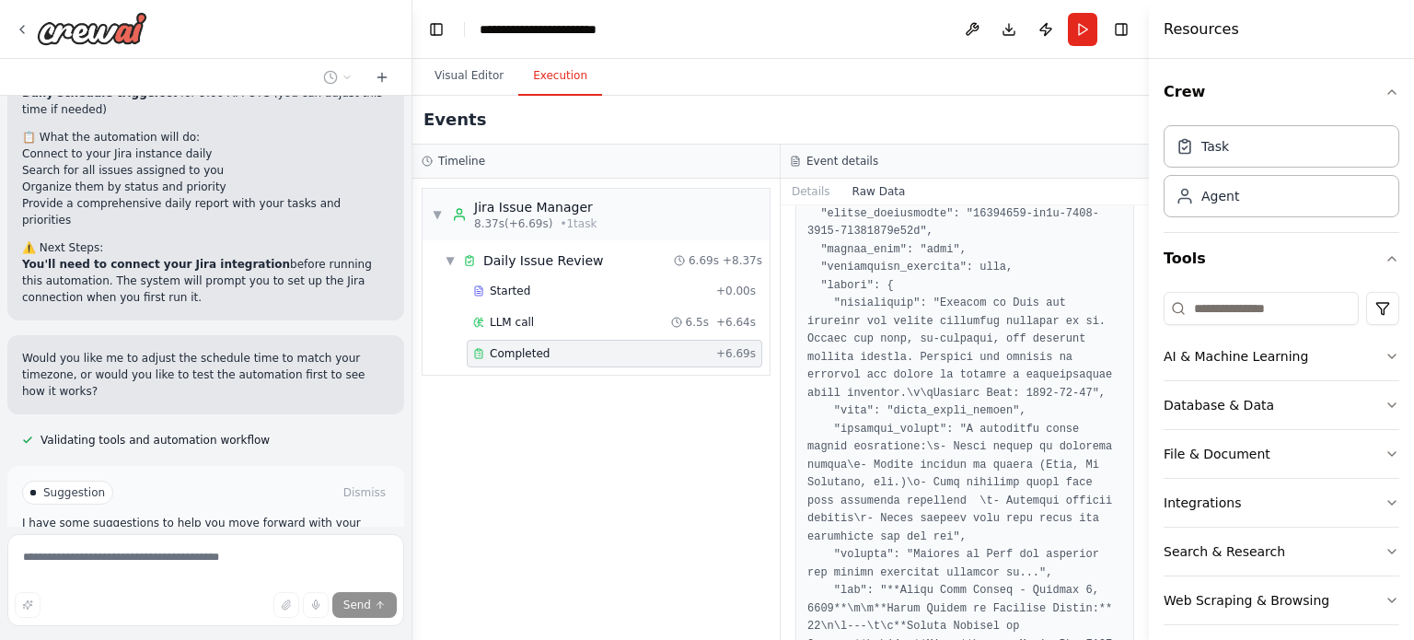
scroll to position [0, 0]
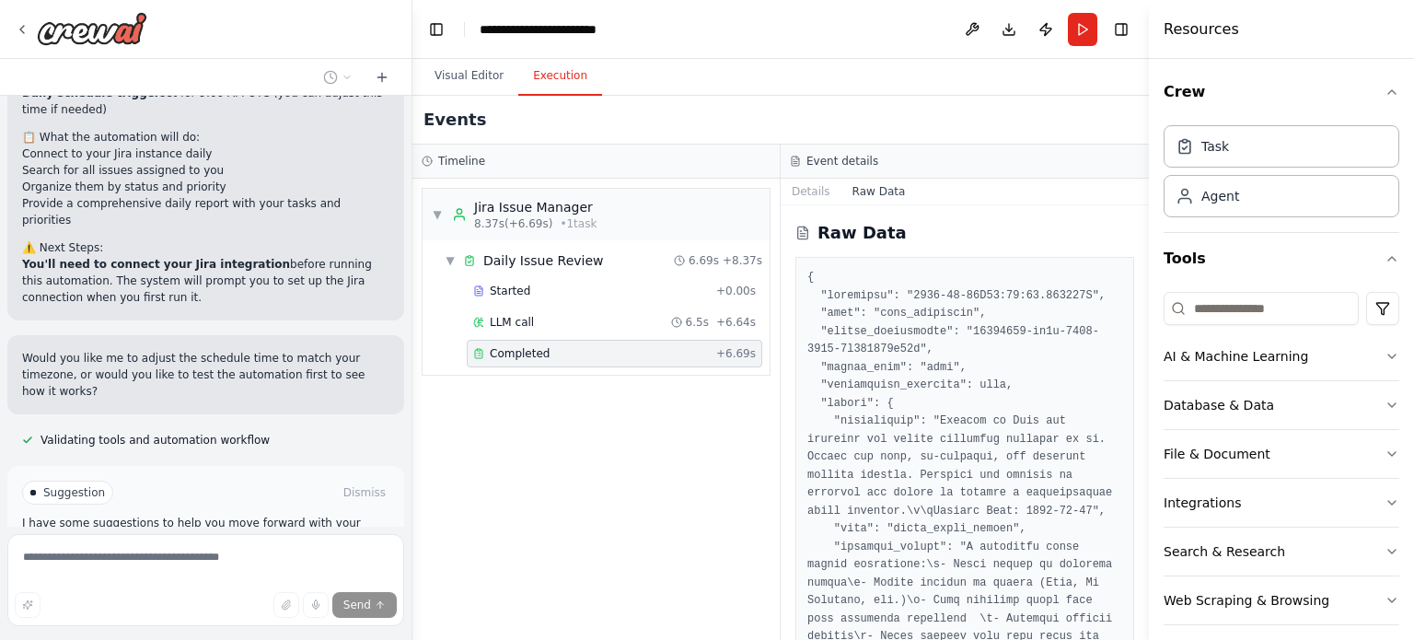
click at [807, 177] on div "Event details" at bounding box center [965, 162] width 368 height 34
click at [805, 189] on button "Details" at bounding box center [811, 192] width 61 height 26
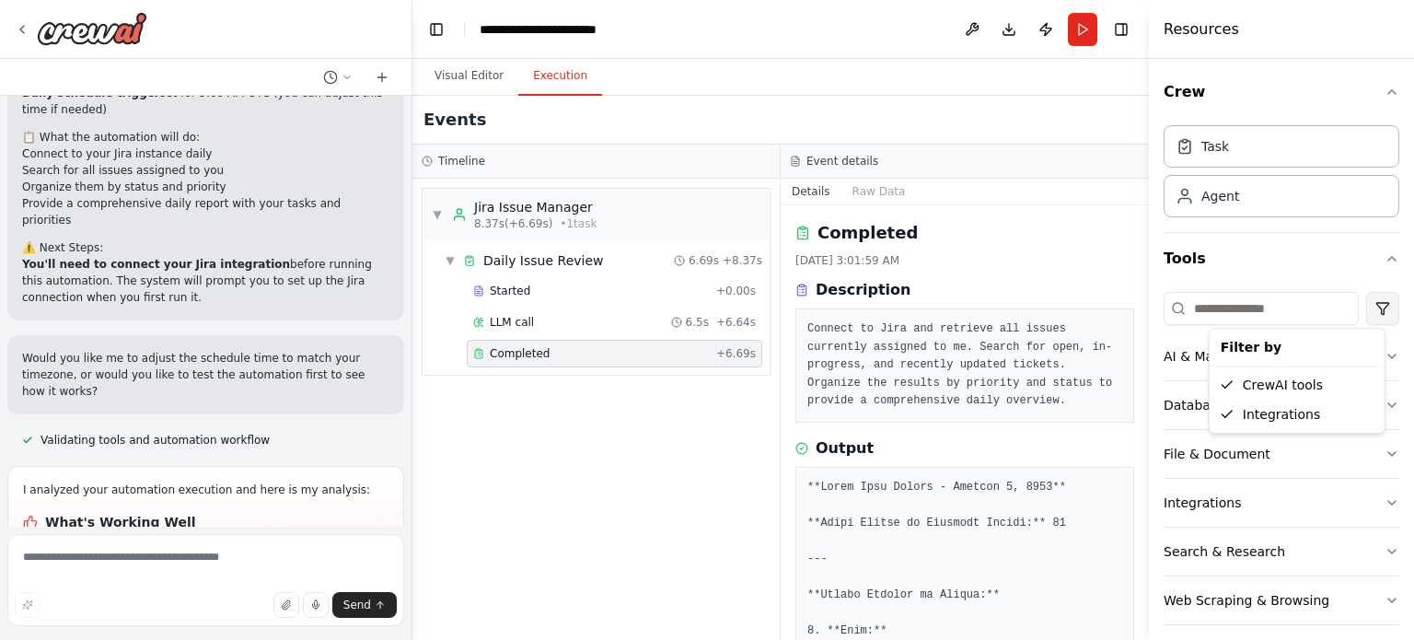
click at [1365, 309] on html "jira daily login ▶ Thought process I'll help you create a daily Jira login auto…" at bounding box center [707, 320] width 1414 height 640
click at [534, 287] on html "jira daily login ▶ Thought process I'll help you create a daily Jira login auto…" at bounding box center [707, 320] width 1414 height 640
click at [528, 284] on div "Started" at bounding box center [591, 291] width 236 height 15
